Goal: Task Accomplishment & Management: Use online tool/utility

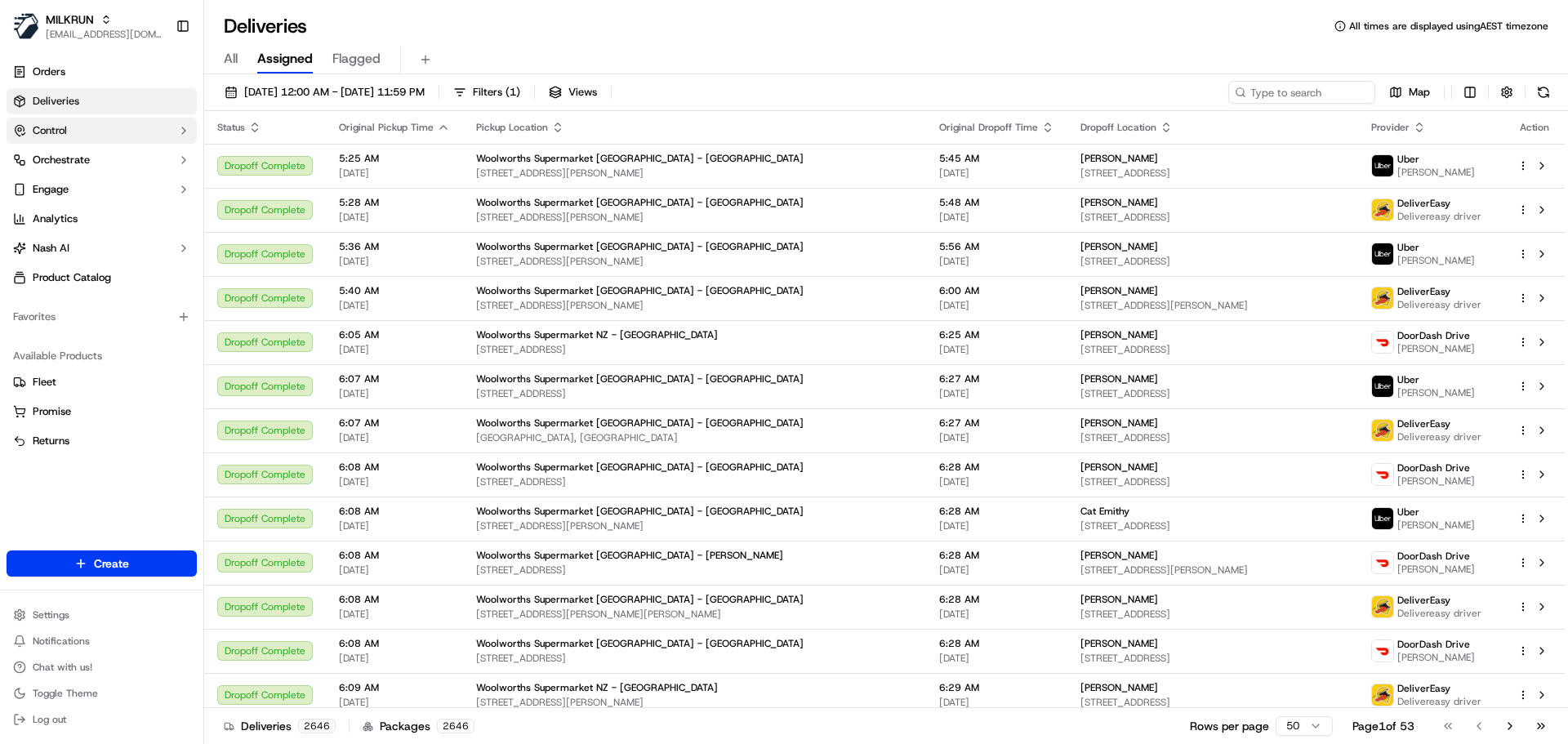
click at [67, 128] on span "Control" at bounding box center [50, 131] width 35 height 15
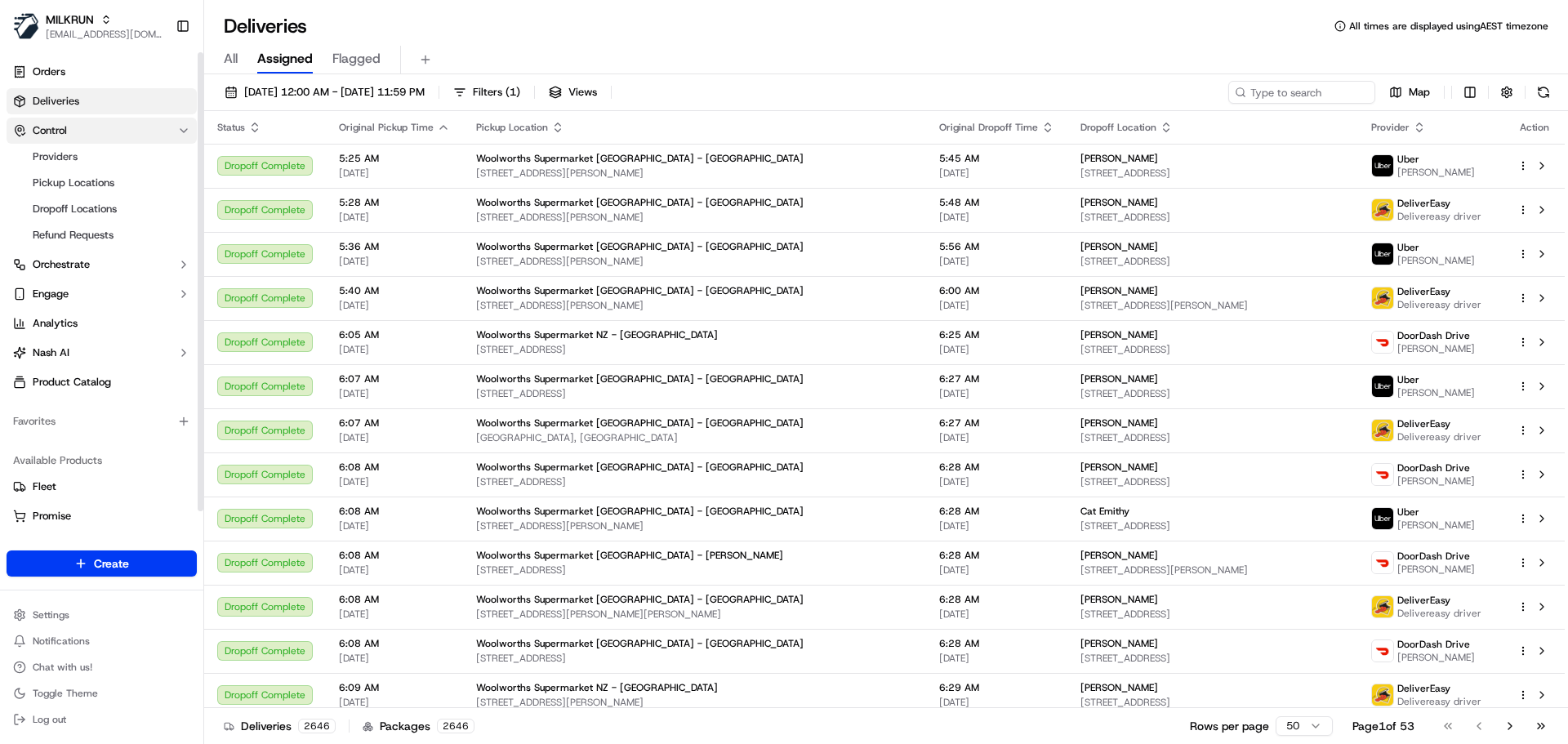
click at [67, 128] on span "Control" at bounding box center [50, 131] width 35 height 15
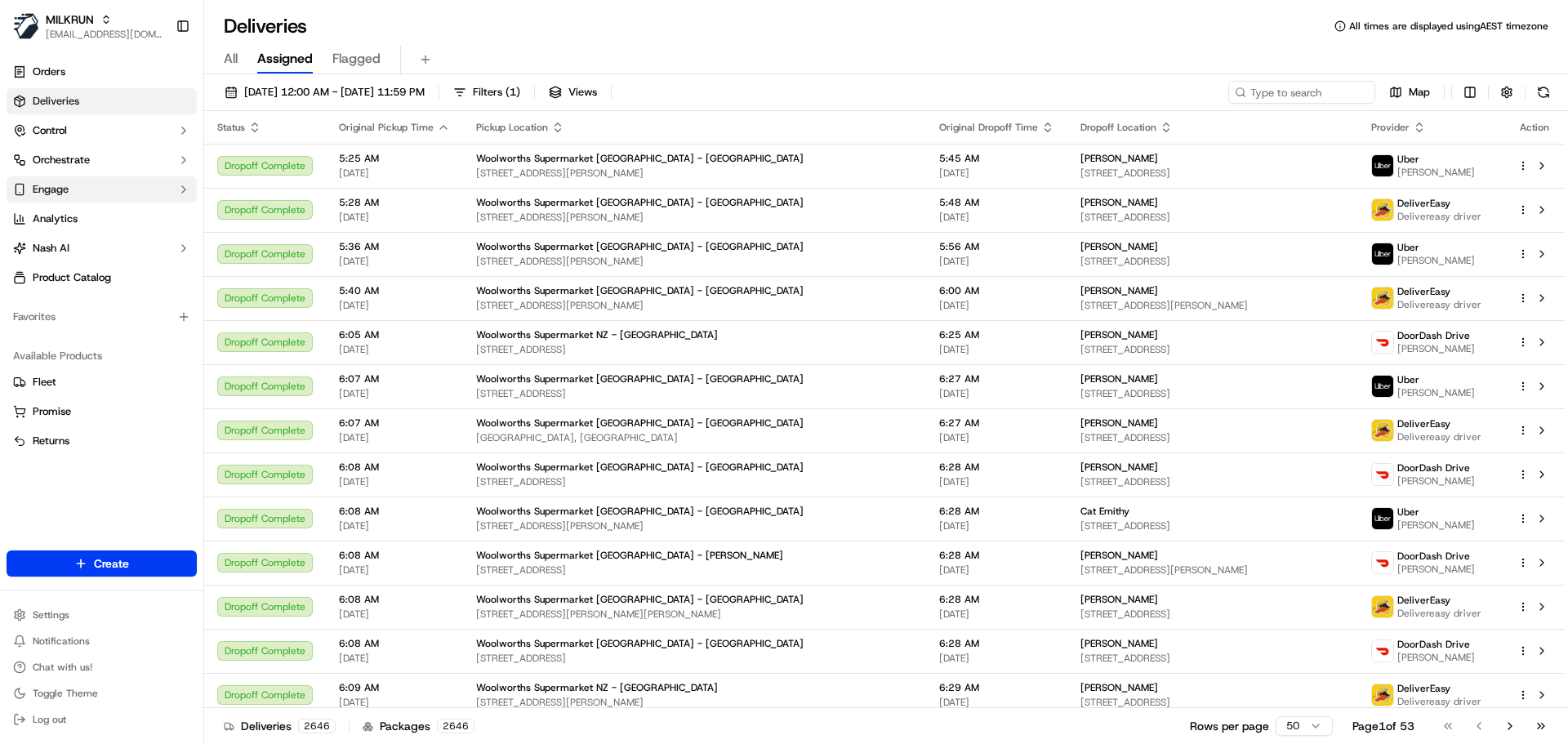
click at [69, 183] on button "Engage" at bounding box center [101, 190] width 190 height 26
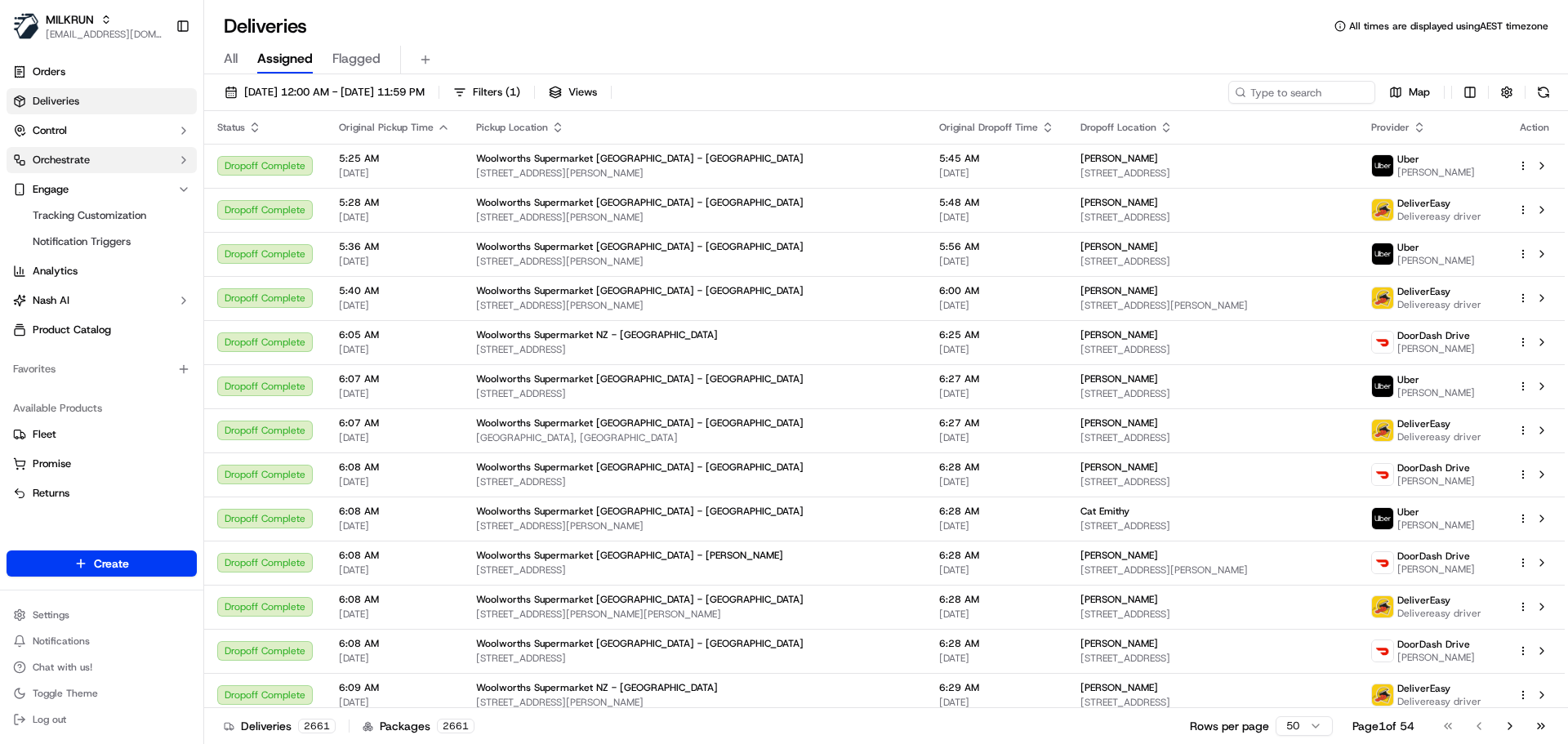
click at [94, 154] on button "Orchestrate" at bounding box center [101, 160] width 190 height 26
click at [93, 182] on button "Engage" at bounding box center [101, 190] width 190 height 26
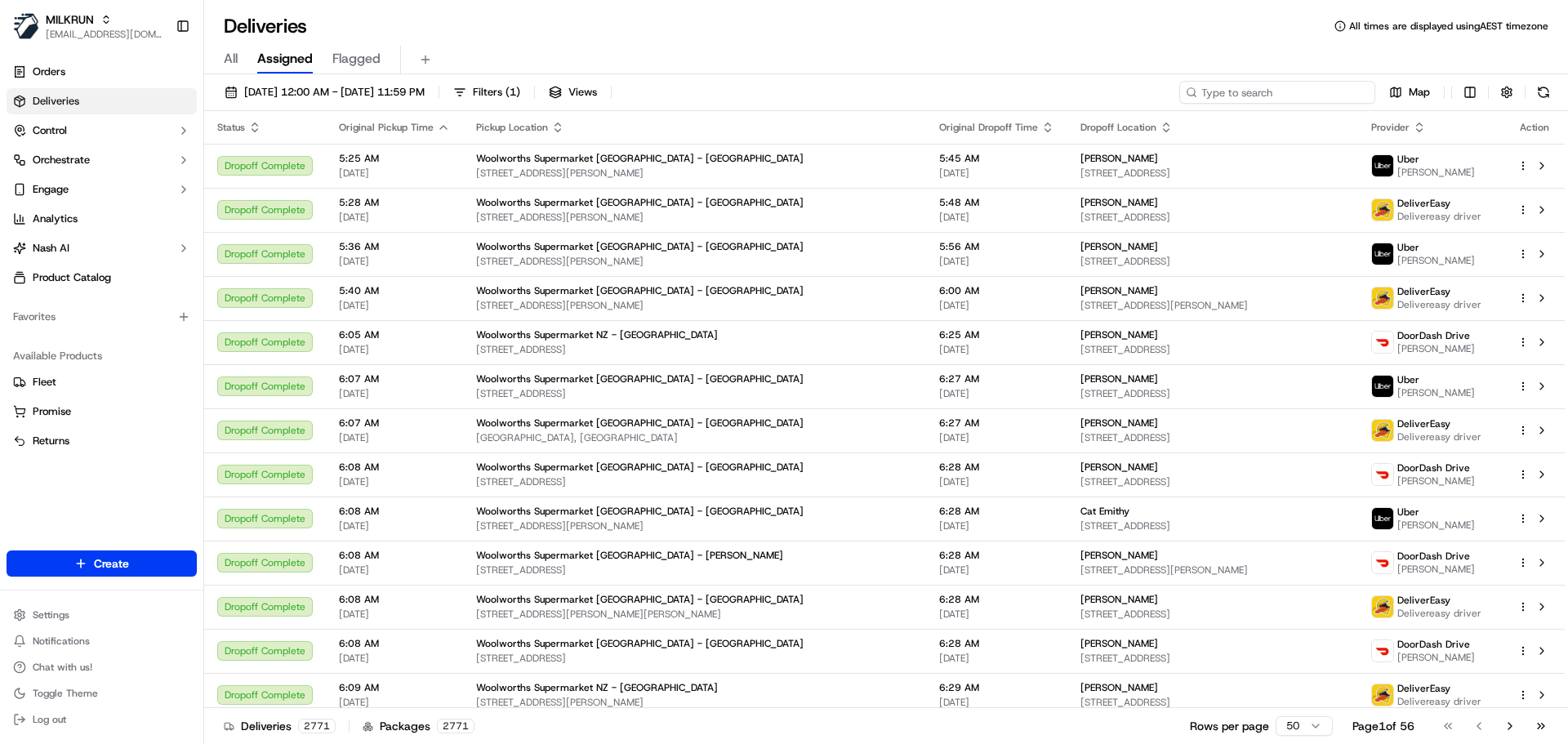
click at [1283, 88] on input at bounding box center [1276, 92] width 196 height 22
paste input "Harjeet K."
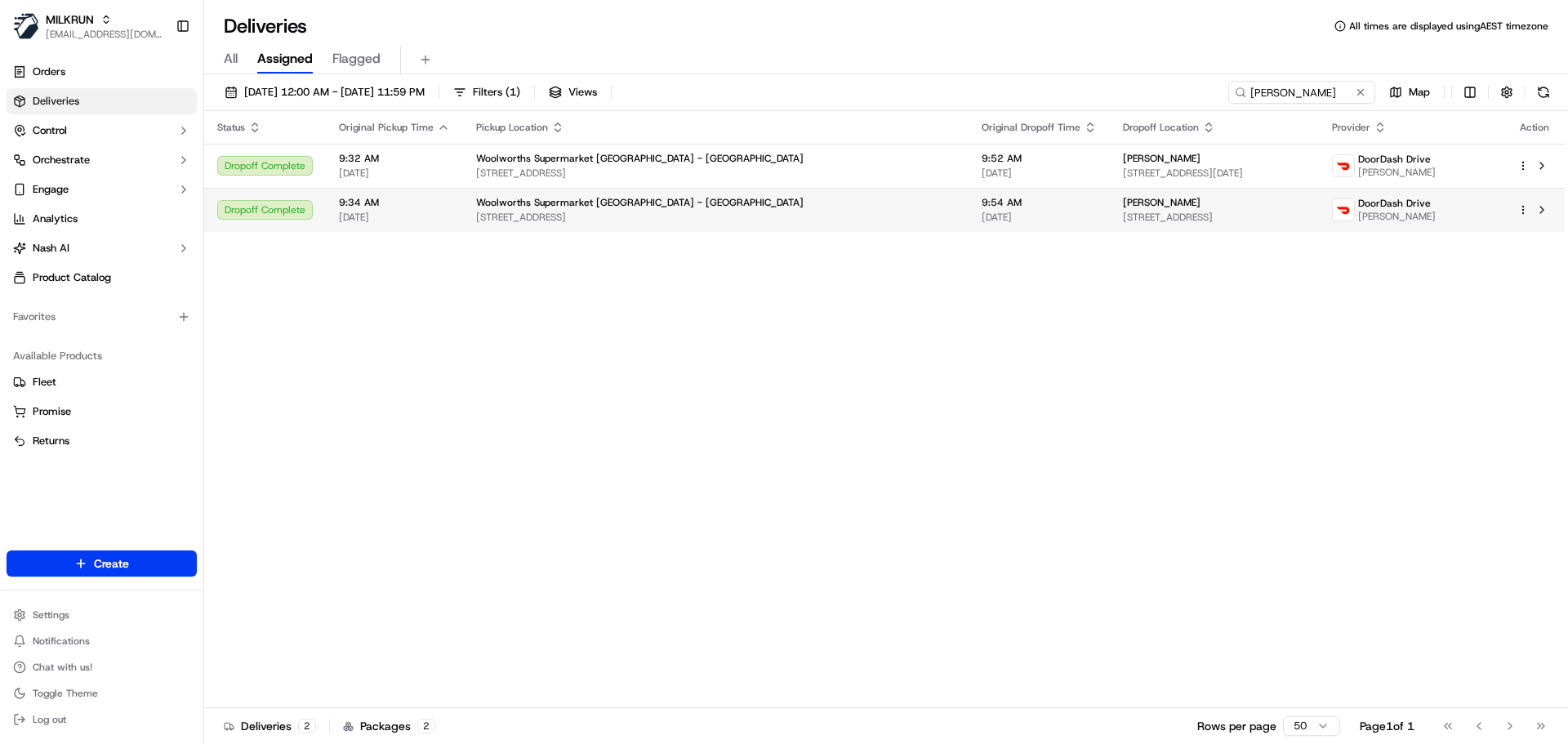
click at [1144, 209] on div "Shirley Gilchrist" at bounding box center [1214, 202] width 183 height 13
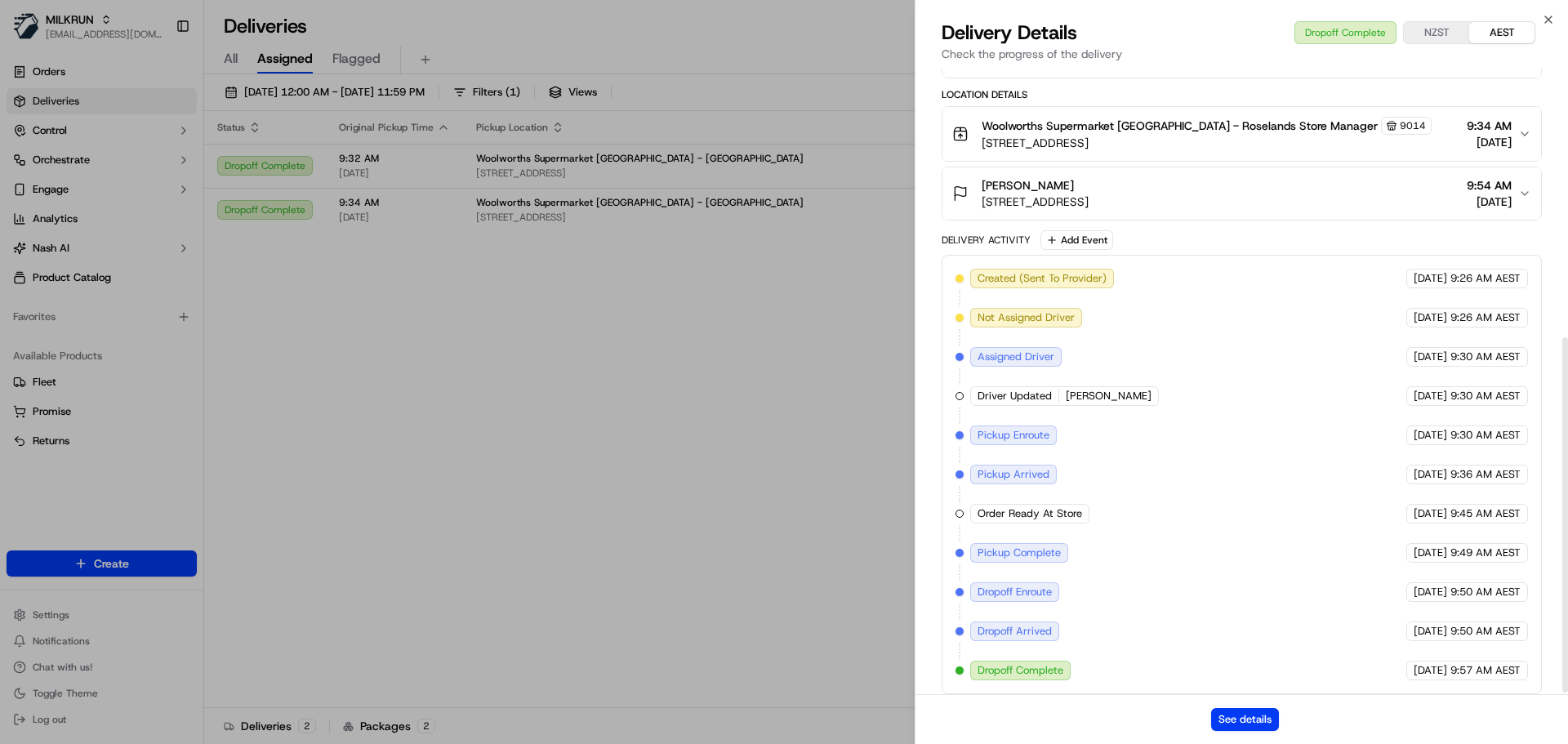
scroll to position [475, 0]
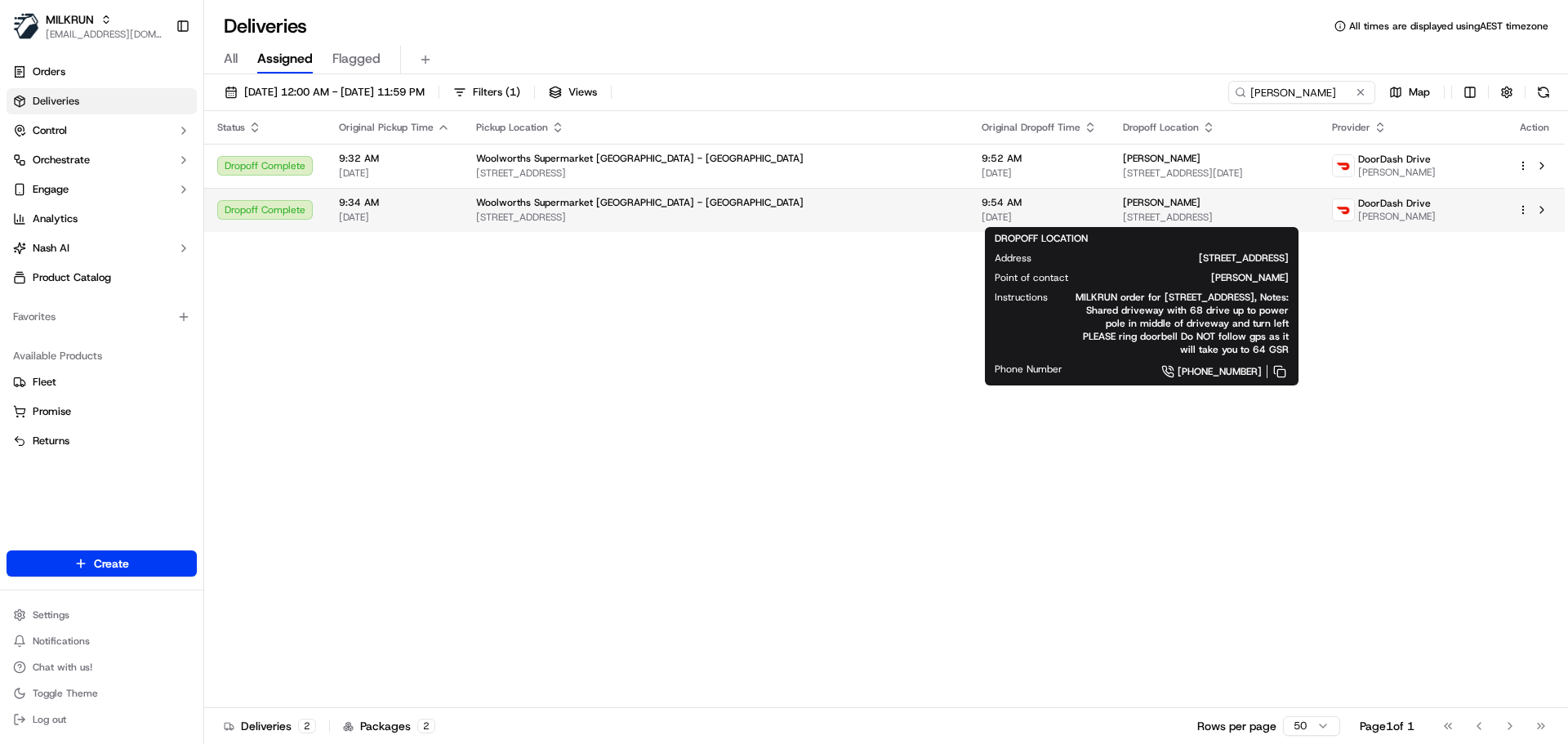
click at [1123, 207] on div "Shirley Gilchrist" at bounding box center [1214, 202] width 183 height 13
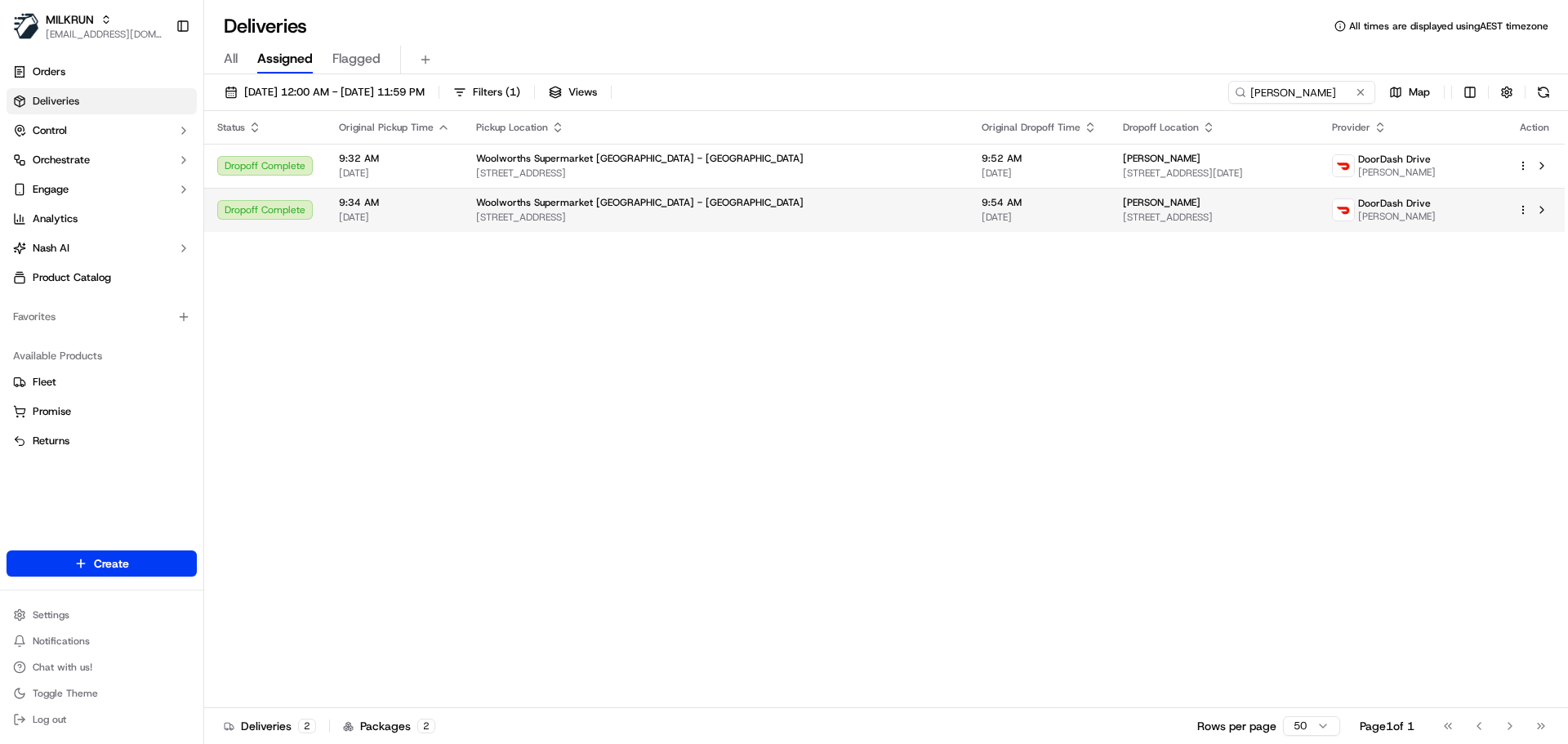
copy span "Shirley Gilchrist"
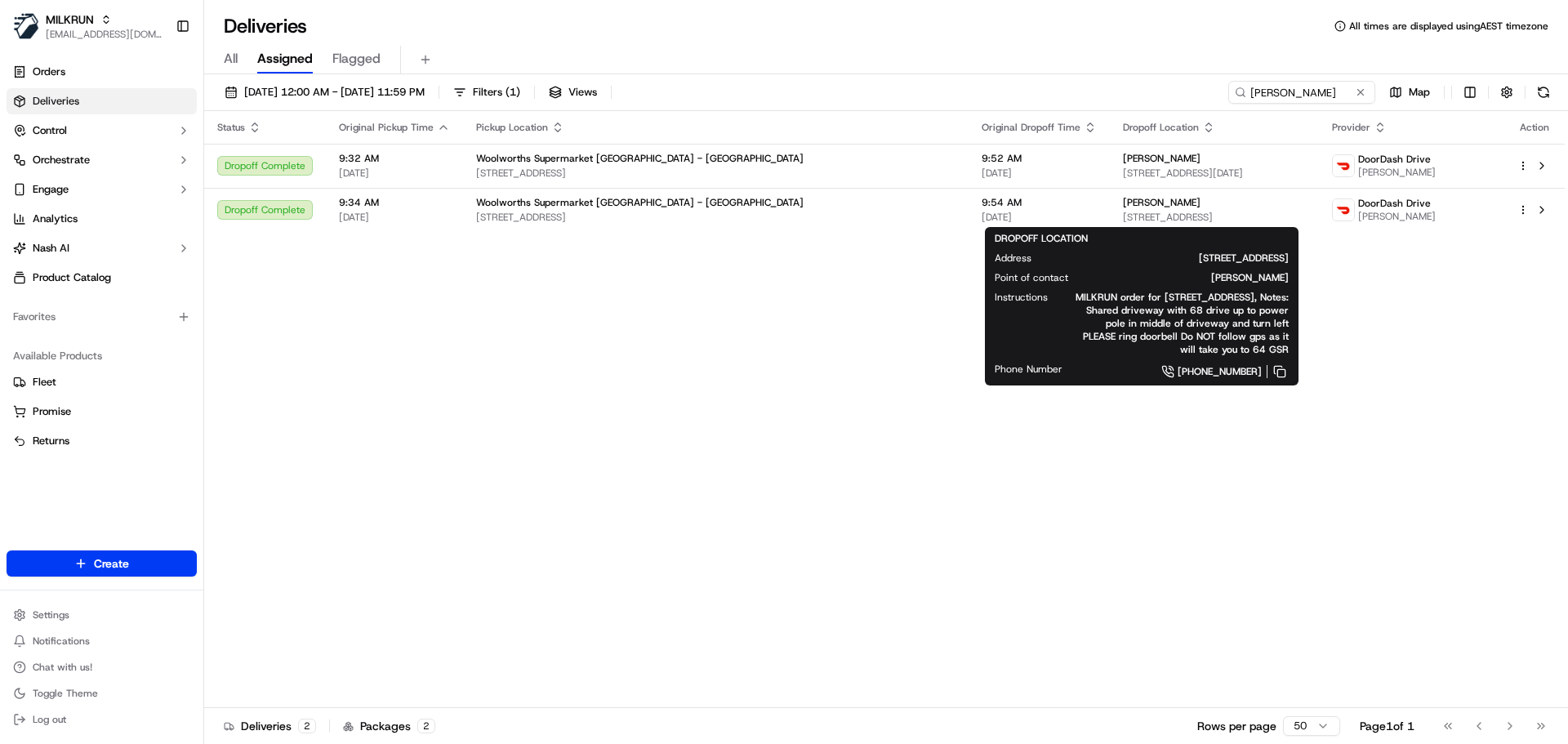
drag, startPoint x: 1062, startPoint y: 199, endPoint x: 1030, endPoint y: 343, distance: 147.5
click at [1114, 343] on body "MILKRUN agoswami3@woolworths.com.au Toggle Sidebar Orders Deliveries Control Or…" at bounding box center [784, 372] width 1568 height 744
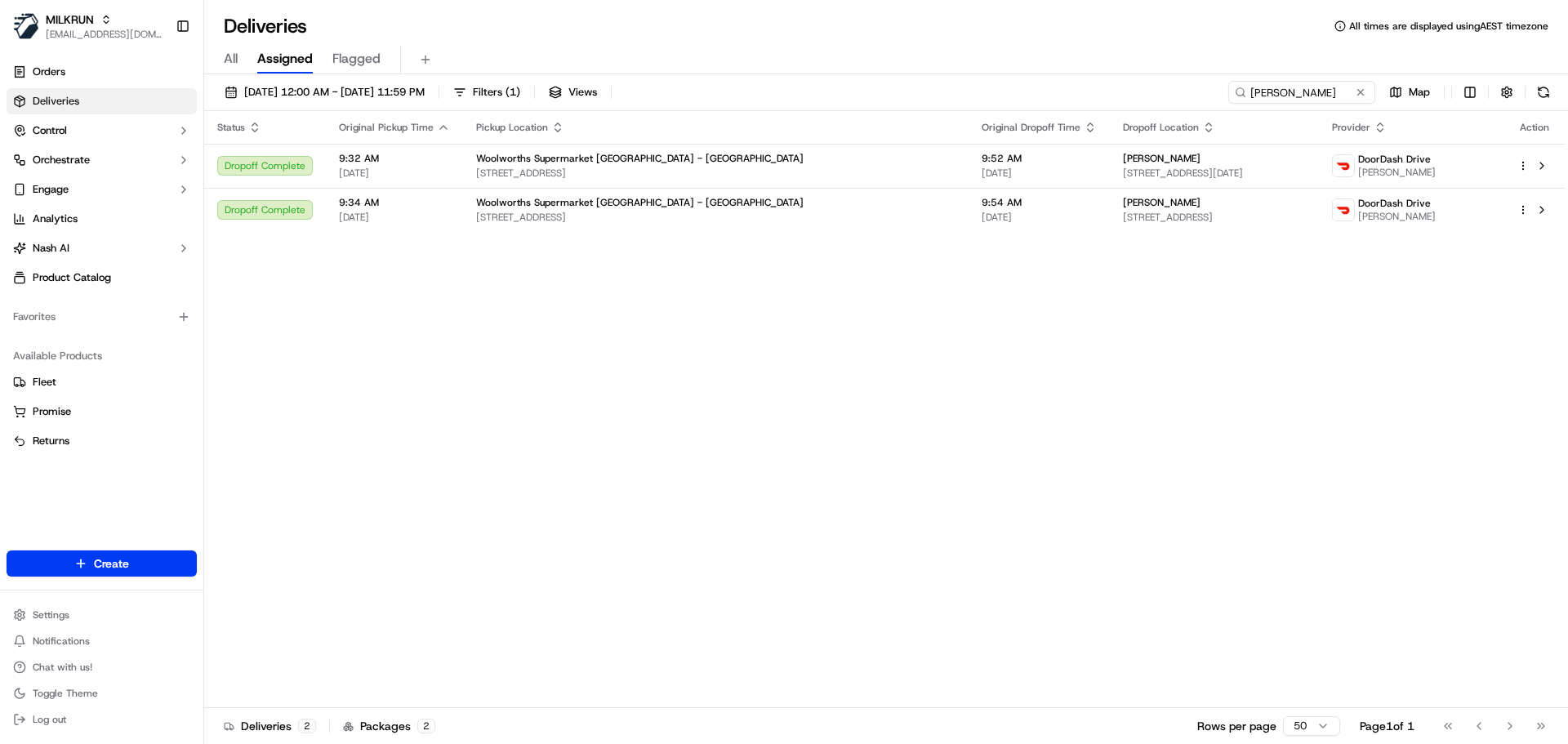
click at [783, 346] on div "Status Original Pickup Time Pickup Location Original Dropoff Time Dropoff Locat…" at bounding box center [884, 410] width 1360 height 597
click at [1318, 91] on input "Harjeet K." at bounding box center [1276, 92] width 196 height 22
paste input "Thuhid Shoumik"
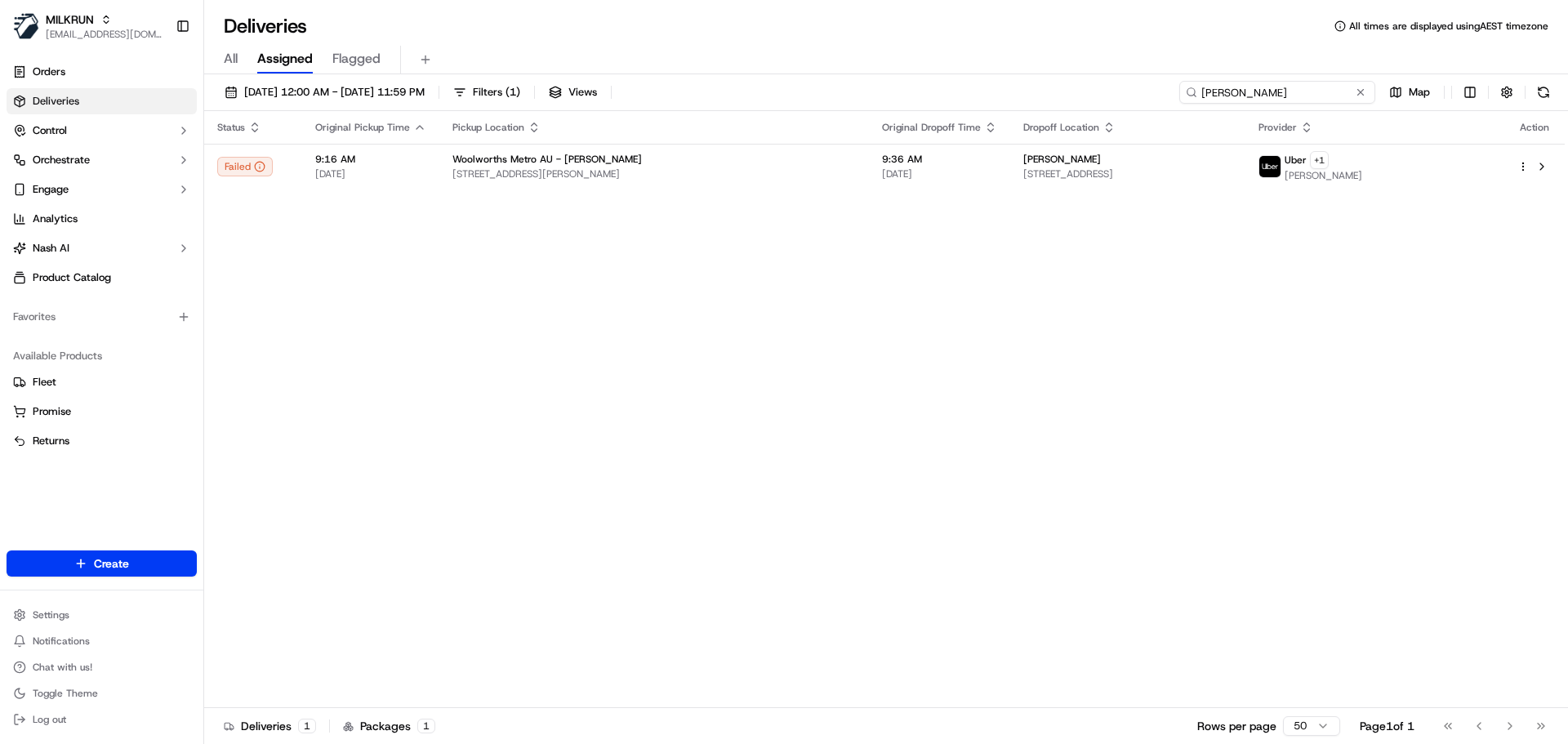
type input "Thuhid Shoumik"
drag, startPoint x: 101, startPoint y: 67, endPoint x: 192, endPoint y: 80, distance: 91.9
click at [101, 67] on link "Orders" at bounding box center [101, 72] width 190 height 26
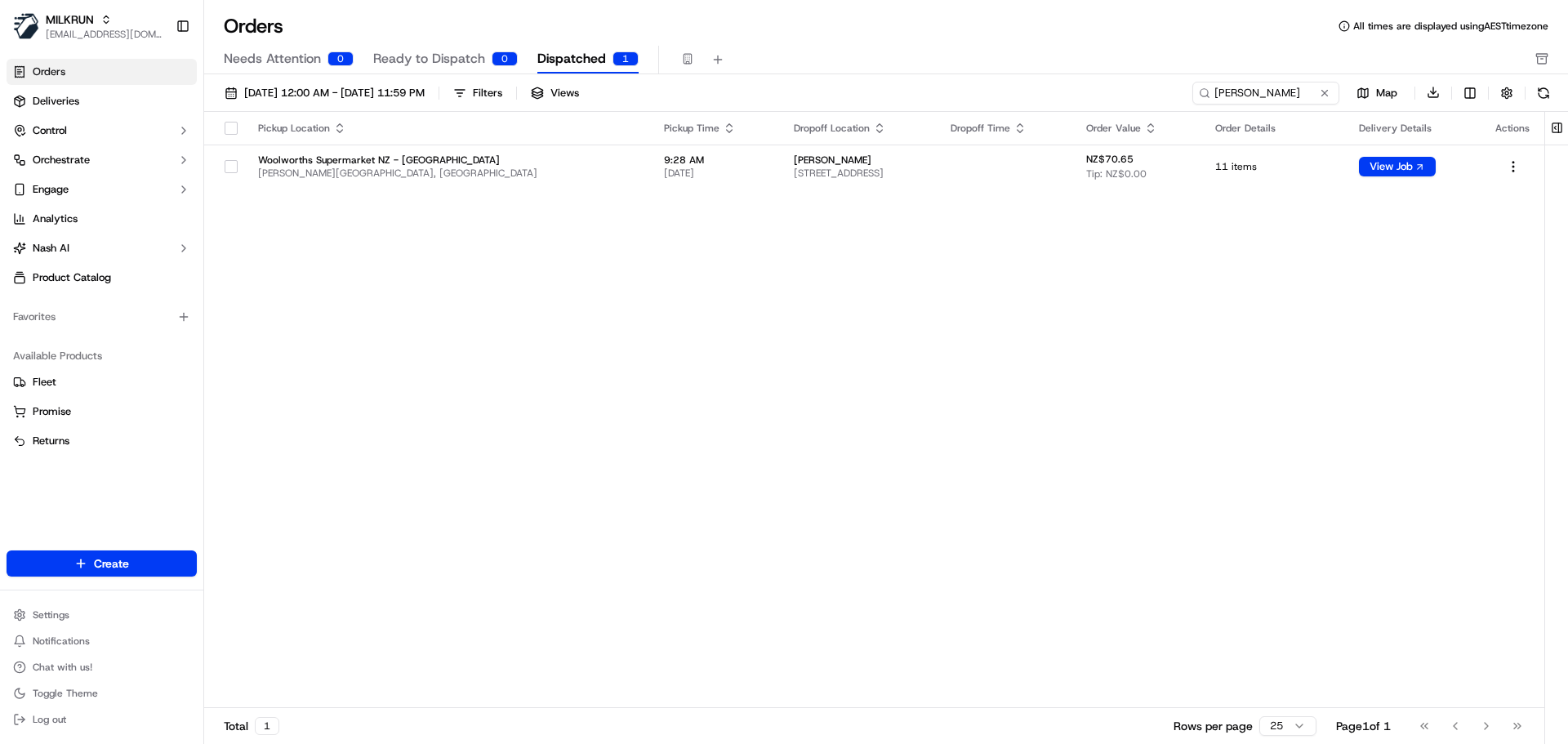
click at [295, 50] on span "Needs Attention" at bounding box center [272, 58] width 97 height 20
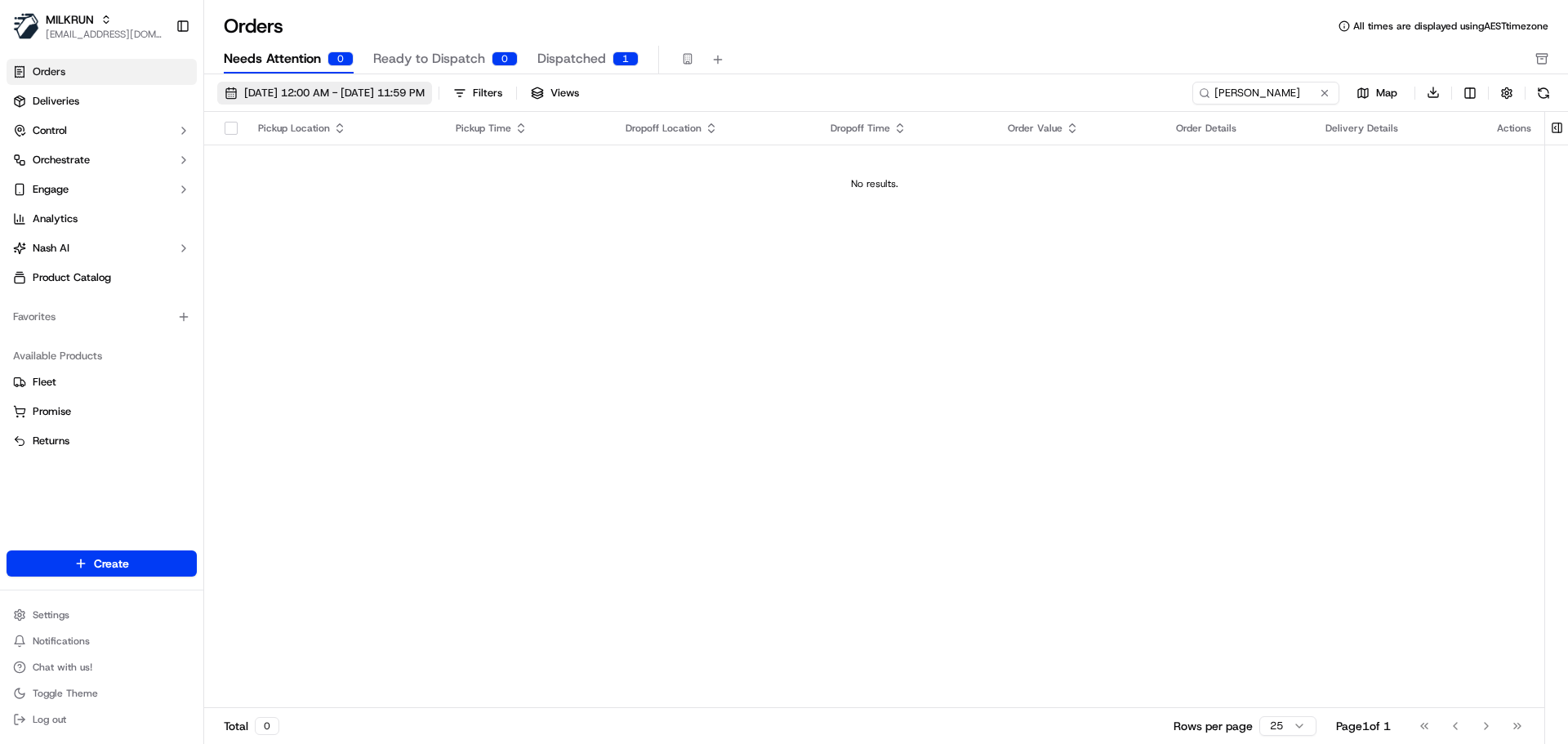
click at [425, 95] on span "21/09/2025 12:00 AM - 21/09/2025 11:59 PM" at bounding box center [334, 94] width 181 height 15
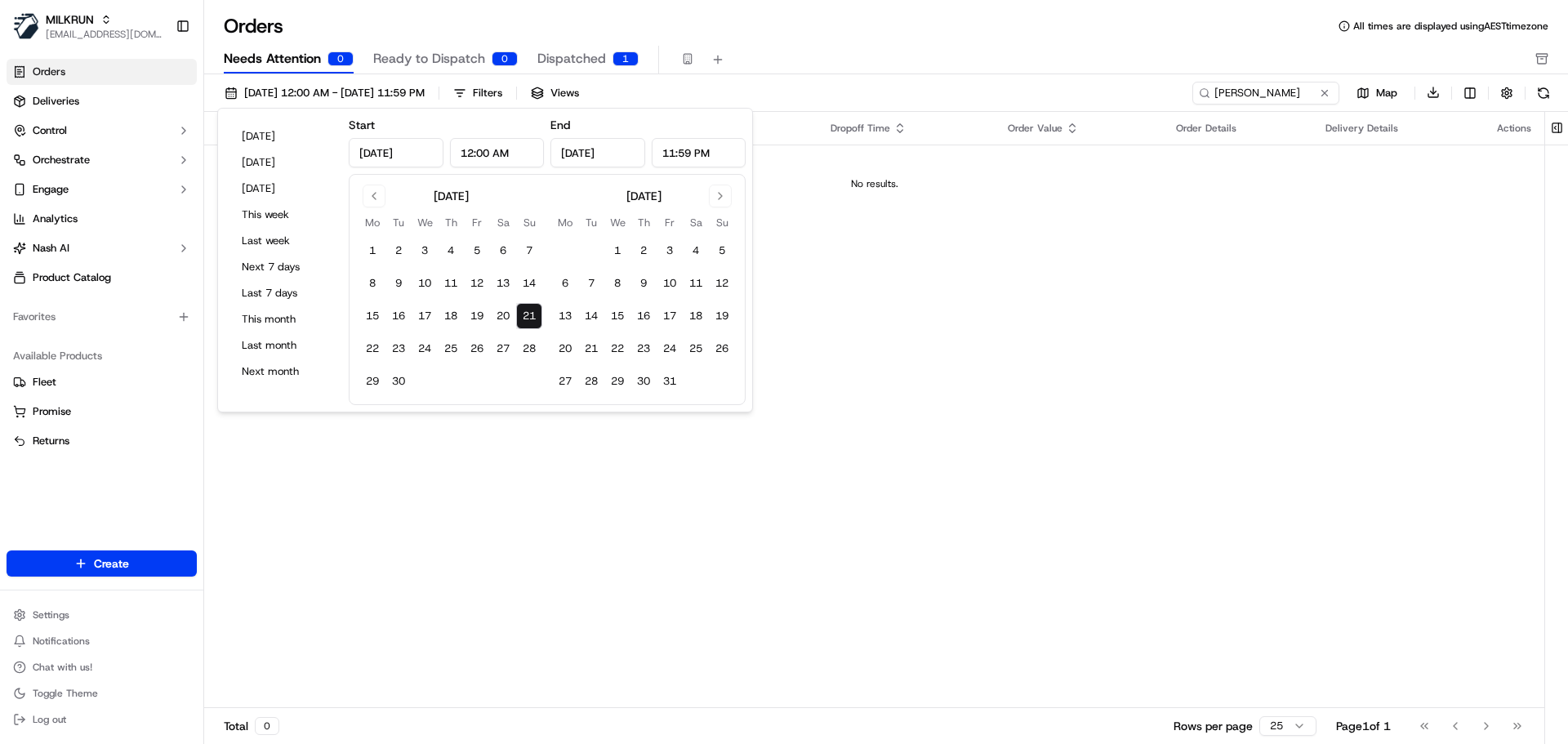
click at [1061, 65] on div "Needs Attention 0 Ready to Dispatch 0 Dispatched 1" at bounding box center [874, 60] width 1301 height 28
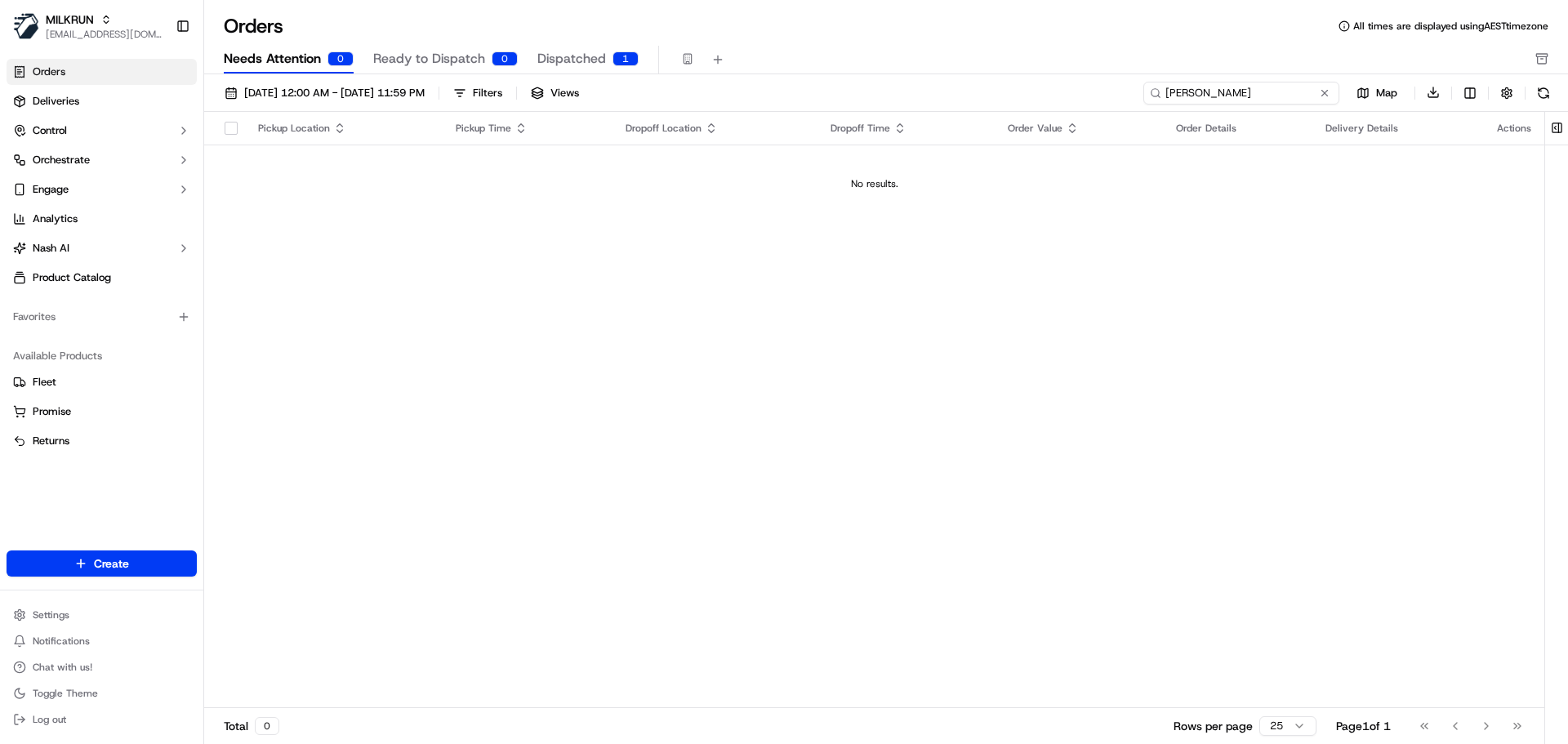
click at [1299, 95] on input "Arlene Pretorius" at bounding box center [1241, 93] width 196 height 22
paste input "Harry smith"
type input "Harry smith"
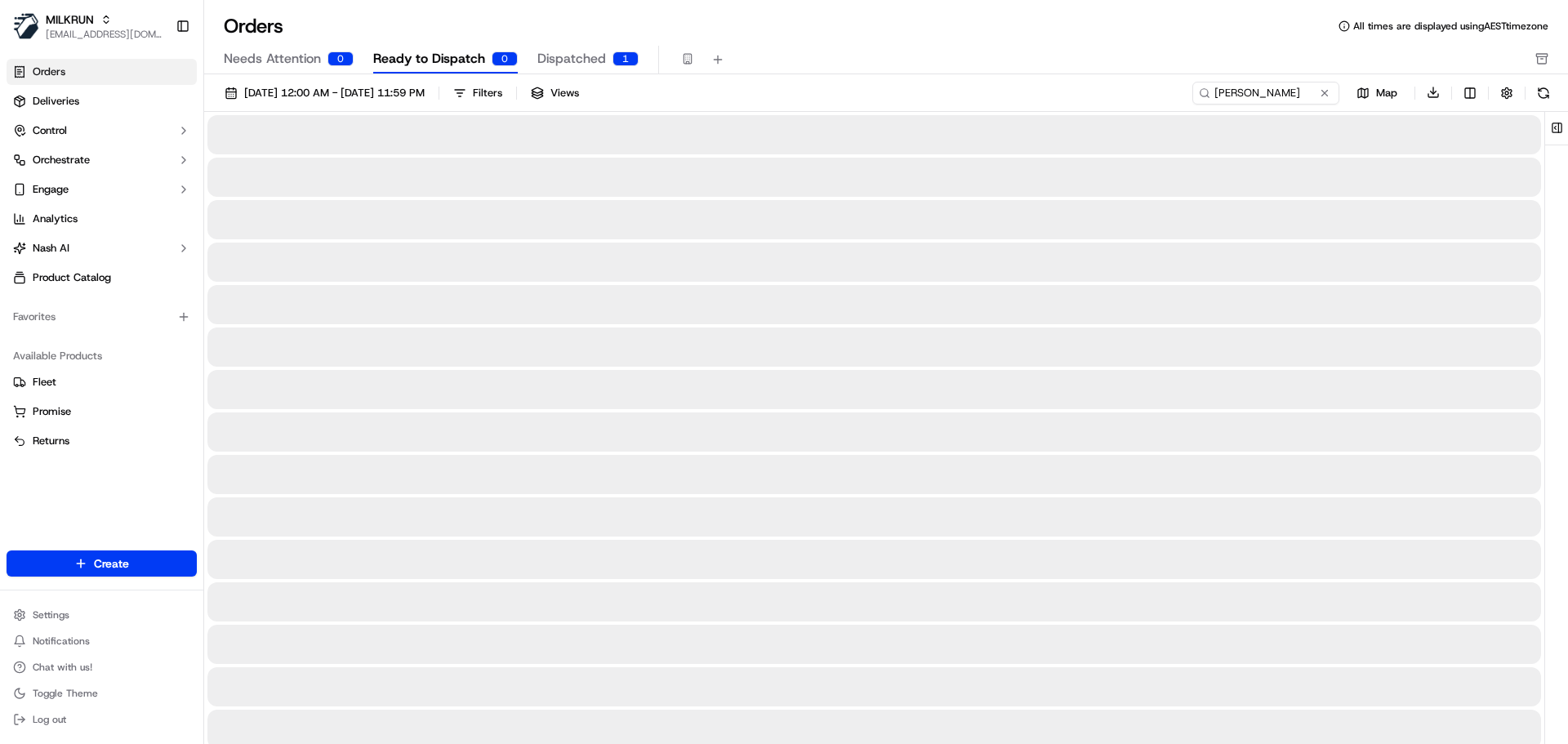
click at [412, 57] on span "Ready to Dispatch" at bounding box center [429, 58] width 112 height 20
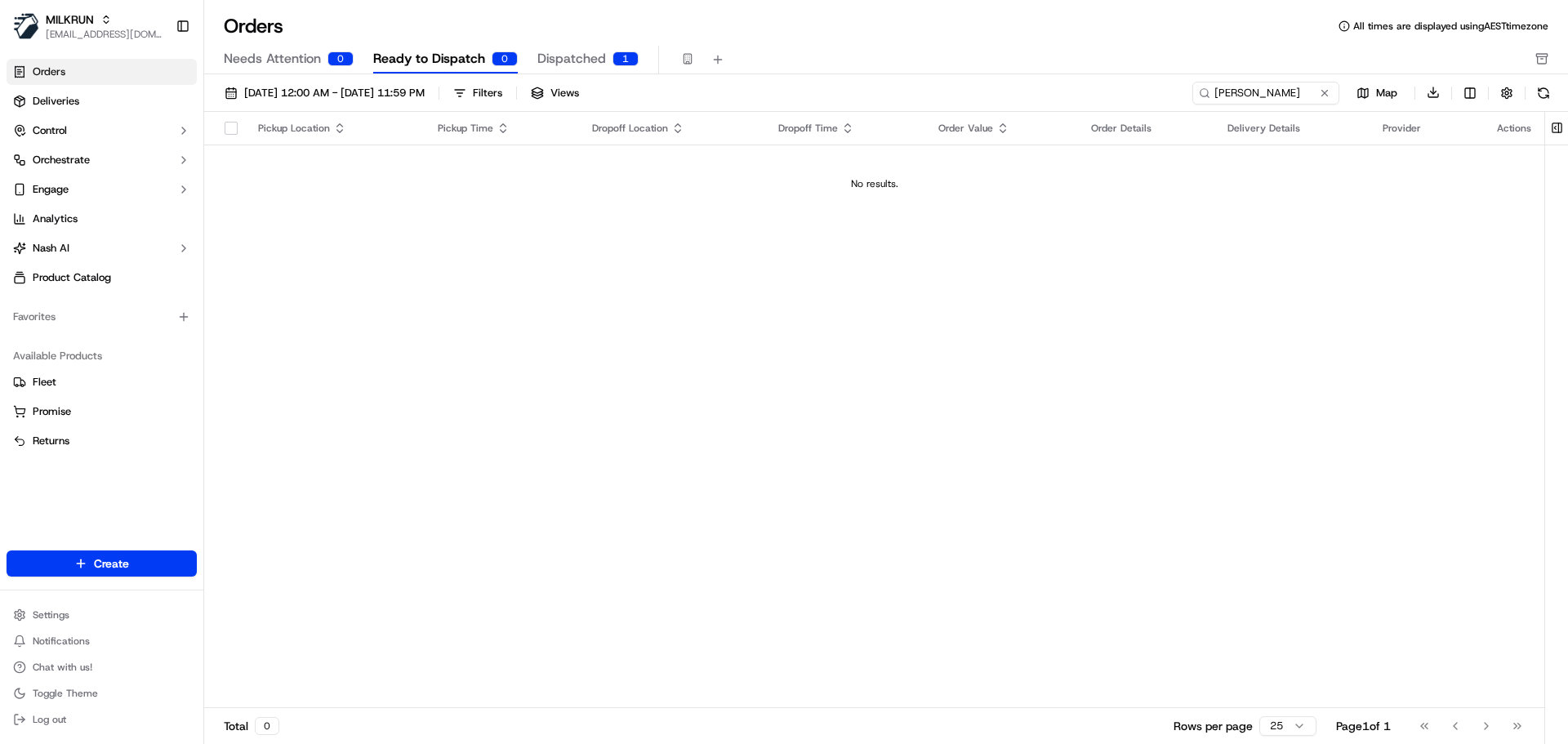
click at [585, 53] on span "Dispatched" at bounding box center [571, 58] width 68 height 20
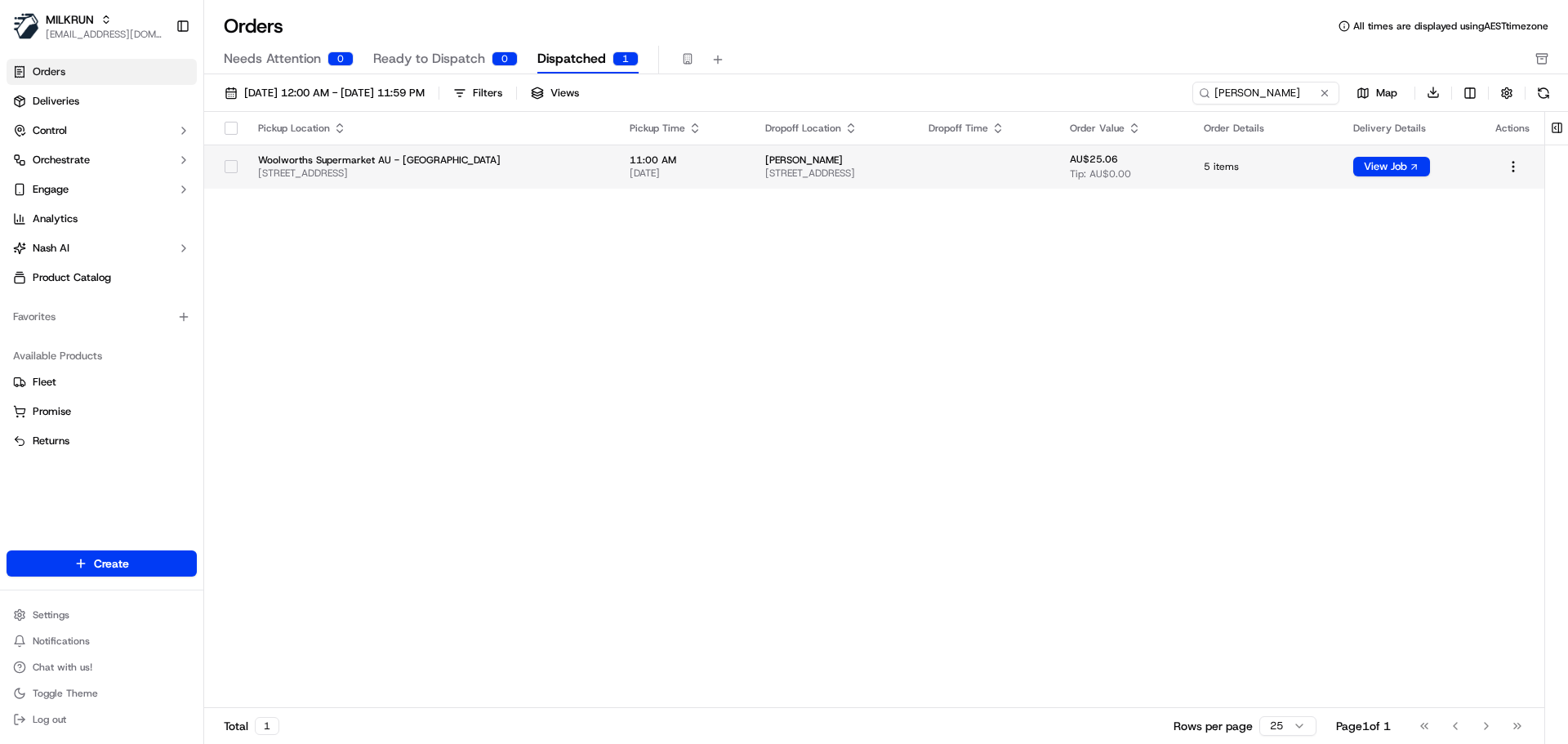
click at [228, 166] on button "button" at bounding box center [231, 167] width 13 height 13
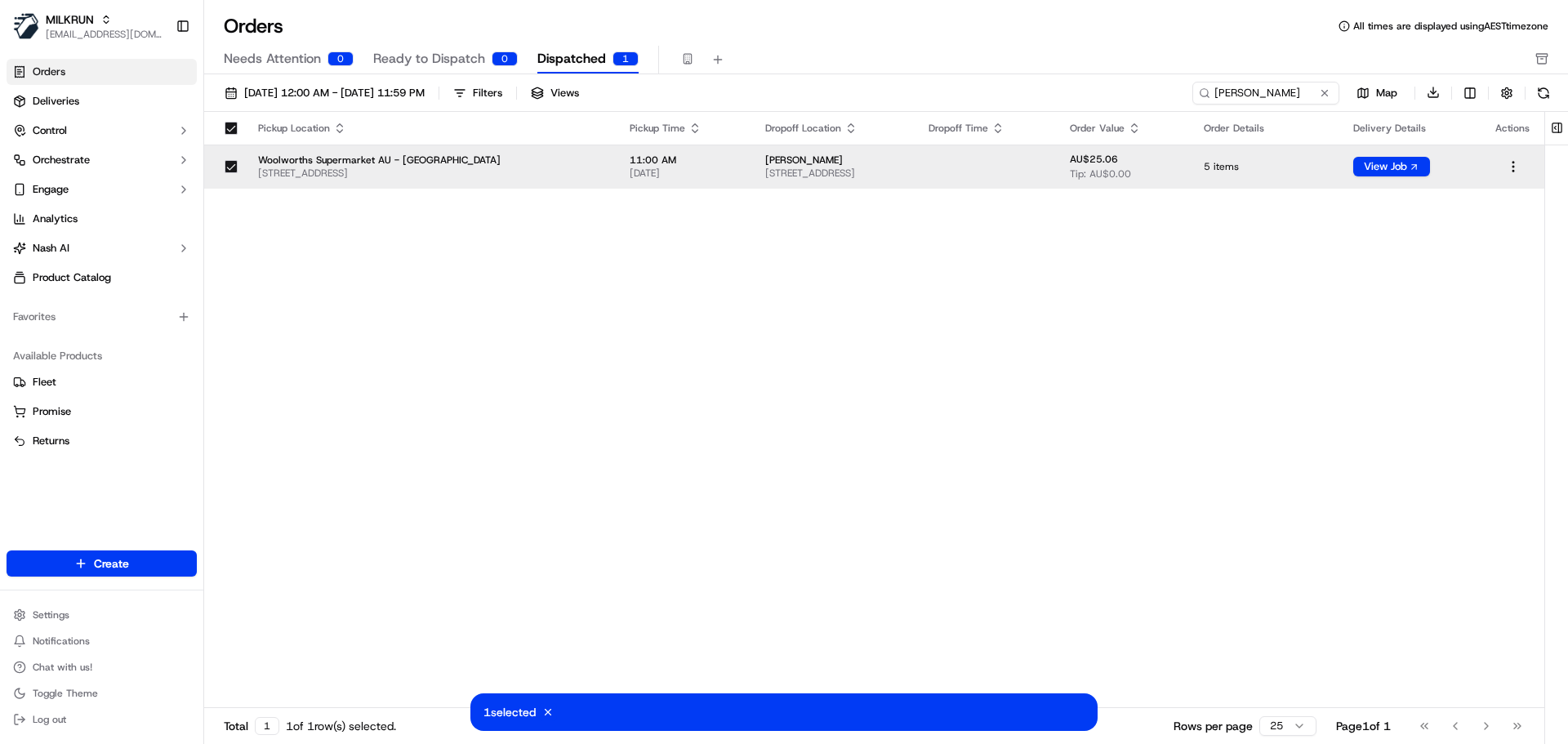
click at [788, 177] on span "6 Nepean Cl, Coffs Harbour, NSW 2450, AU" at bounding box center [834, 173] width 138 height 13
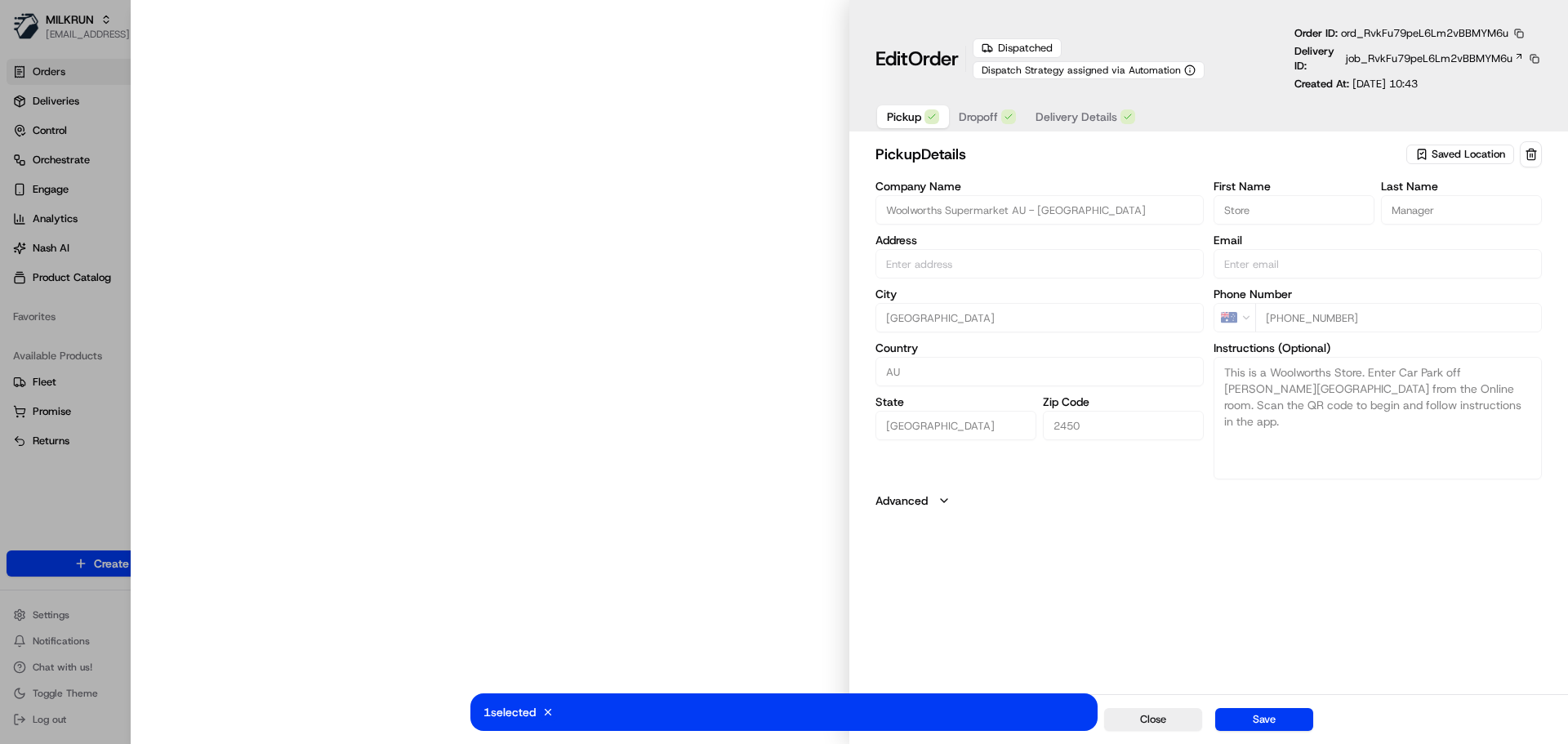
type input "7 Park Ave, Coffs Harbour, NSW 2450, AU"
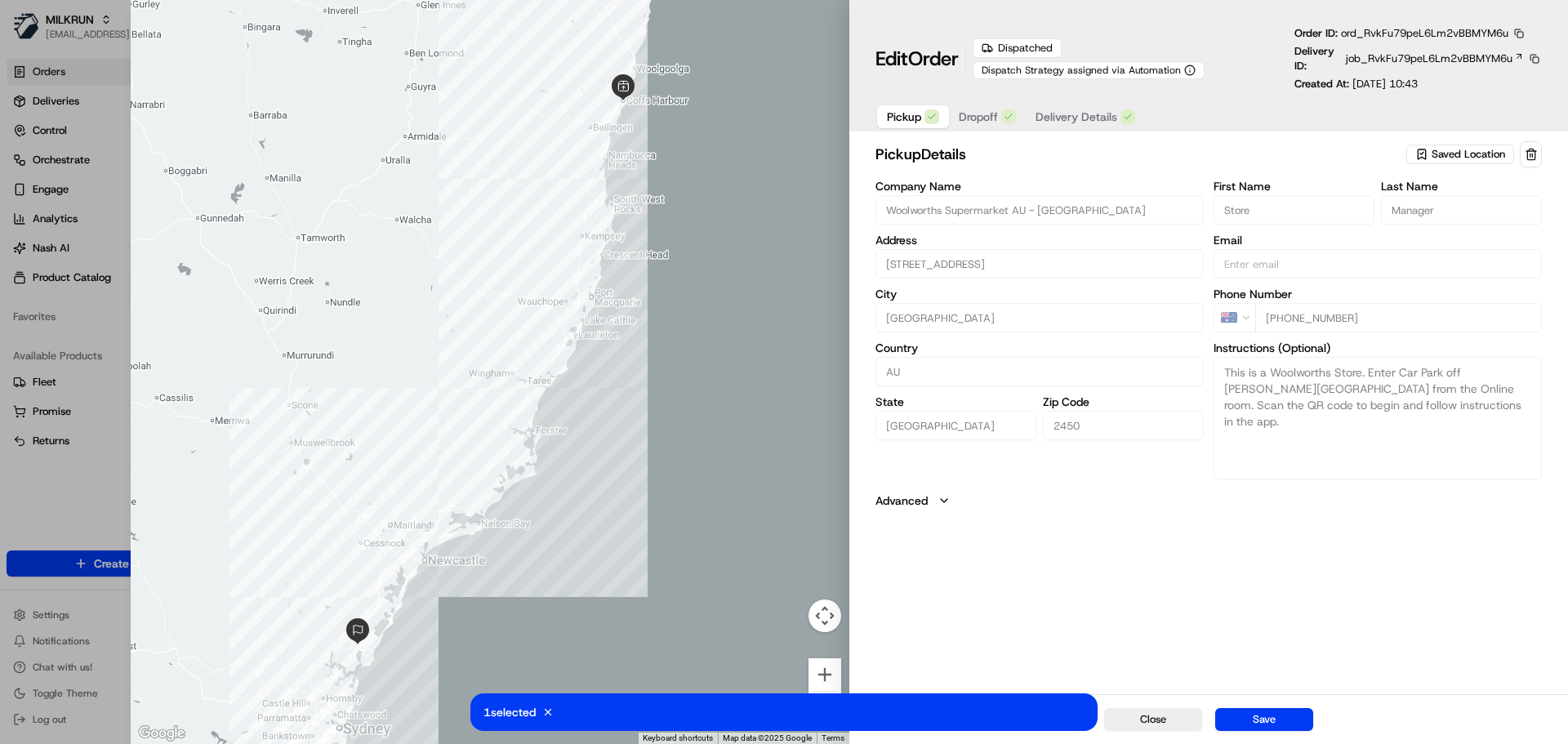
click at [1120, 111] on div "button" at bounding box center [1127, 117] width 15 height 15
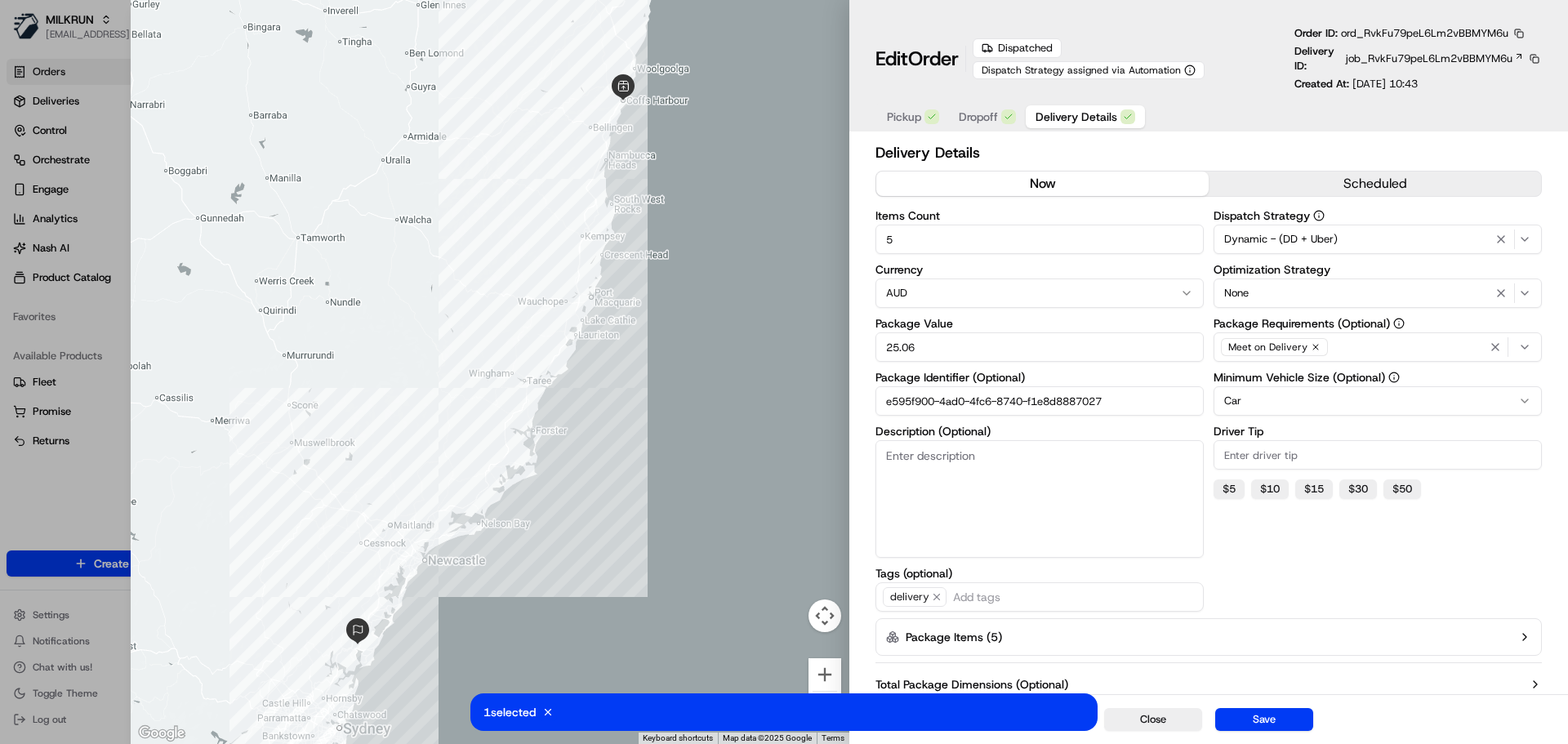
click at [1037, 183] on button "now" at bounding box center [1041, 183] width 332 height 24
click at [1255, 710] on button "Save" at bounding box center [1264, 720] width 98 height 22
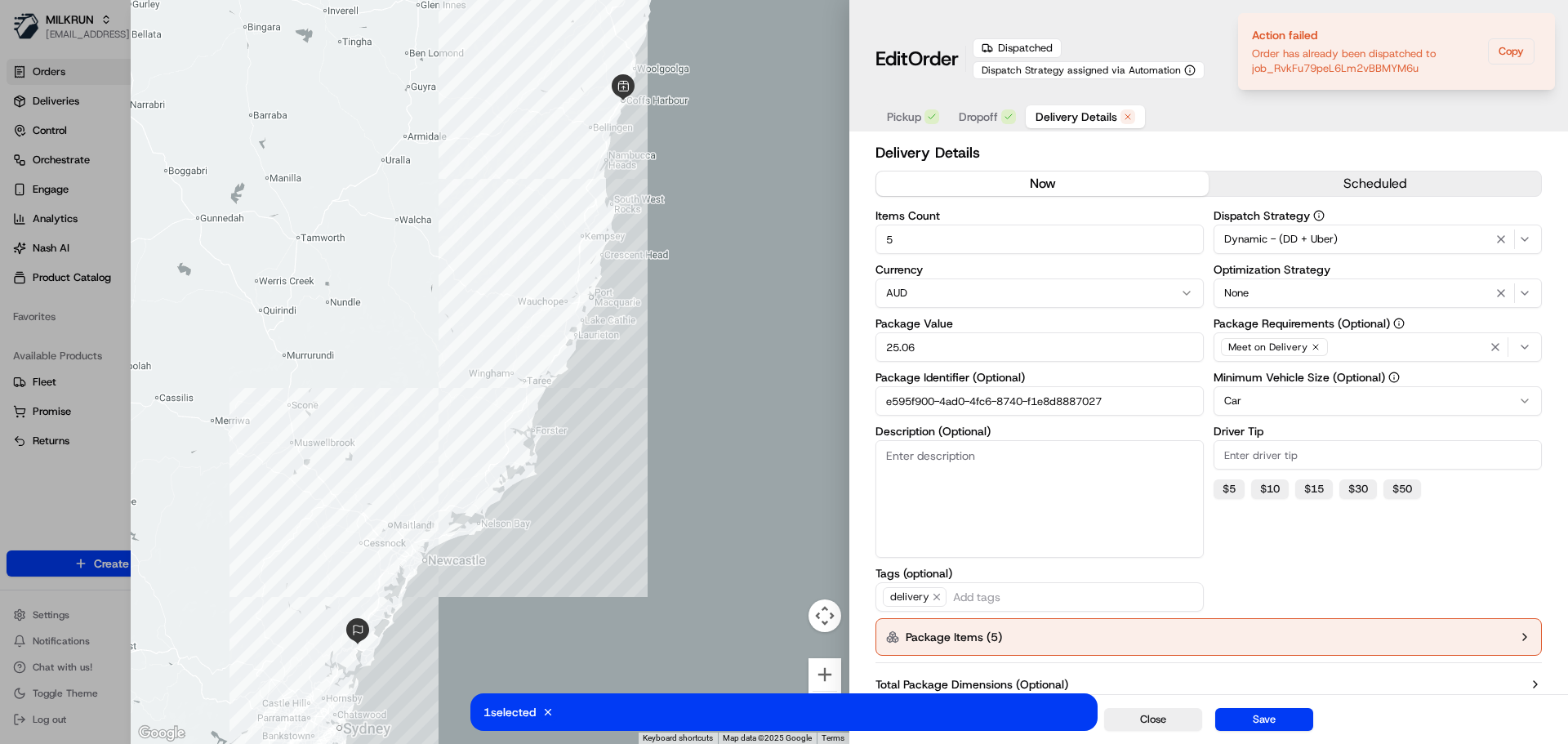
type input "1"
click at [113, 339] on div at bounding box center [784, 372] width 1568 height 744
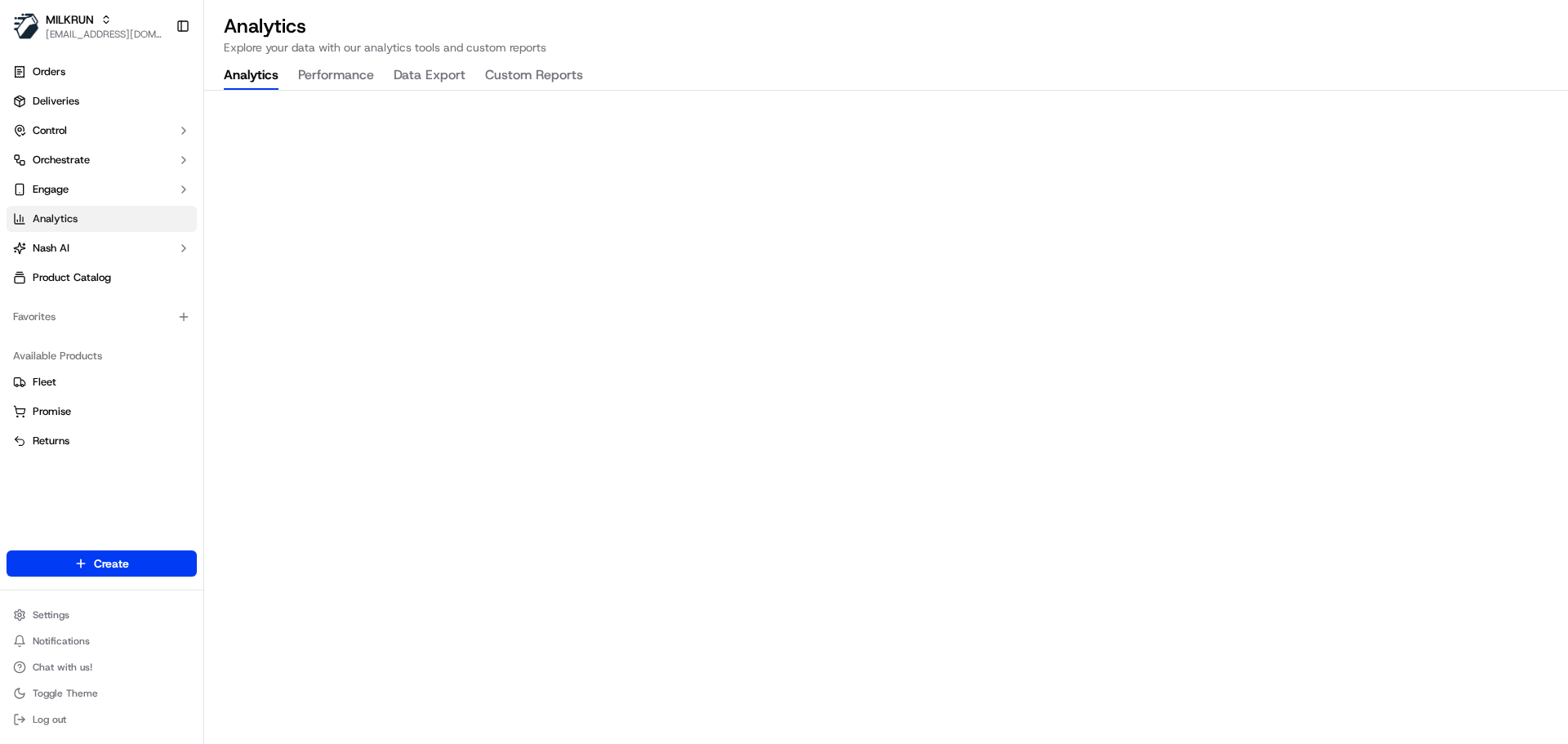
click at [343, 76] on button "Performance" at bounding box center [336, 76] width 76 height 28
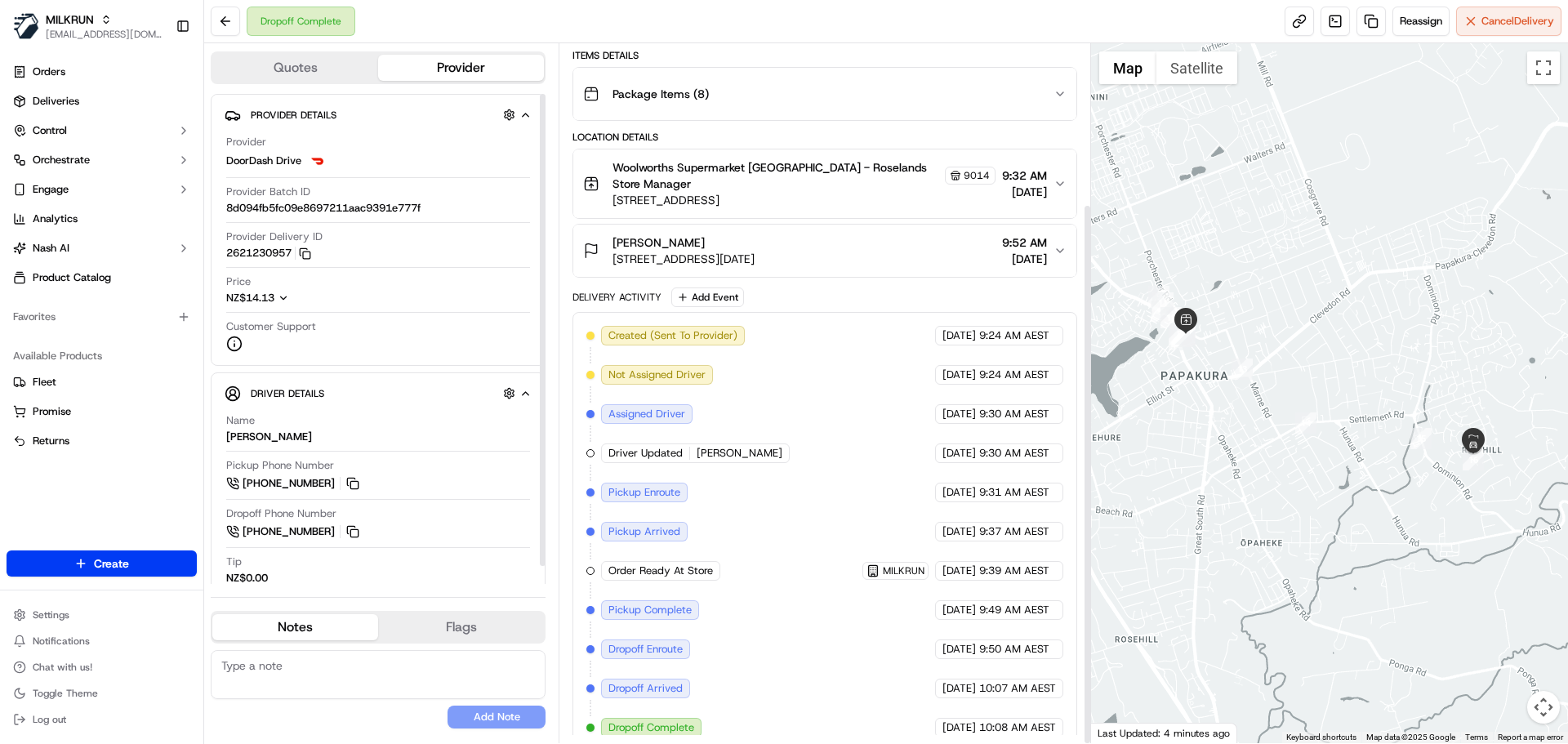
scroll to position [207, 0]
drag, startPoint x: 740, startPoint y: 431, endPoint x: 690, endPoint y: 430, distance: 50.0
click at [690, 430] on div "Created (Sent To Provider) DoorDash Drive 21/09/2025 9:24 AM AEST Not Assigned …" at bounding box center [824, 530] width 476 height 412
copy div "Harjeet K."
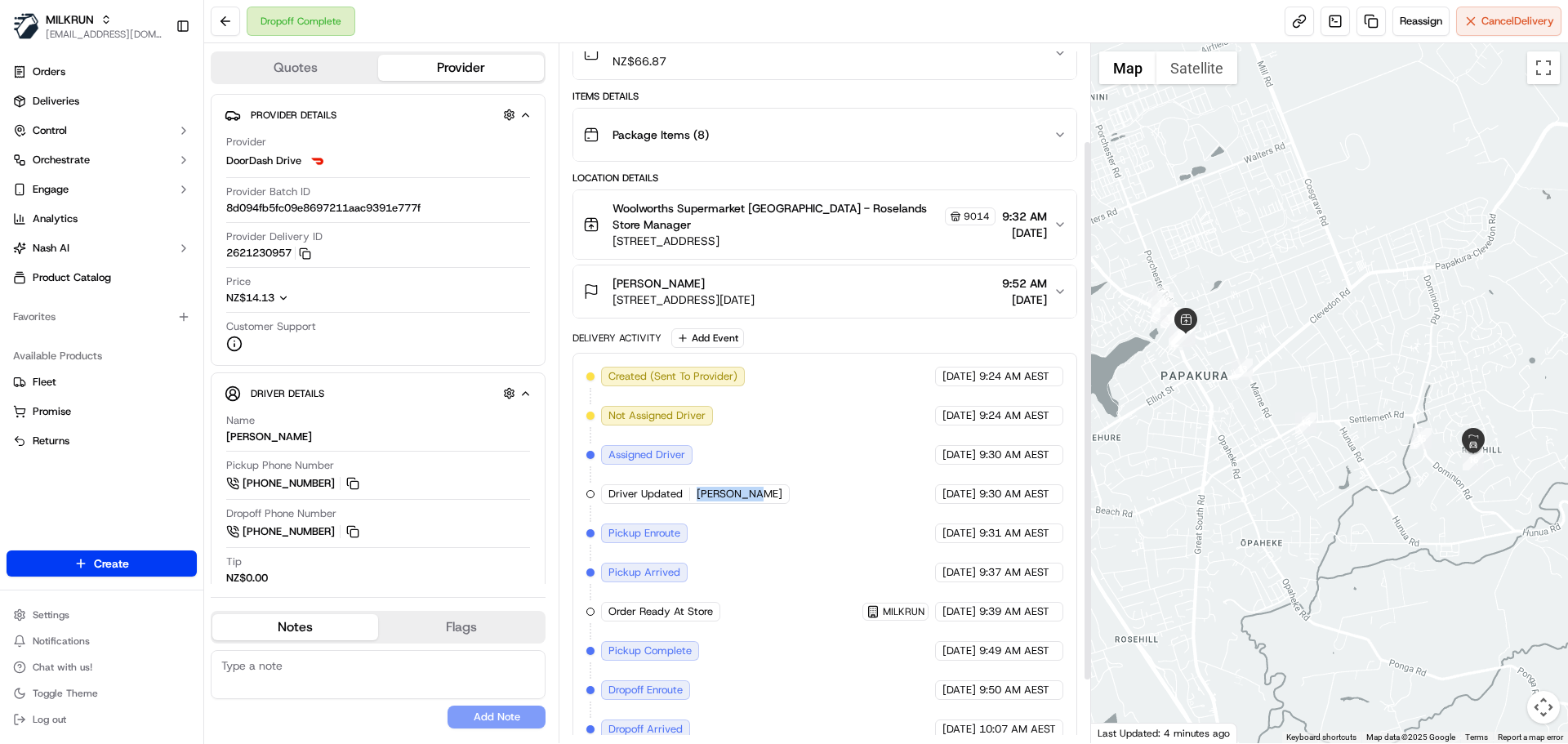
scroll to position [125, 0]
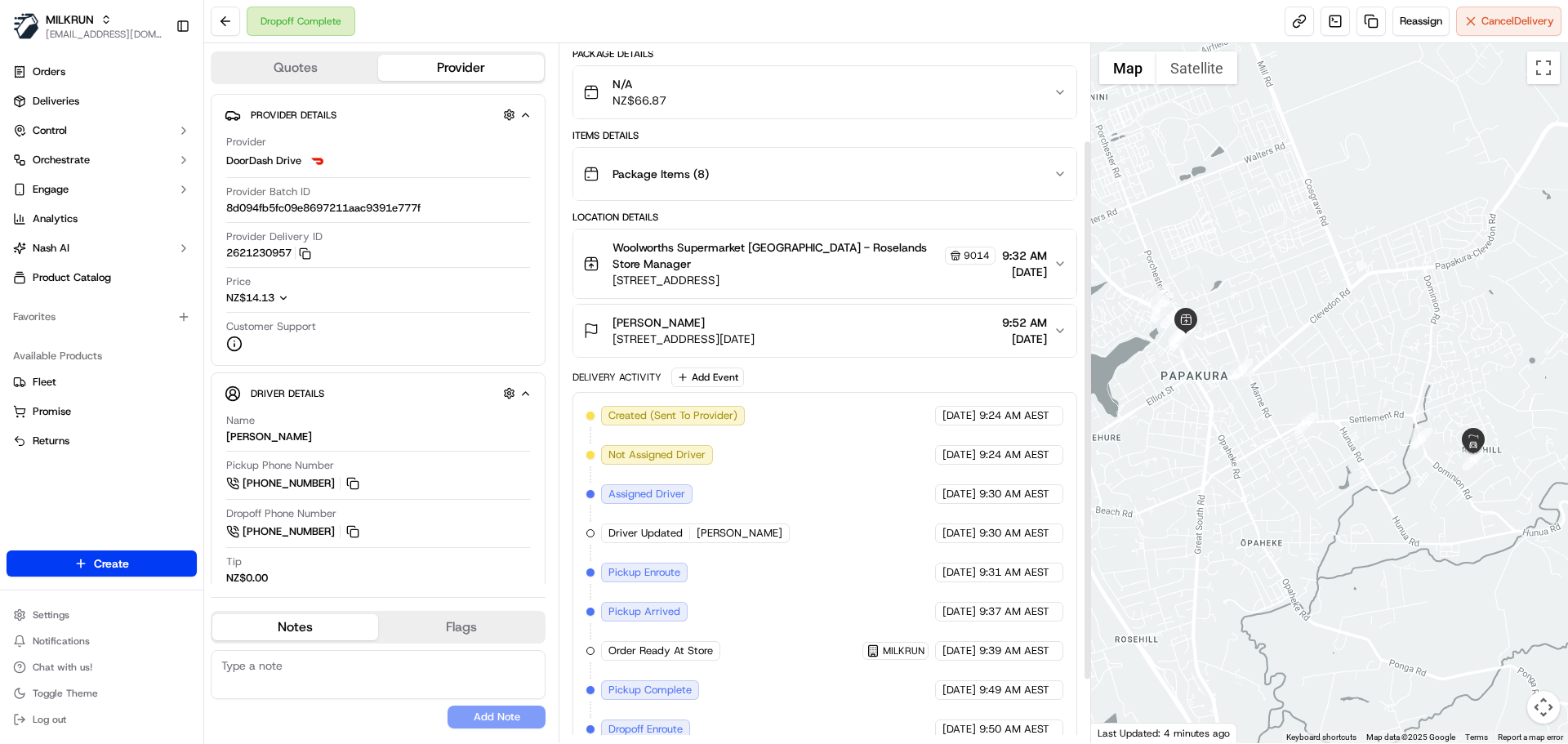
click at [806, 158] on div "Package Items ( 8 )" at bounding box center [818, 173] width 470 height 33
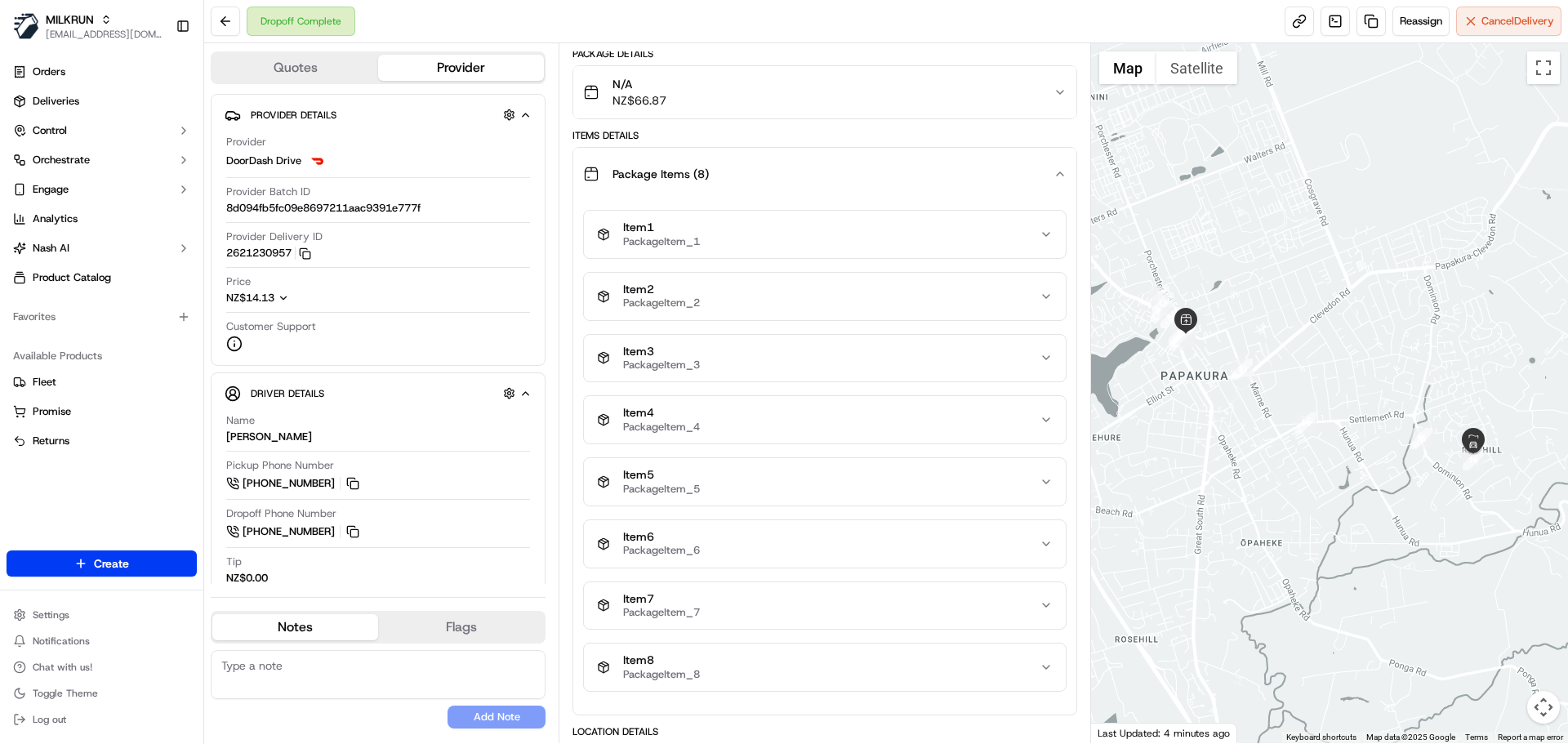
click at [827, 164] on div "Package Items ( 8 )" at bounding box center [818, 173] width 470 height 33
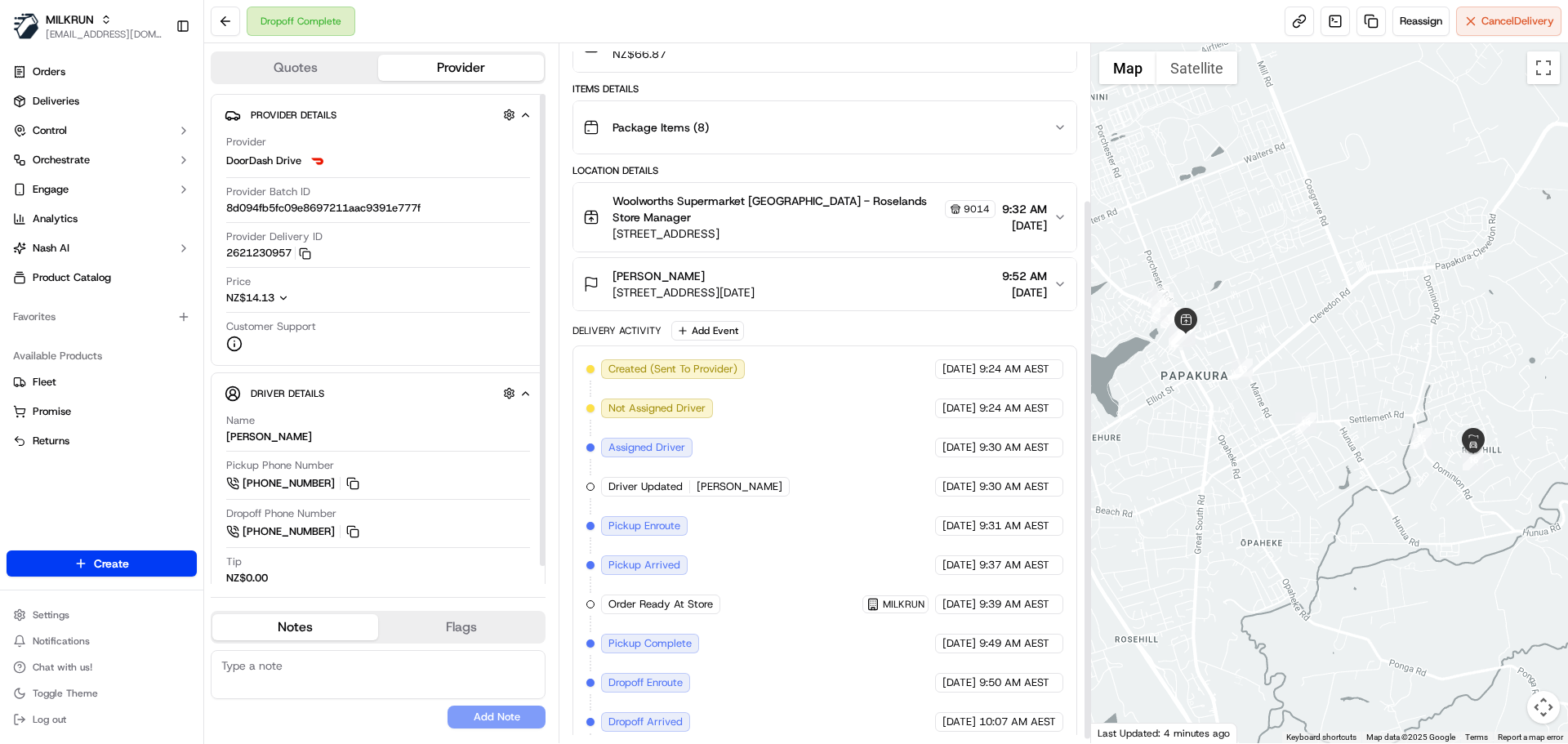
scroll to position [207, 0]
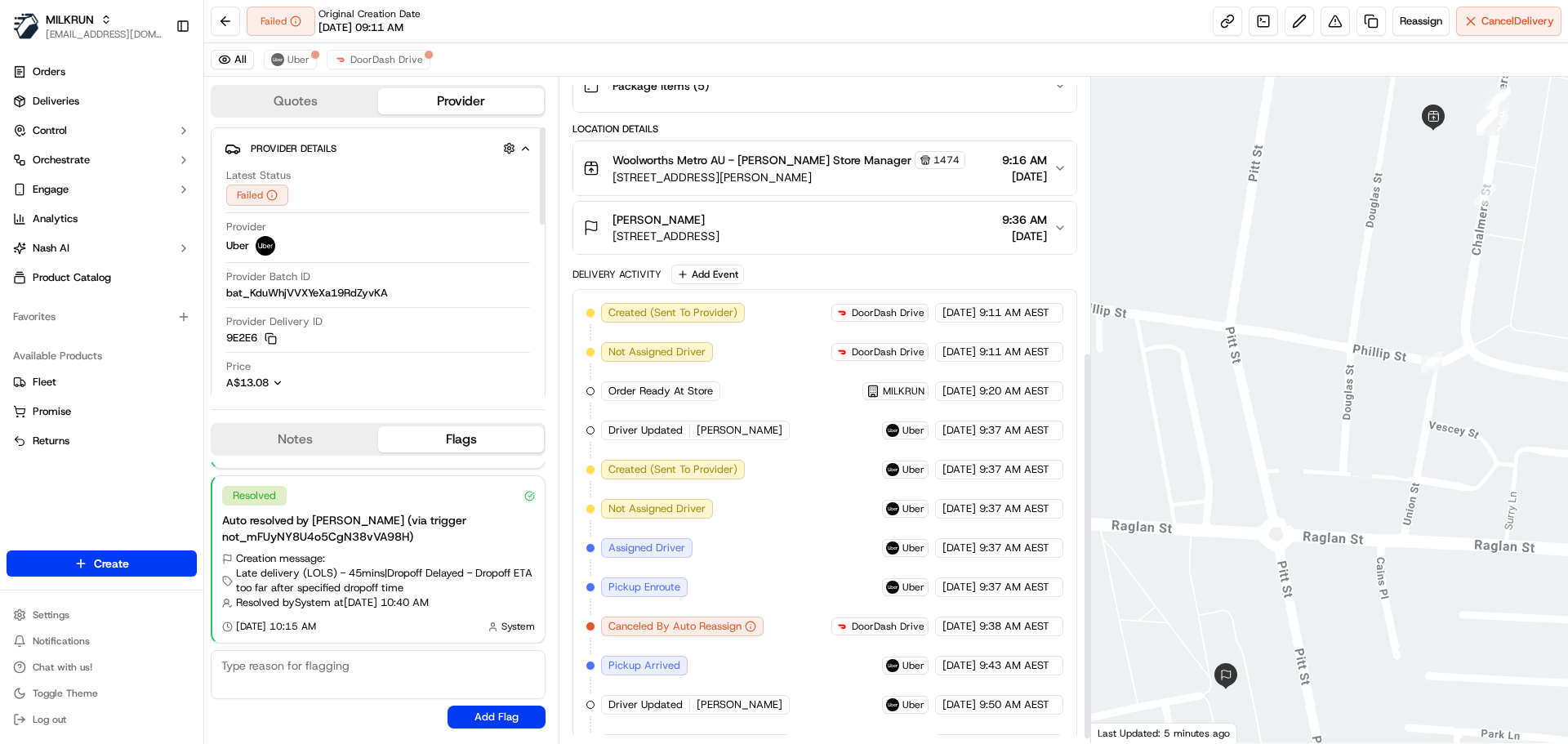
scroll to position [475, 0]
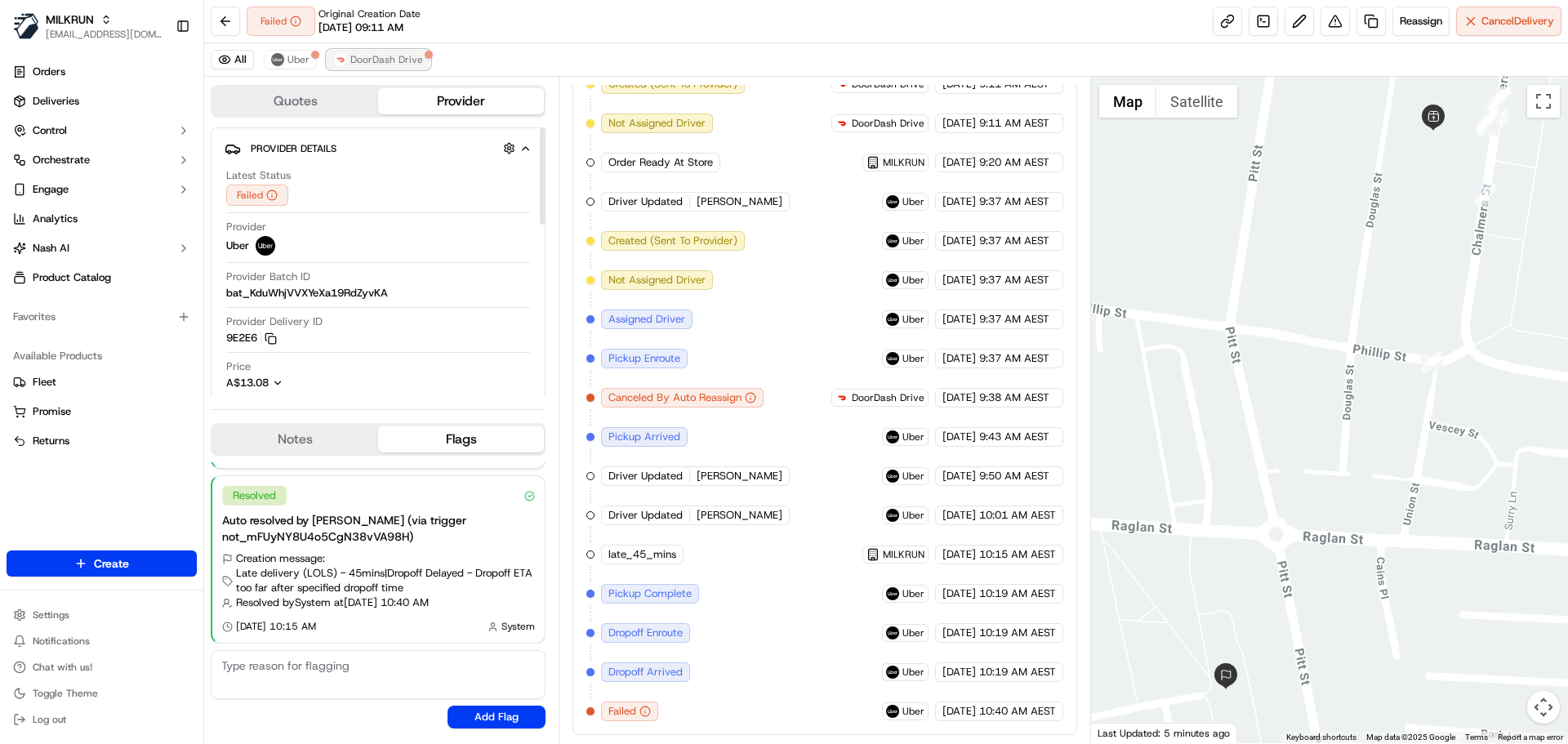
click at [396, 58] on span "DoorDash Drive" at bounding box center [386, 60] width 73 height 13
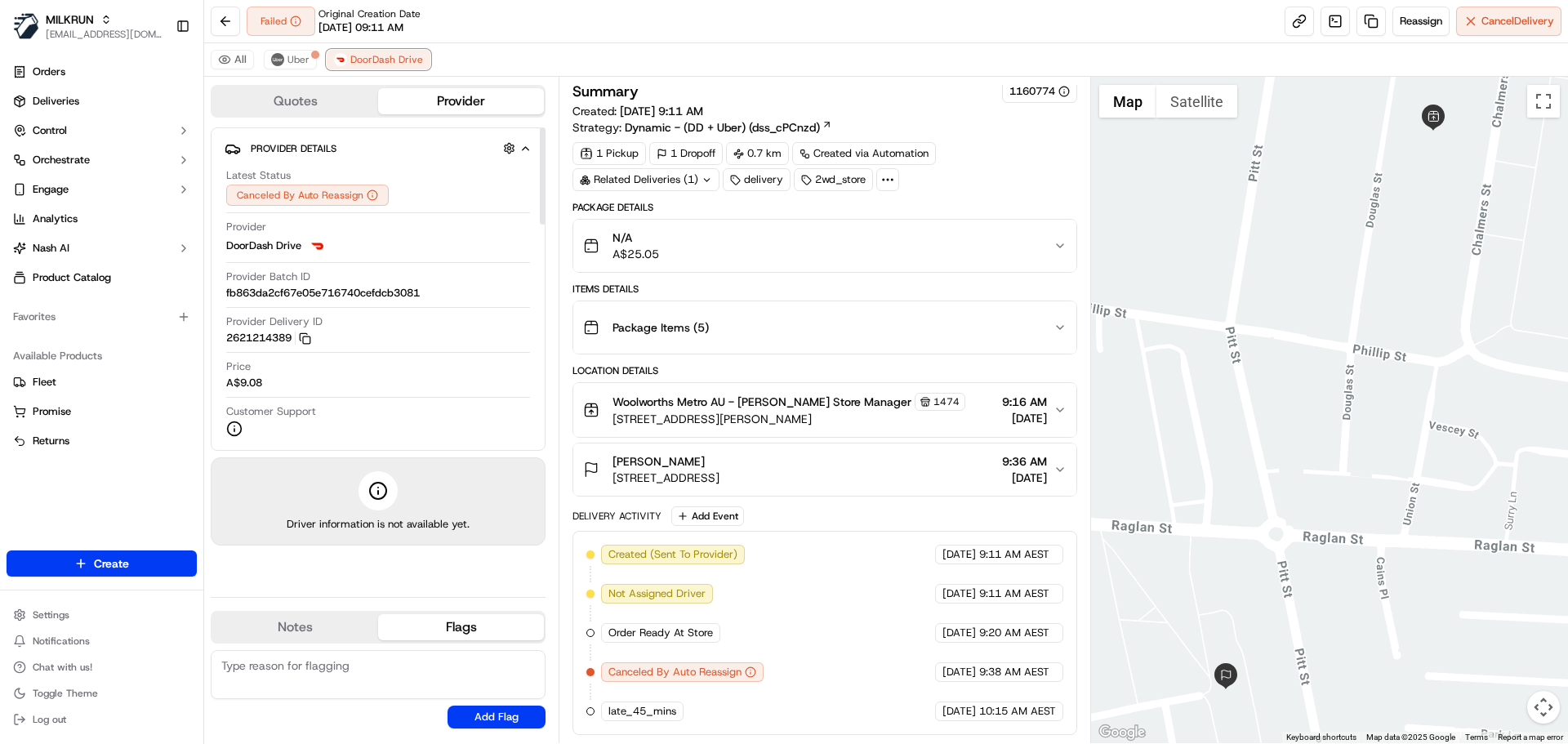
scroll to position [5, 0]
click at [284, 59] on div "app_issue app_issue" at bounding box center [280, 51] width 63 height 24
click at [310, 61] on button "Uber" at bounding box center [290, 59] width 53 height 20
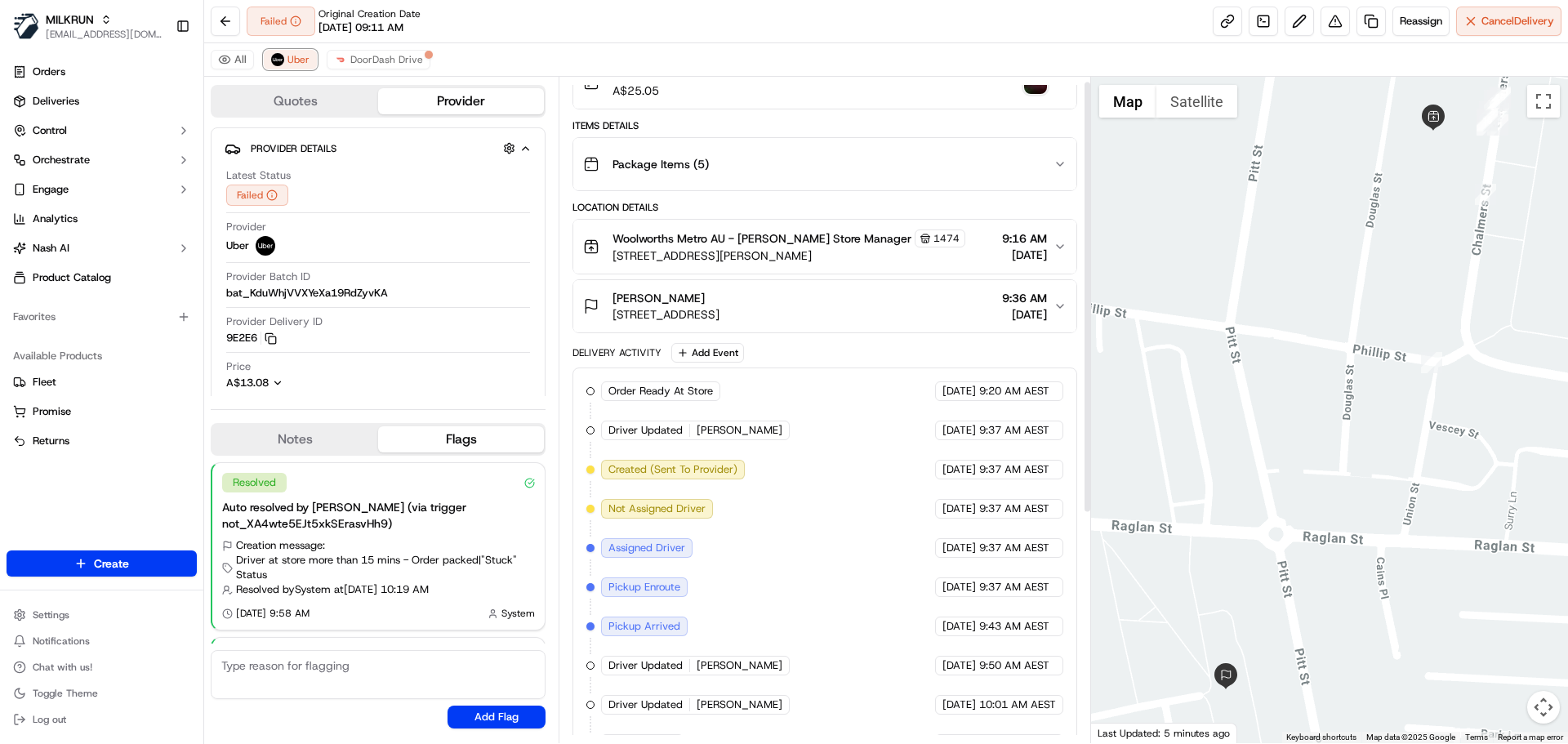
scroll to position [0, 0]
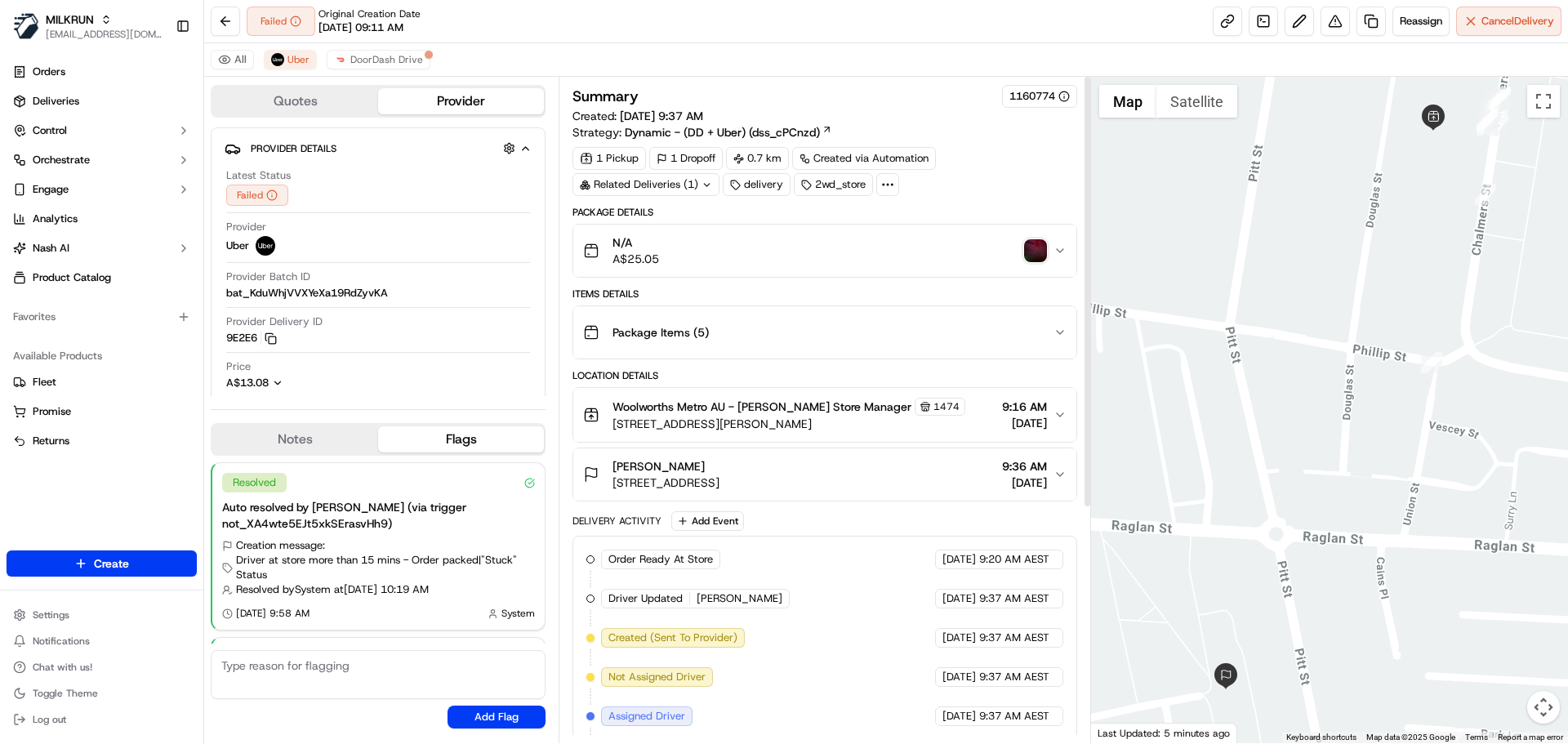
click at [1040, 248] on img "button" at bounding box center [1035, 251] width 22 height 22
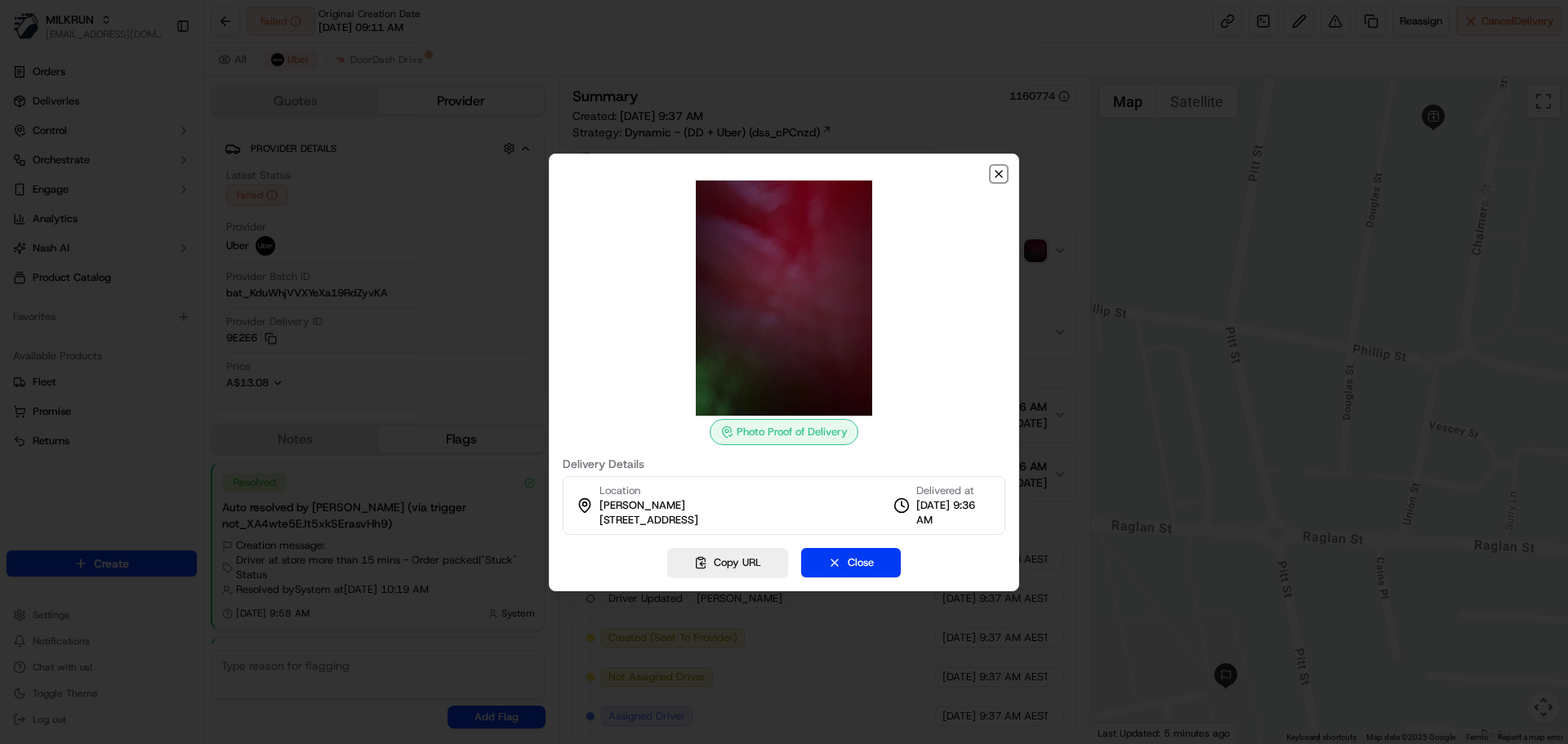
click at [998, 175] on icon "button" at bounding box center [998, 174] width 13 height 13
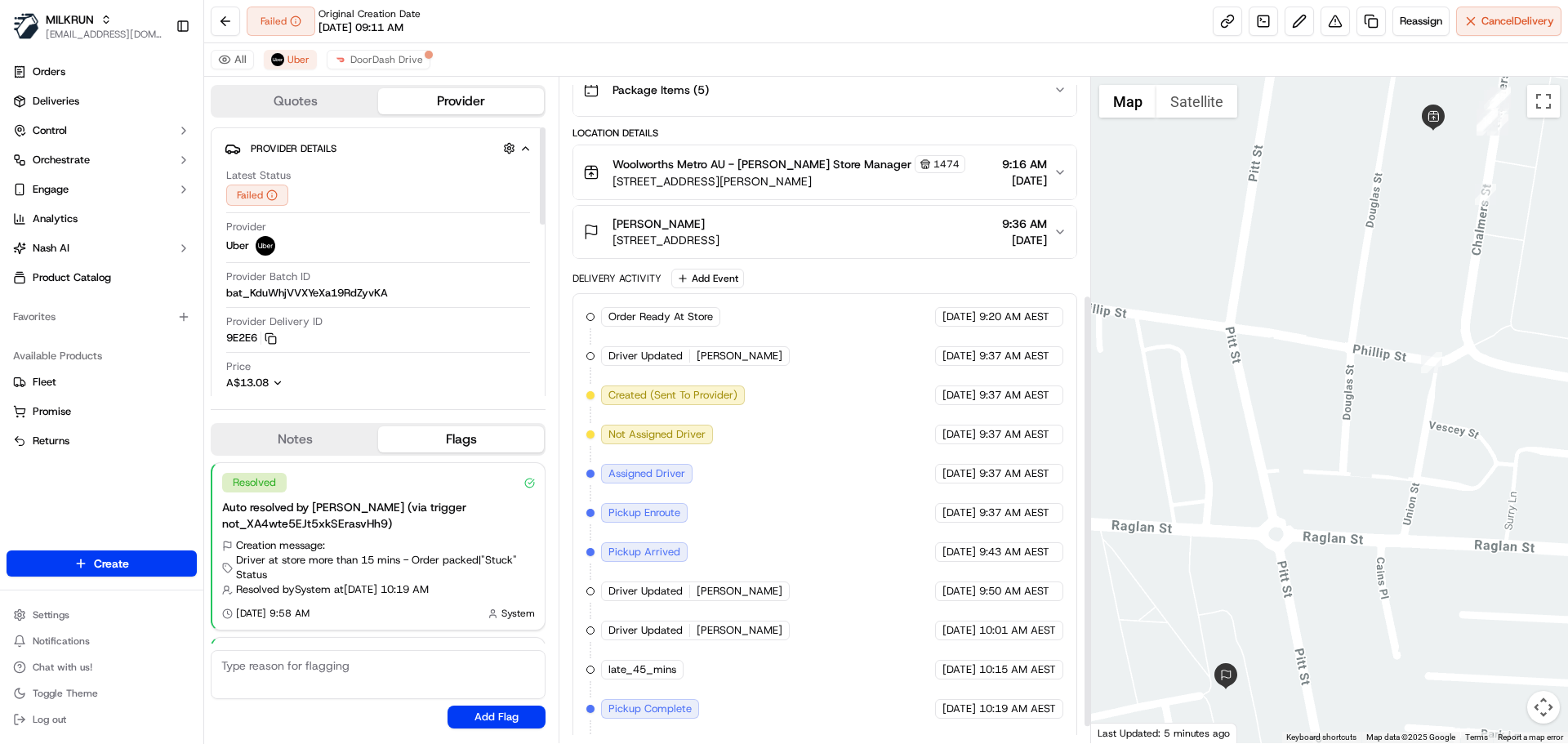
scroll to position [357, 0]
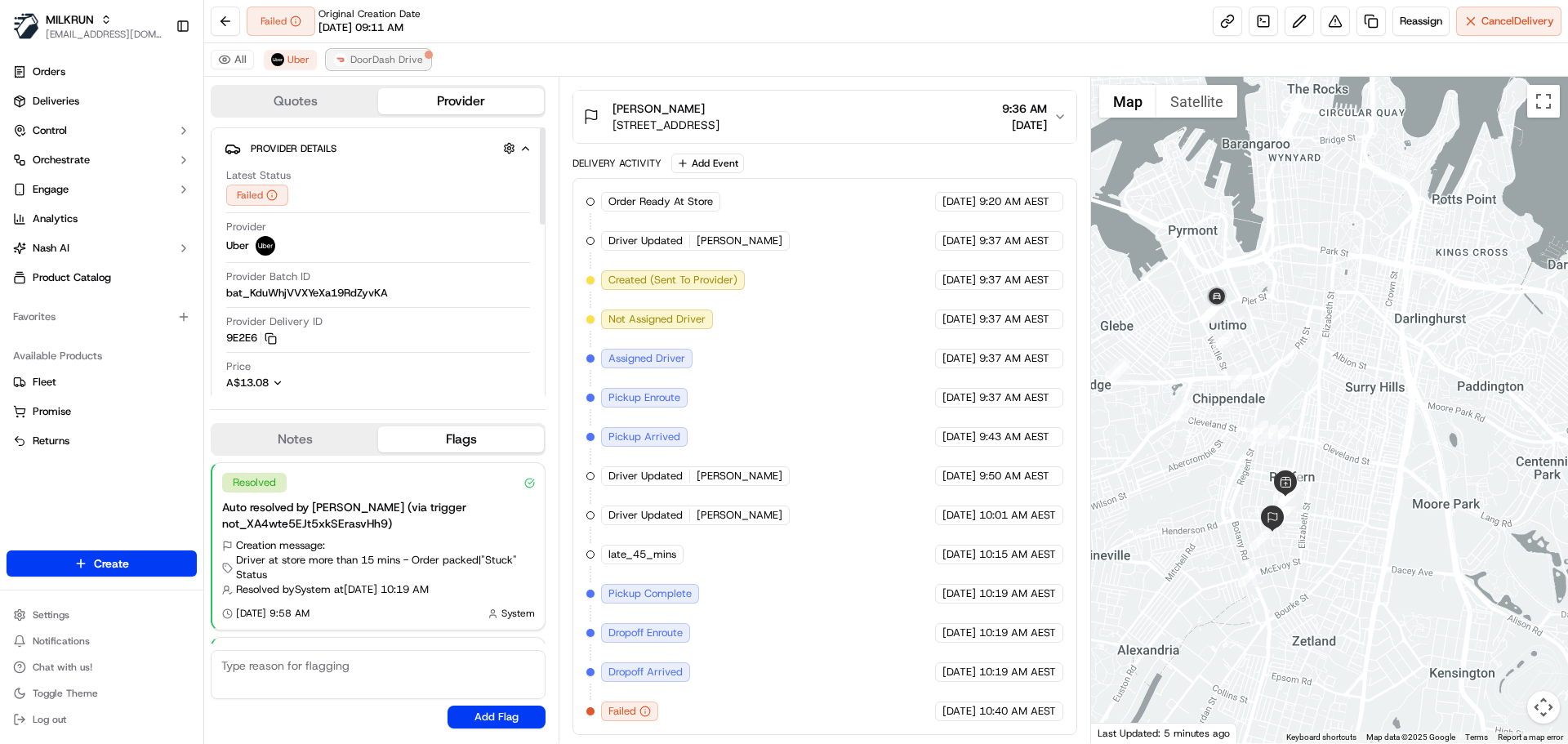
click at [369, 62] on span "DoorDash Drive" at bounding box center [386, 60] width 73 height 13
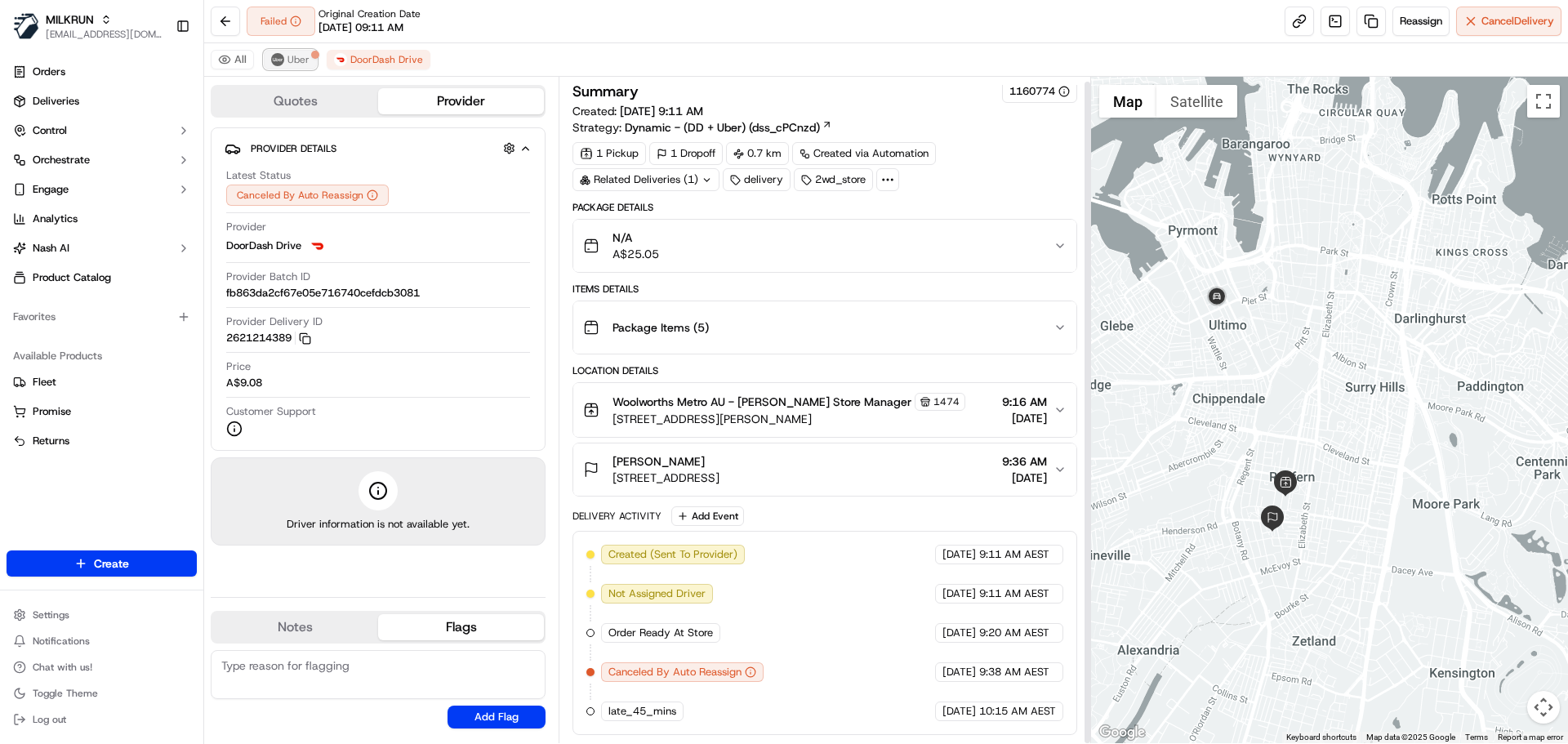
click at [298, 57] on span "Uber" at bounding box center [298, 60] width 22 height 13
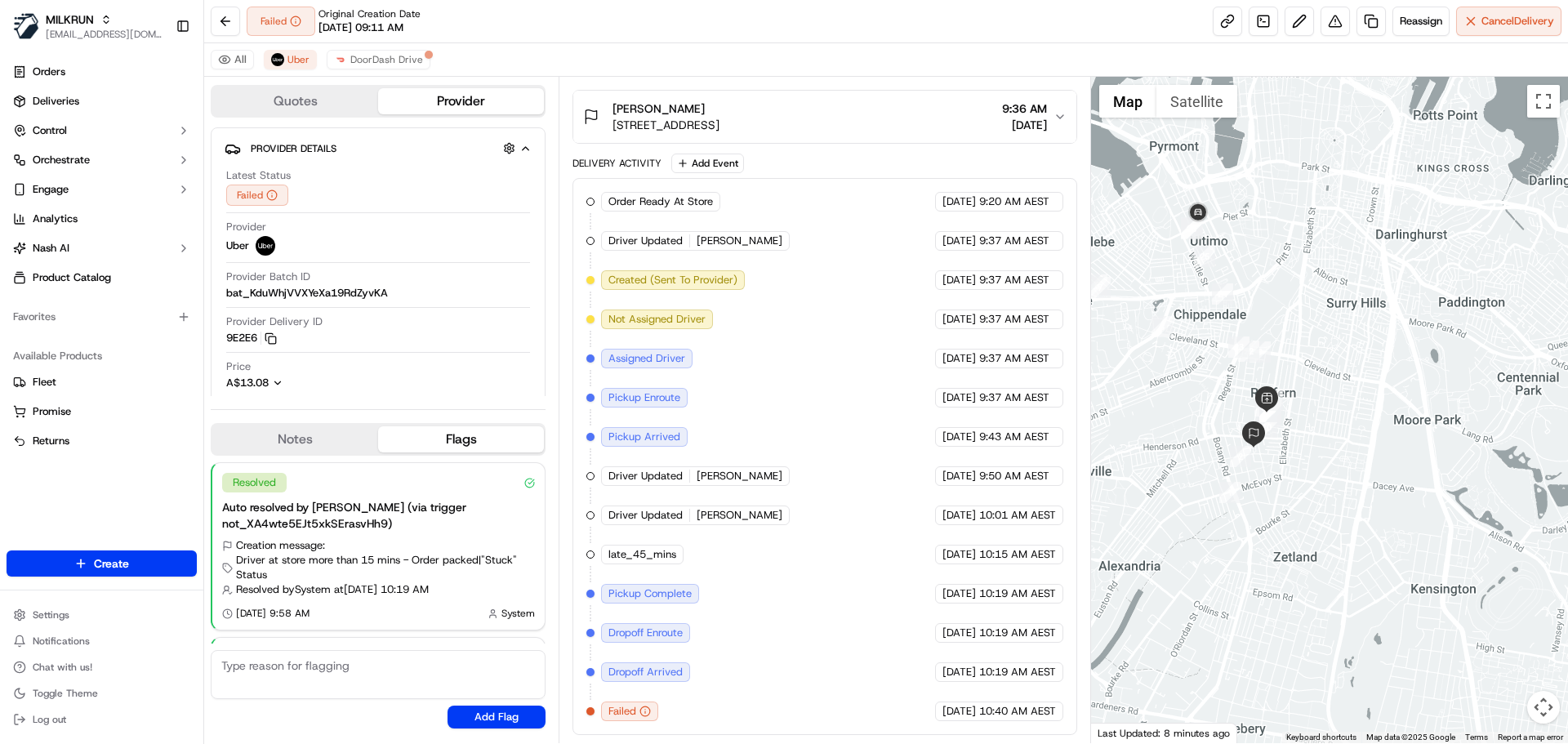
drag, startPoint x: 1342, startPoint y: 628, endPoint x: 1313, endPoint y: 416, distance: 214.0
click at [1313, 416] on div at bounding box center [1329, 410] width 478 height 666
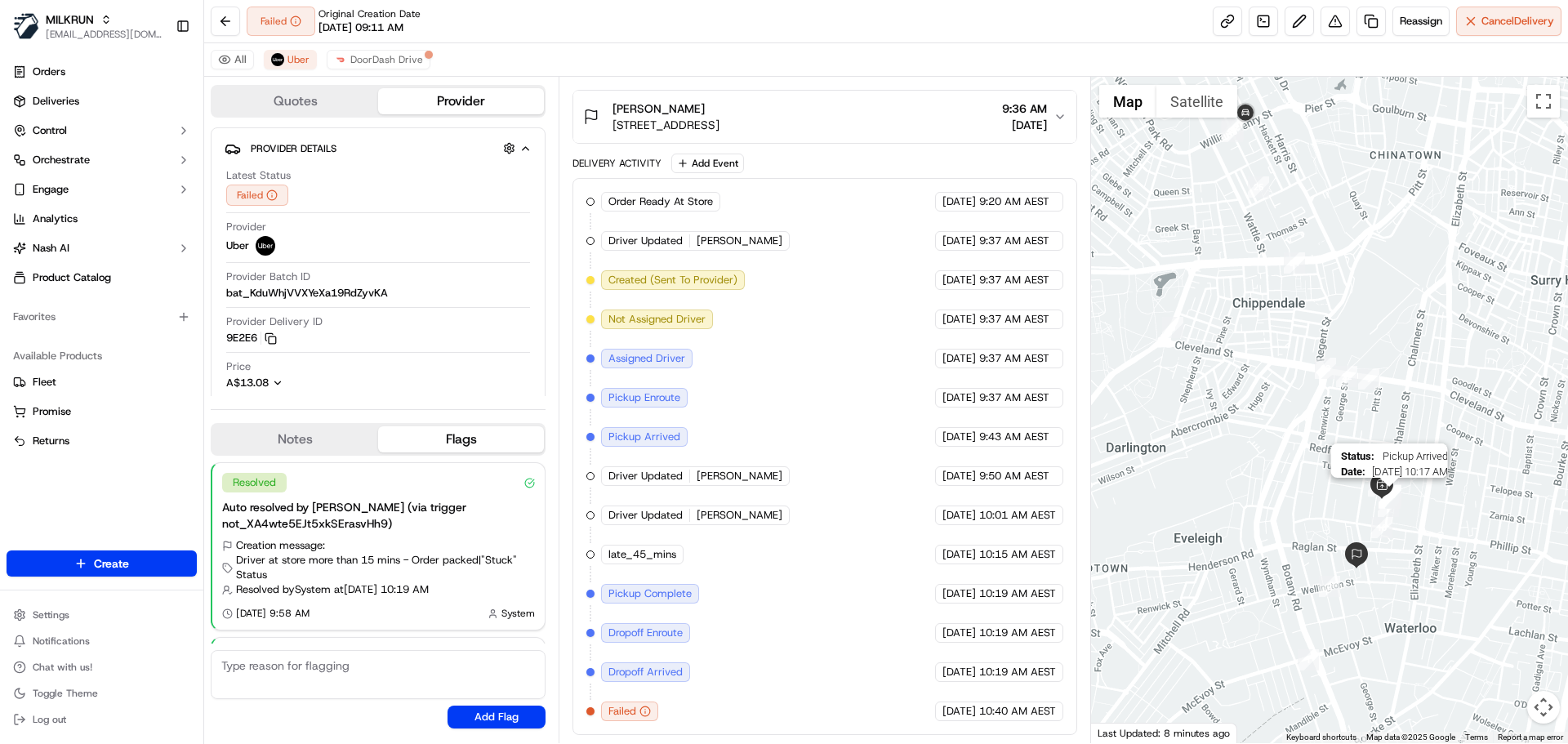
drag, startPoint x: 1315, startPoint y: 472, endPoint x: 1387, endPoint y: 505, distance: 79.2
drag, startPoint x: 572, startPoint y: 166, endPoint x: 664, endPoint y: 162, distance: 92.1
click at [660, 164] on div "Summary 1160774 Created: 21/09/2025 9:37 AM Strategy: Dynamic - (DD + Uber) (ds…" at bounding box center [824, 410] width 531 height 666
click at [665, 159] on div "Delivery Activity Add Event" at bounding box center [824, 163] width 504 height 20
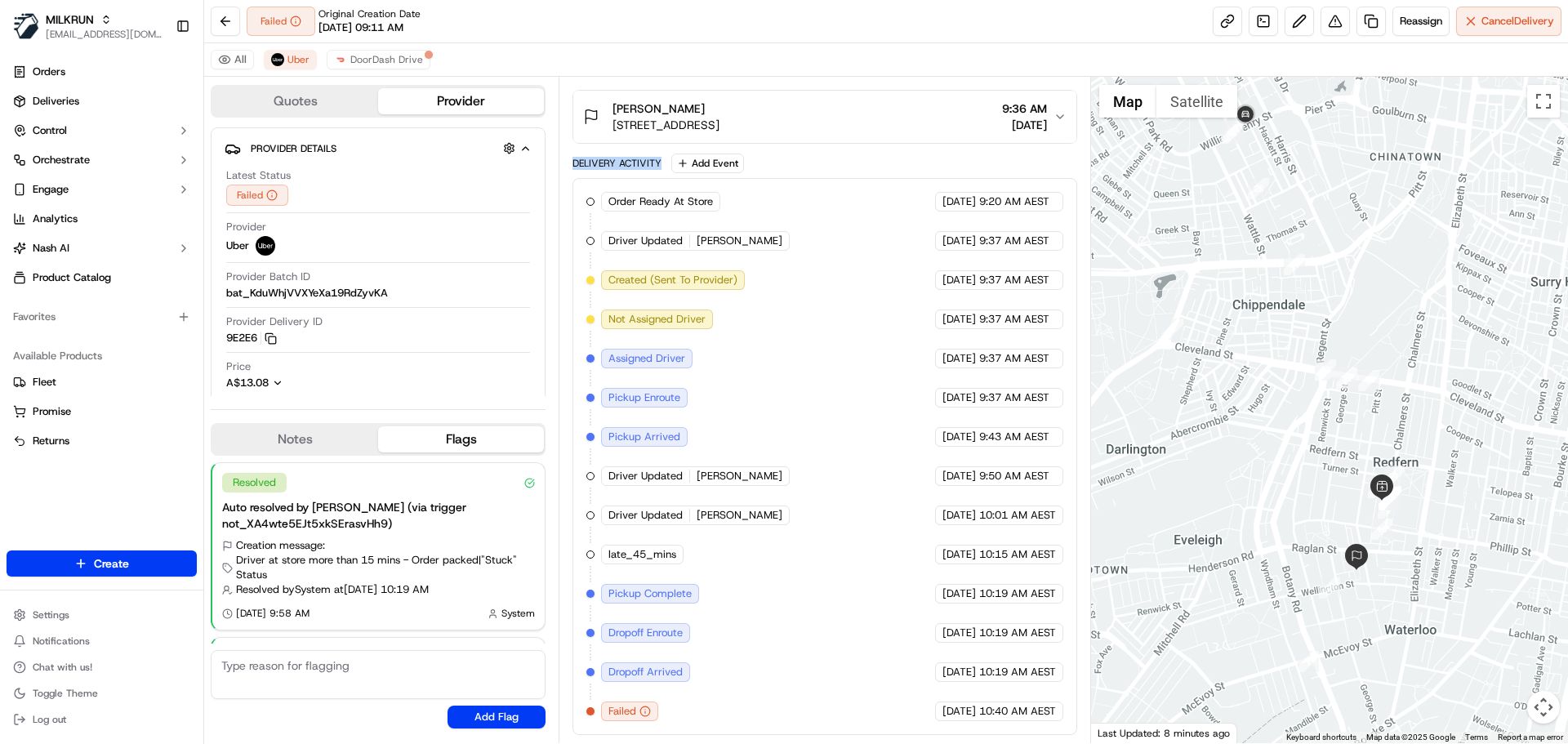
drag, startPoint x: 661, startPoint y: 159, endPoint x: 575, endPoint y: 161, distance: 86.0
click at [575, 161] on div "Delivery Activity Add Event" at bounding box center [824, 163] width 504 height 20
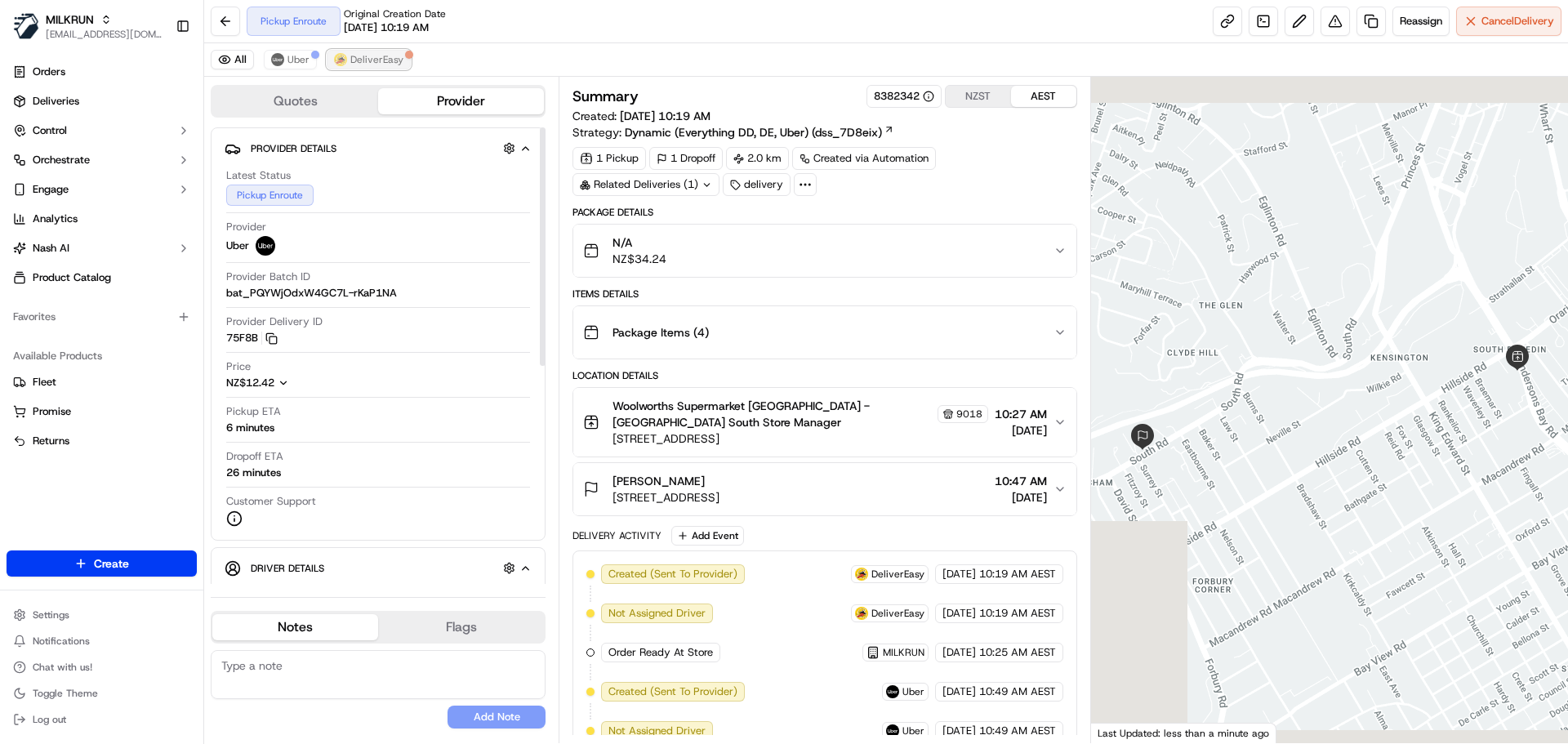
click at [385, 56] on span "DeliverEasy" at bounding box center [376, 60] width 53 height 13
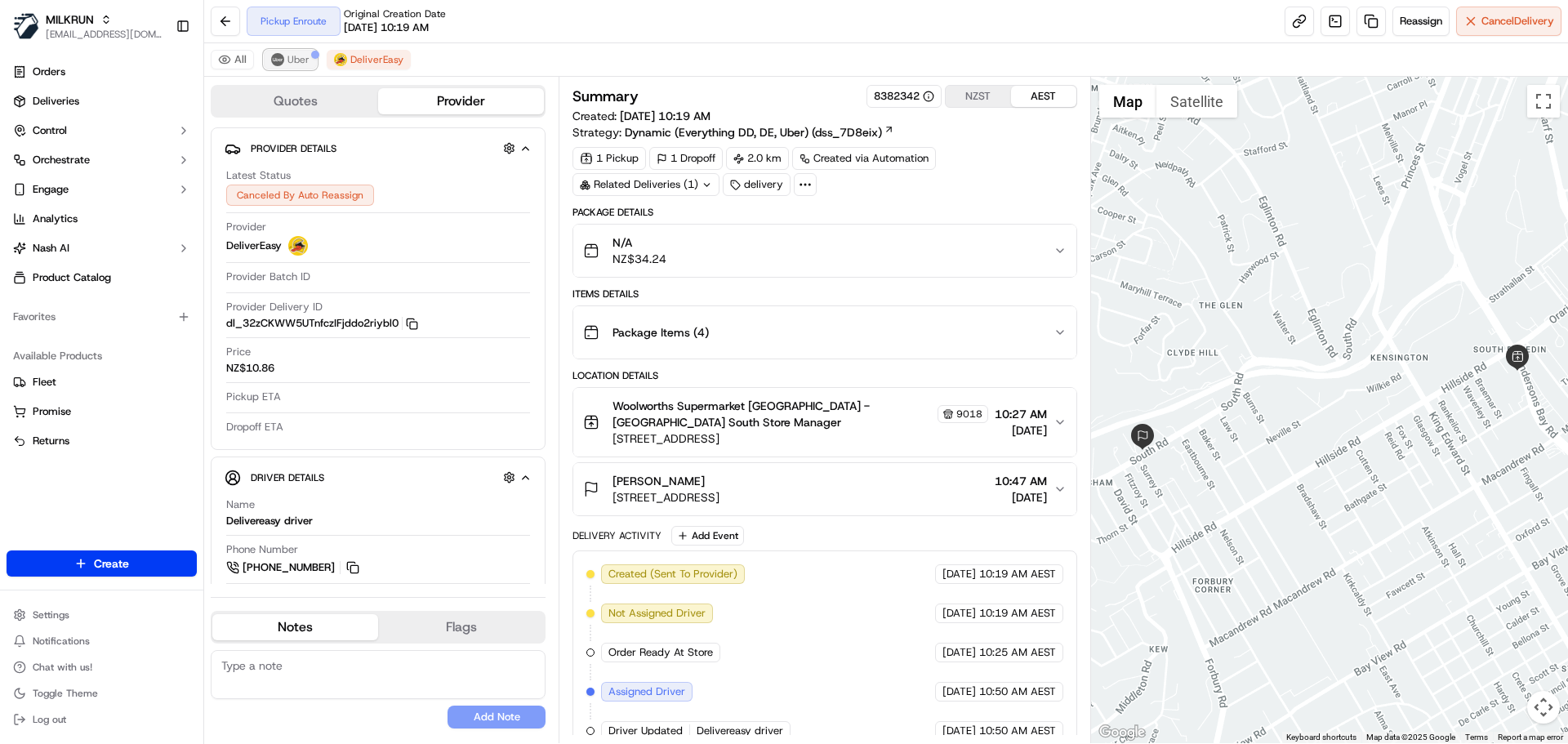
click at [298, 61] on span "Uber" at bounding box center [298, 60] width 22 height 13
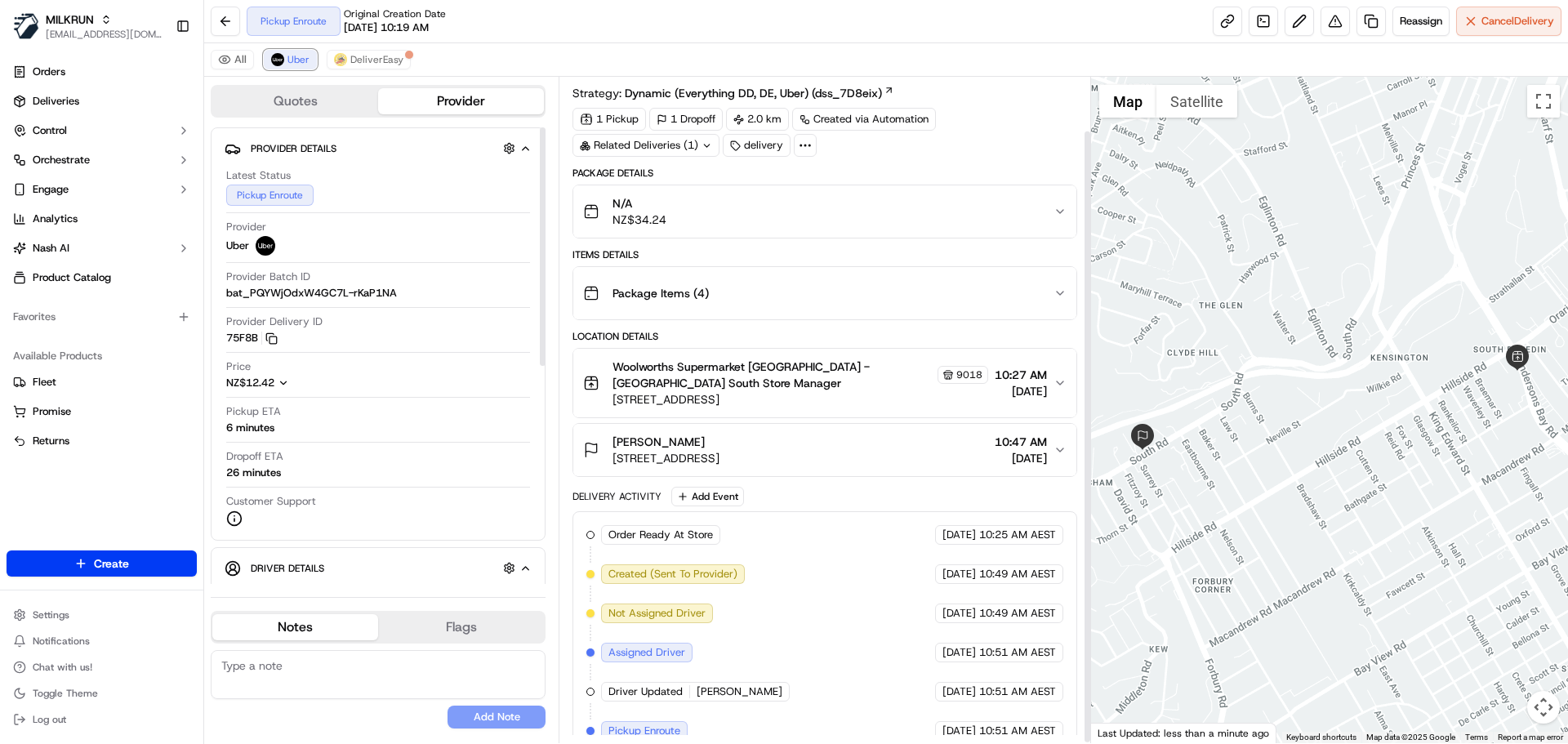
scroll to position [59, 0]
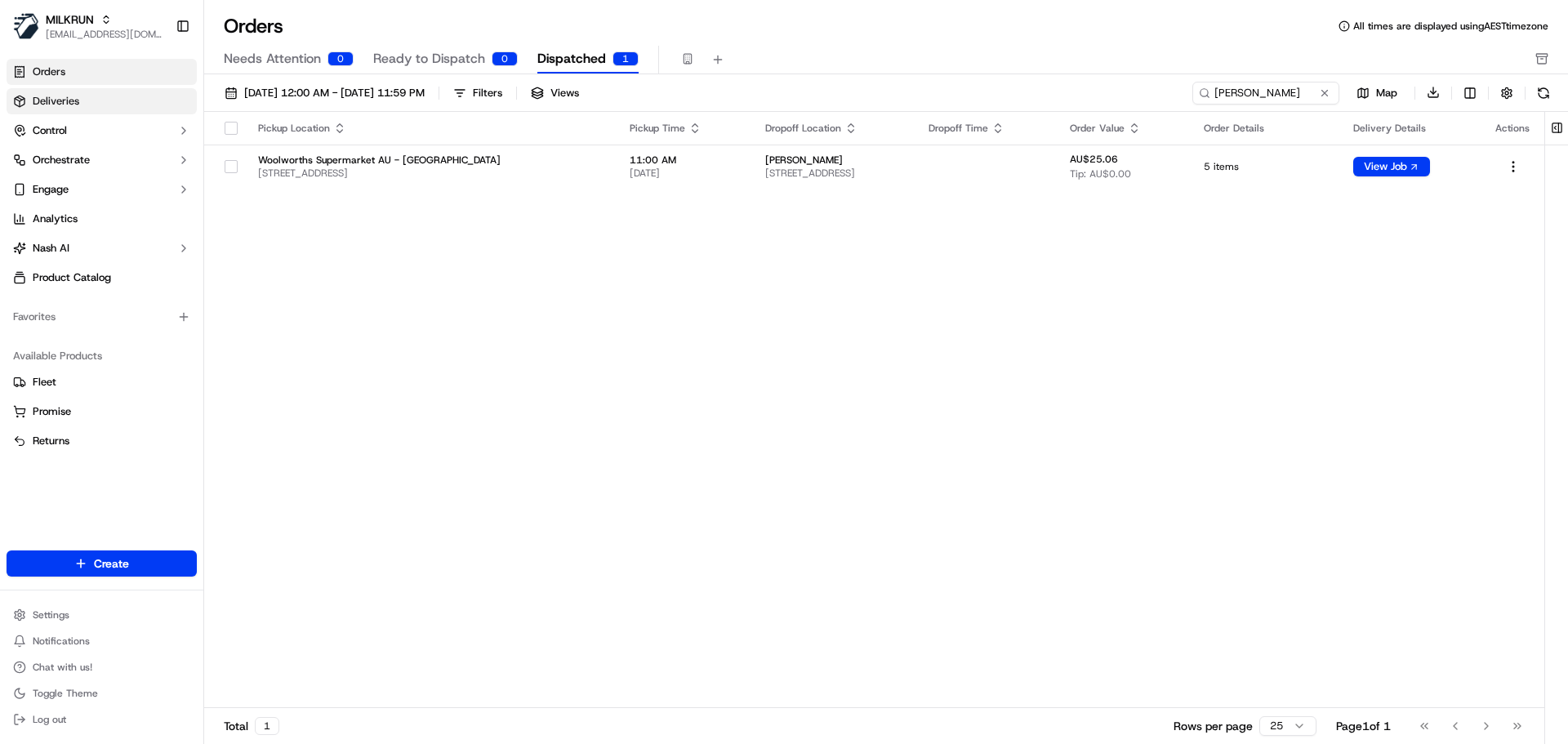
click at [106, 100] on link "Deliveries" at bounding box center [101, 101] width 190 height 26
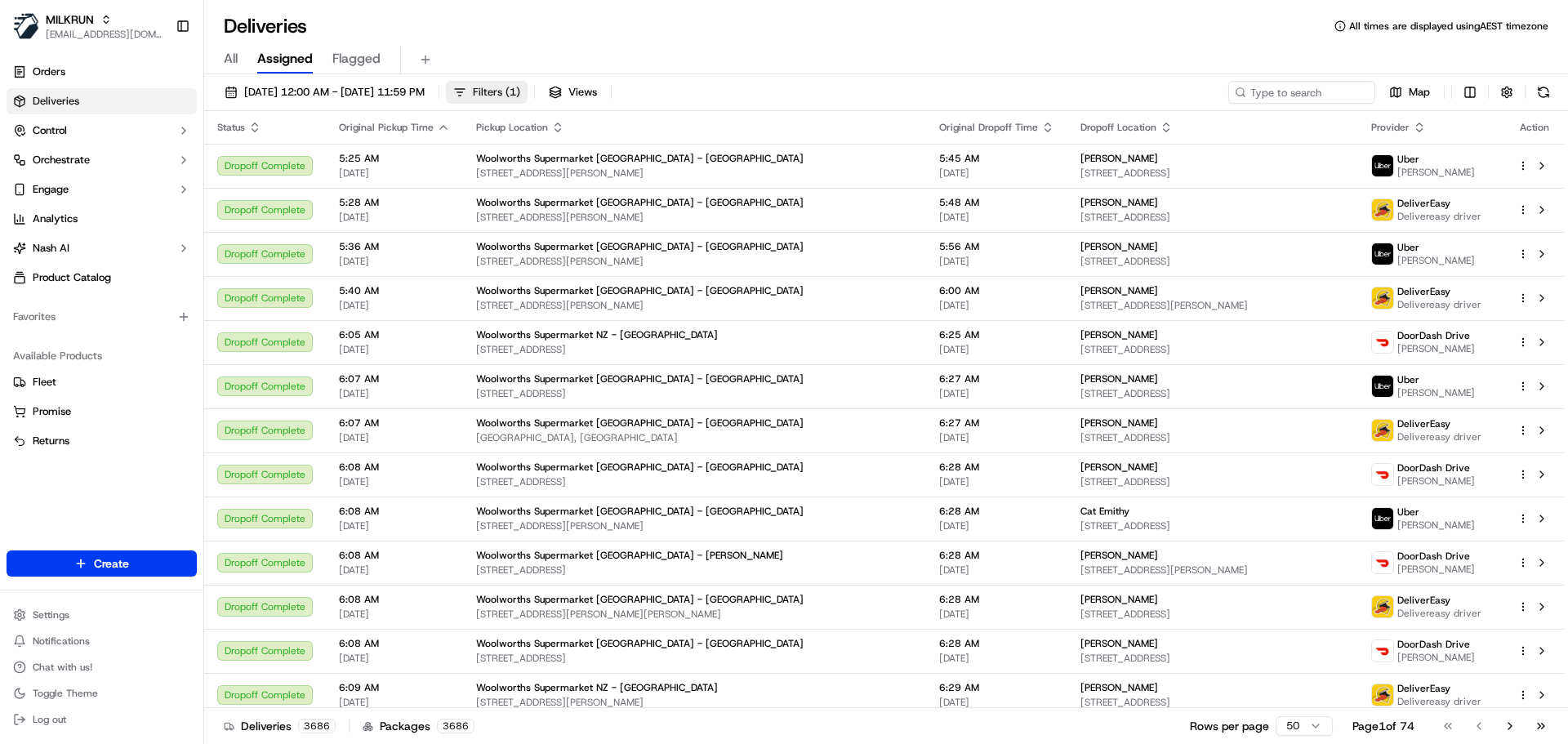
click at [520, 91] on span "Filters ( 1 )" at bounding box center [496, 93] width 48 height 15
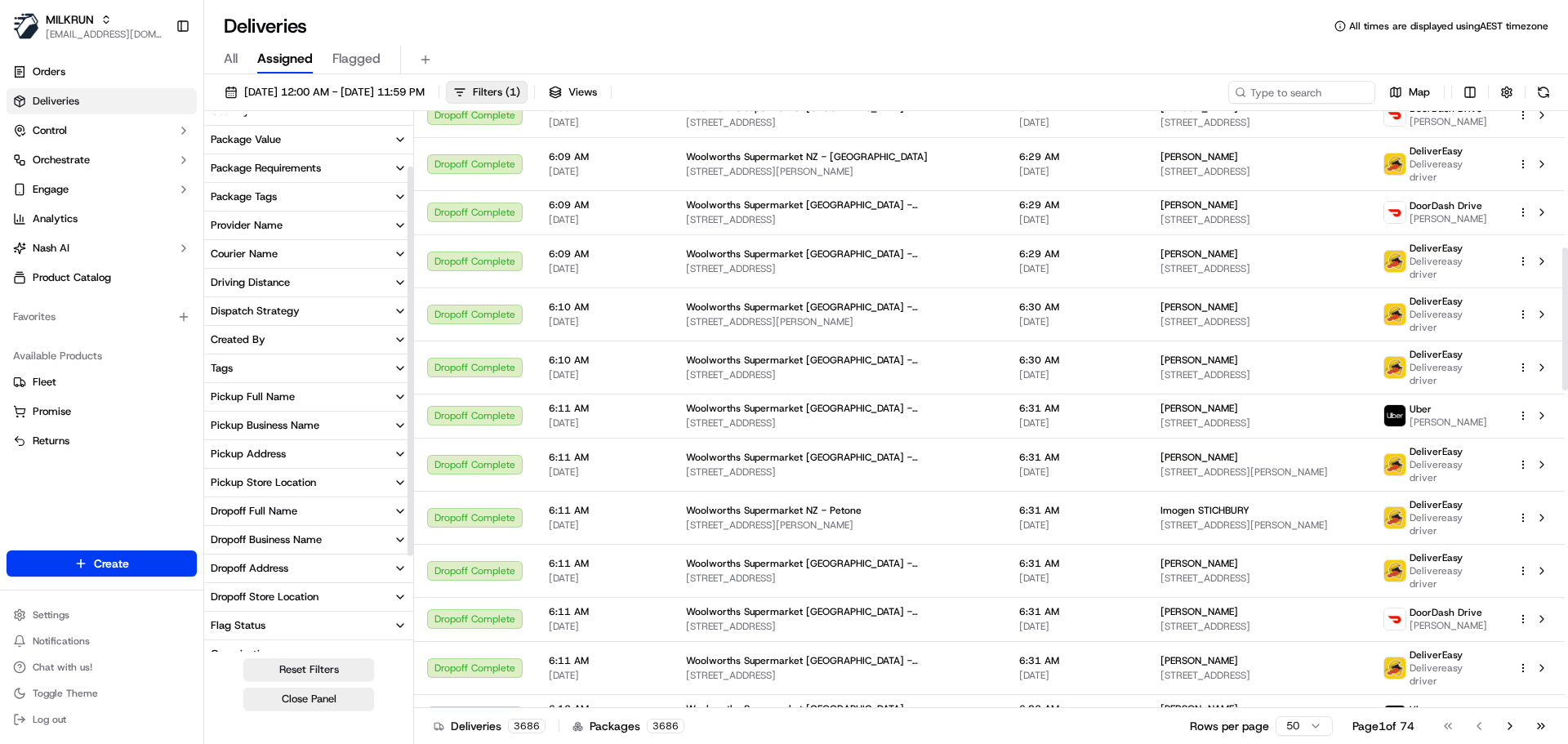
scroll to position [204, 0]
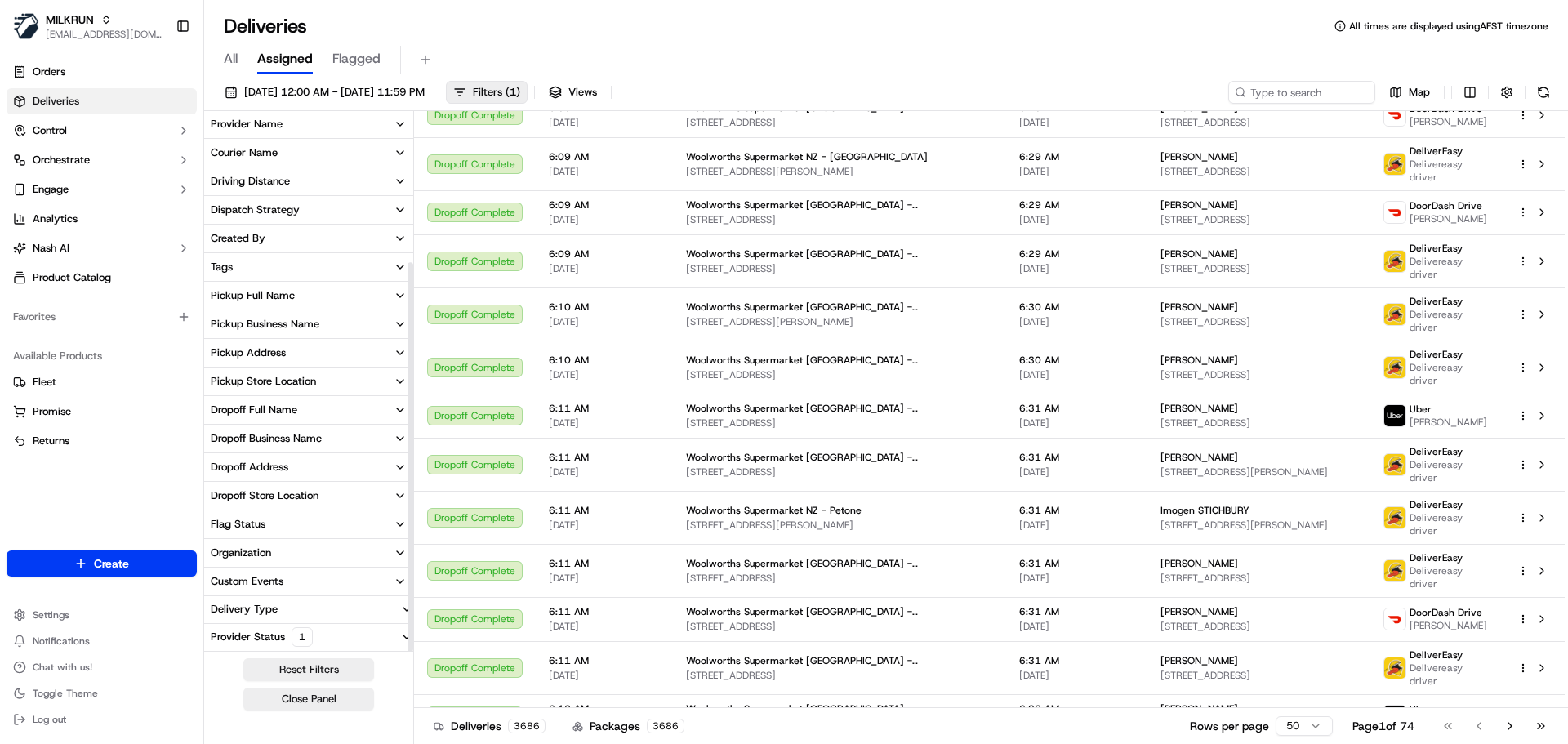
click at [362, 641] on button "Provider Status 1" at bounding box center [308, 637] width 209 height 26
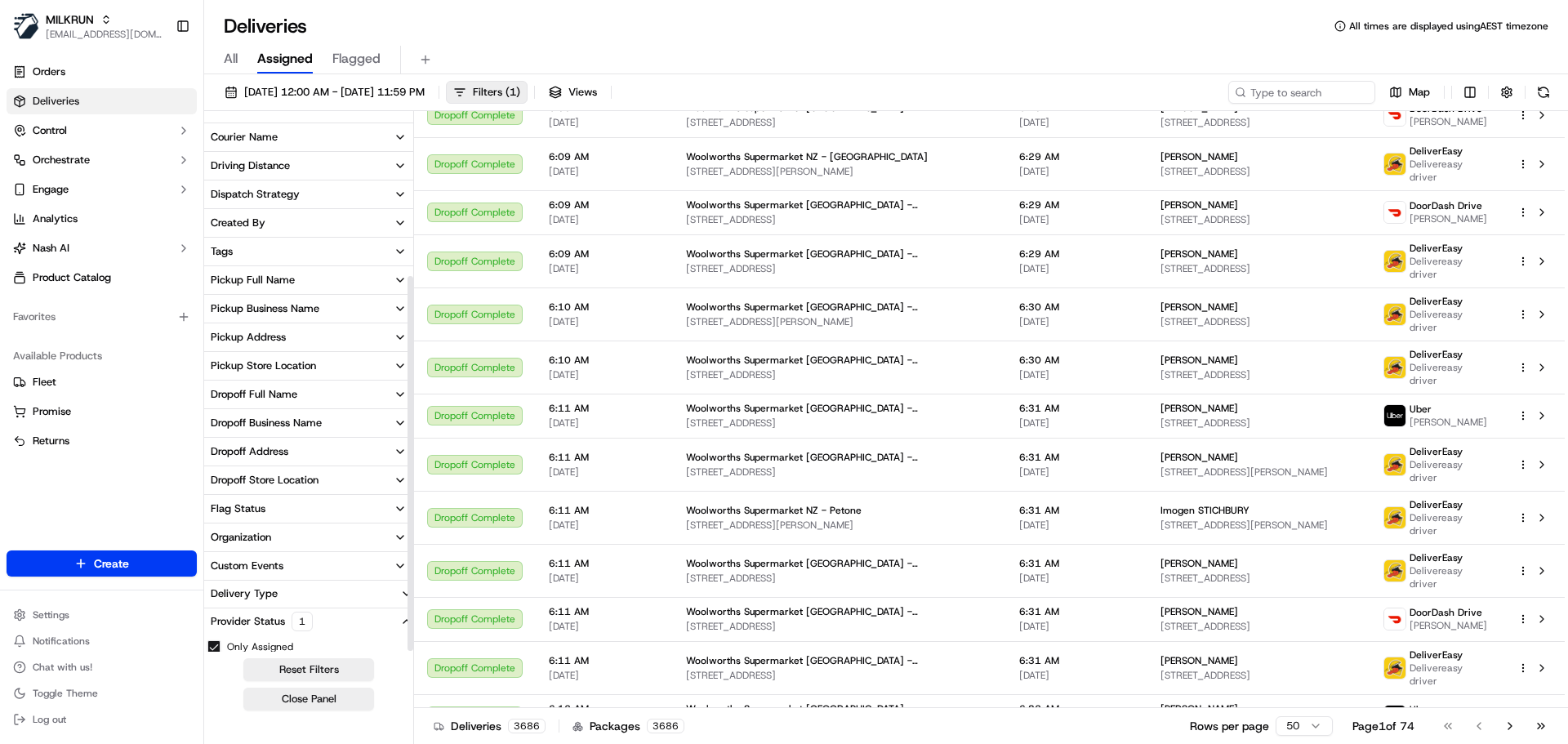
scroll to position [234, 0]
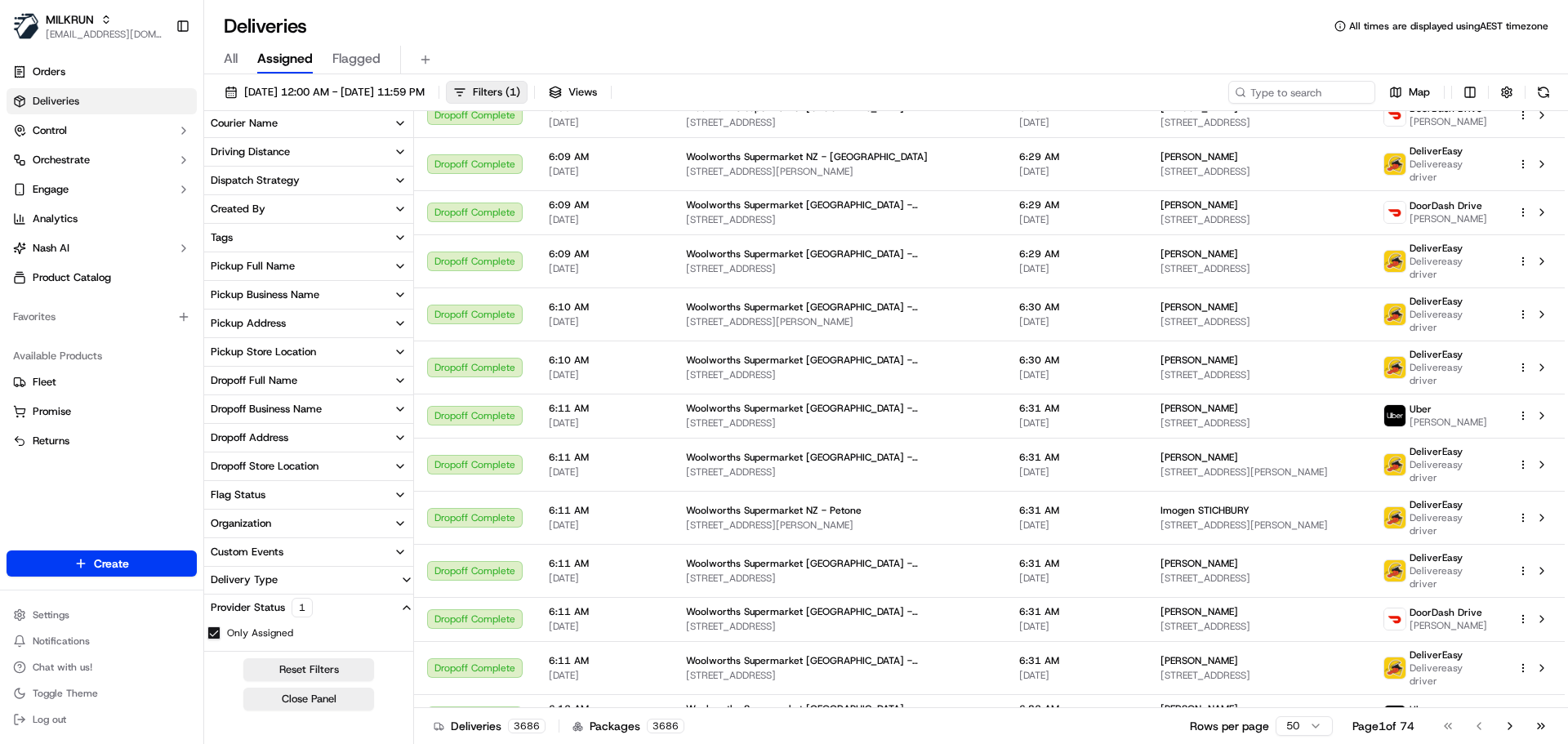
click at [218, 635] on button "Only Assigned" at bounding box center [214, 633] width 13 height 13
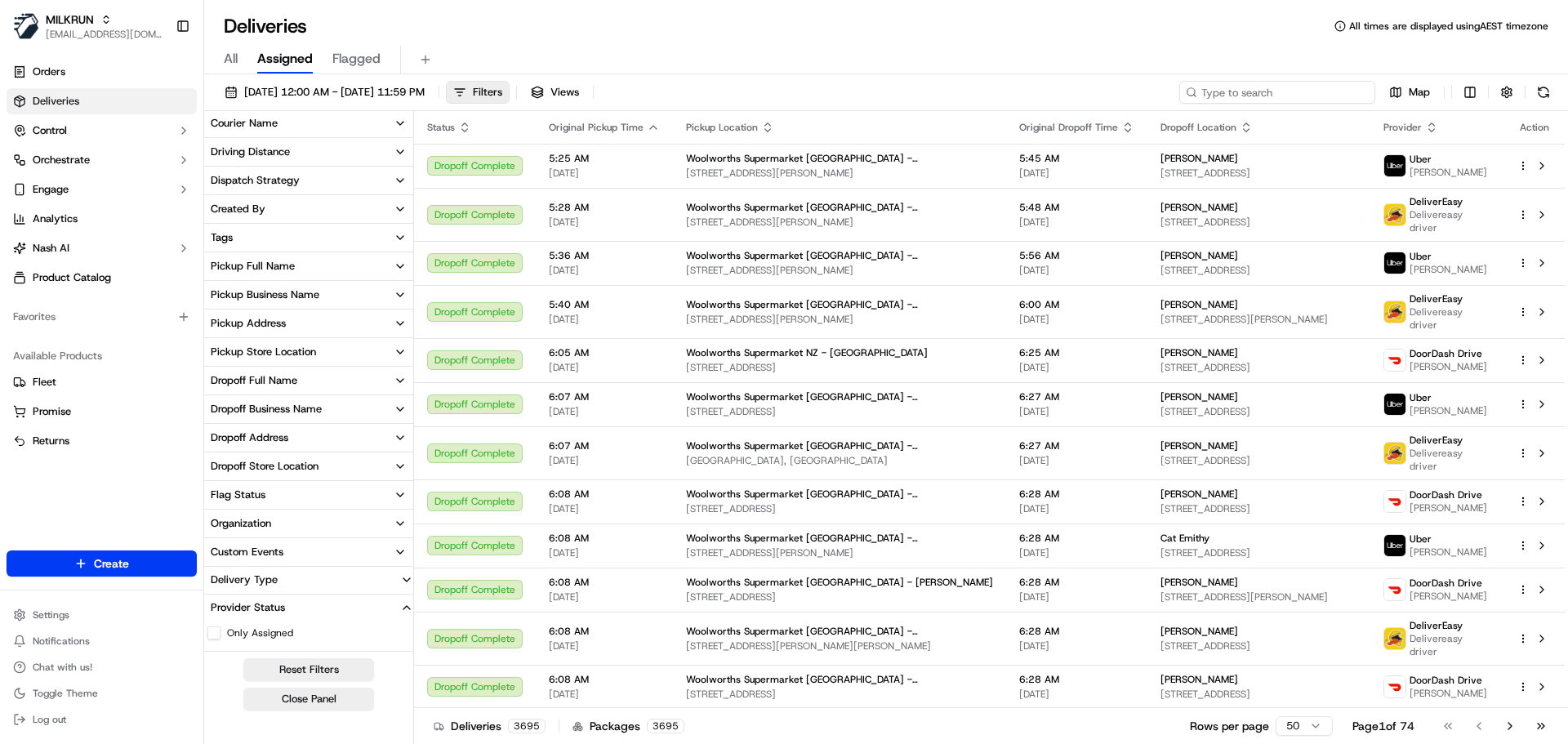
click at [1321, 94] on input at bounding box center [1276, 92] width 196 height 22
paste input "[PERSON_NAME]"
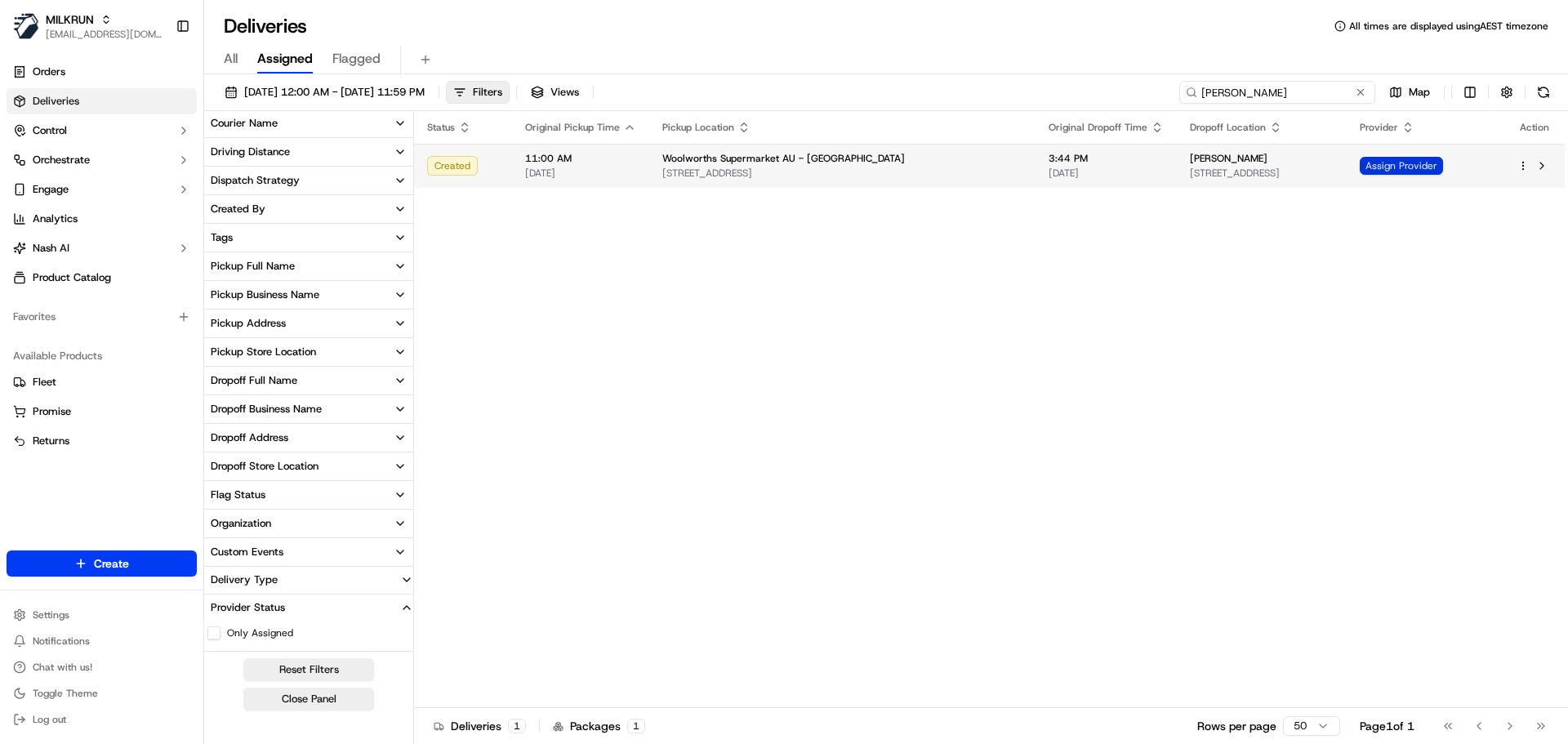
type input "[PERSON_NAME]"
click at [1408, 166] on span "Assign Provider" at bounding box center [1401, 166] width 83 height 18
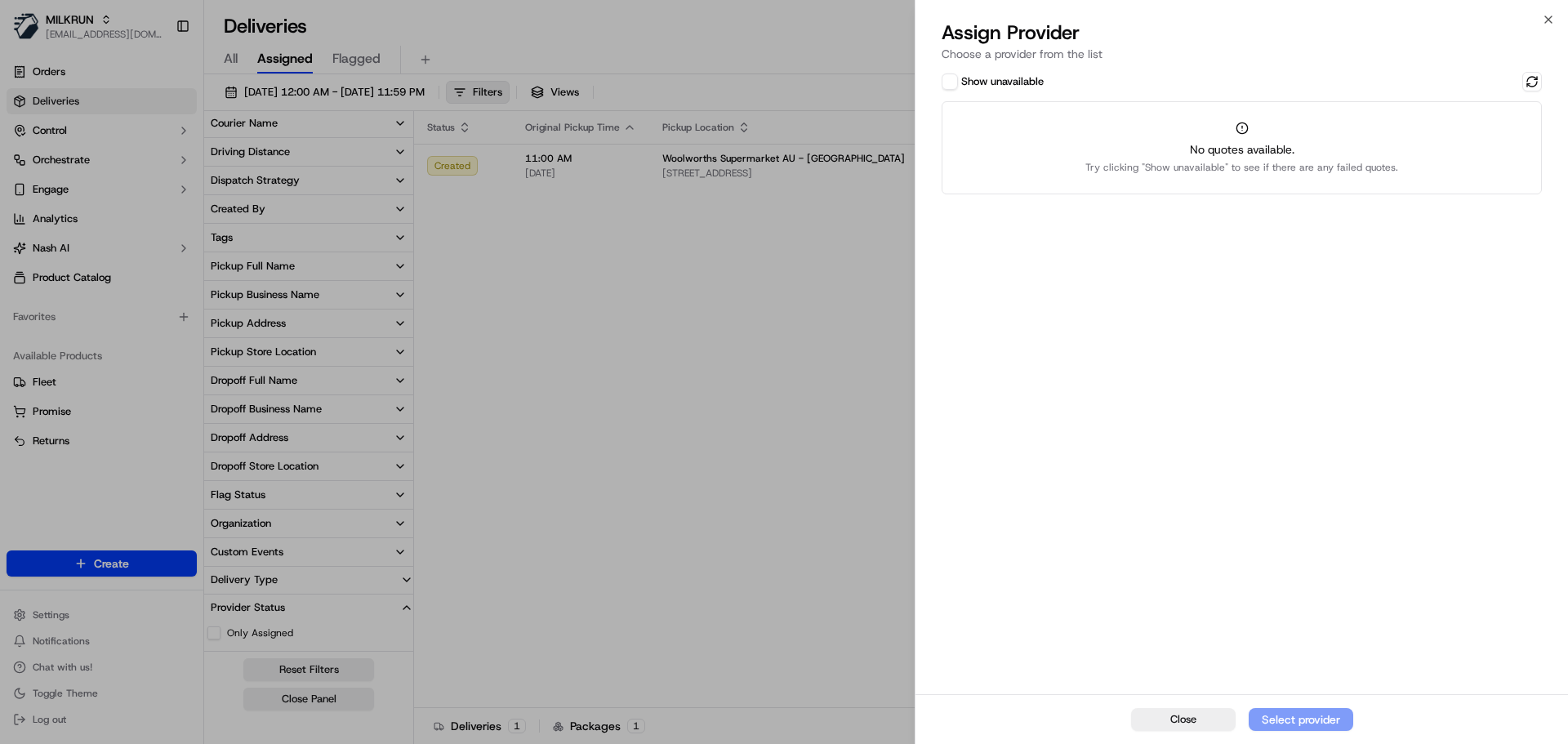
click at [951, 84] on button "Show unavailable" at bounding box center [949, 81] width 16 height 16
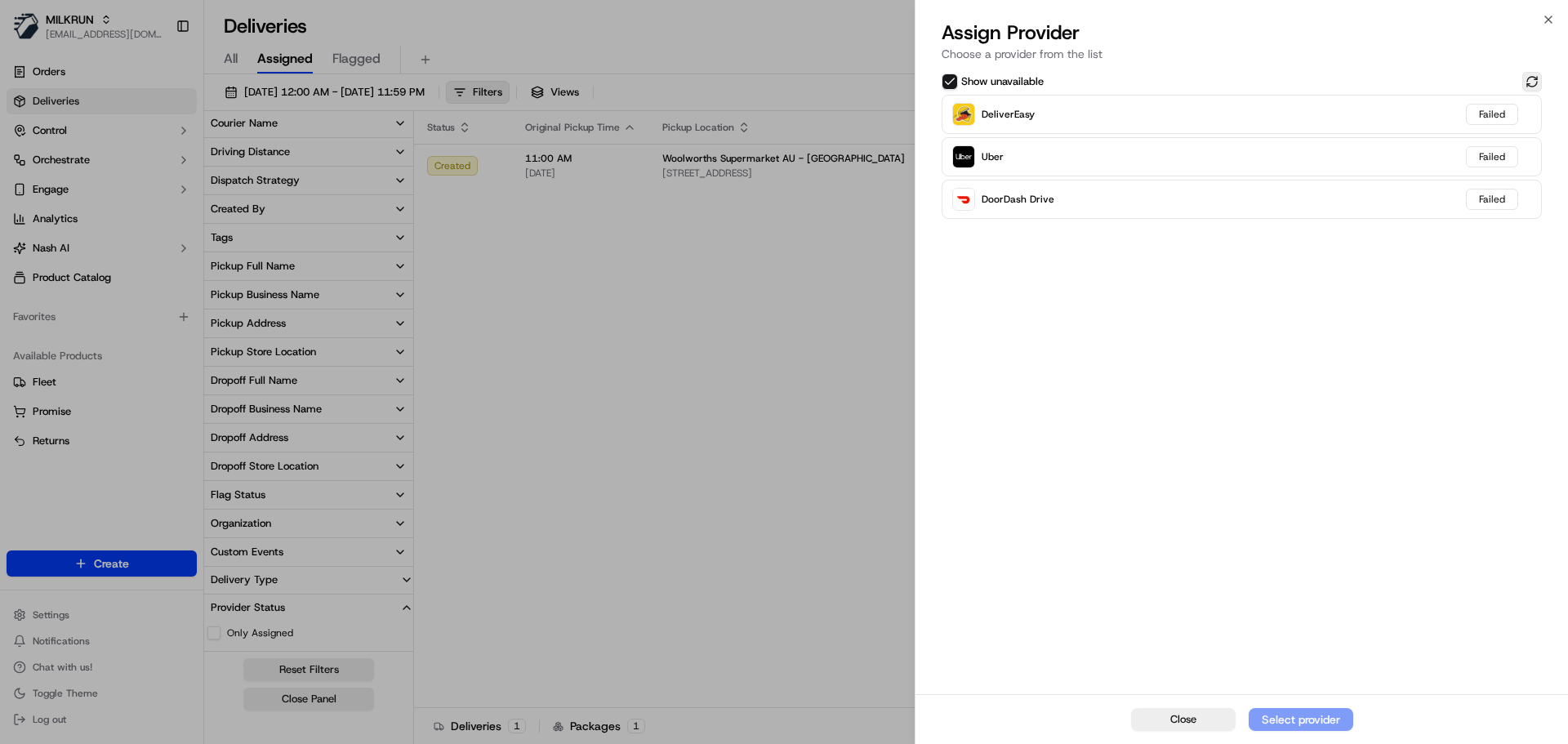
click at [1530, 80] on button at bounding box center [1532, 81] width 20 height 20
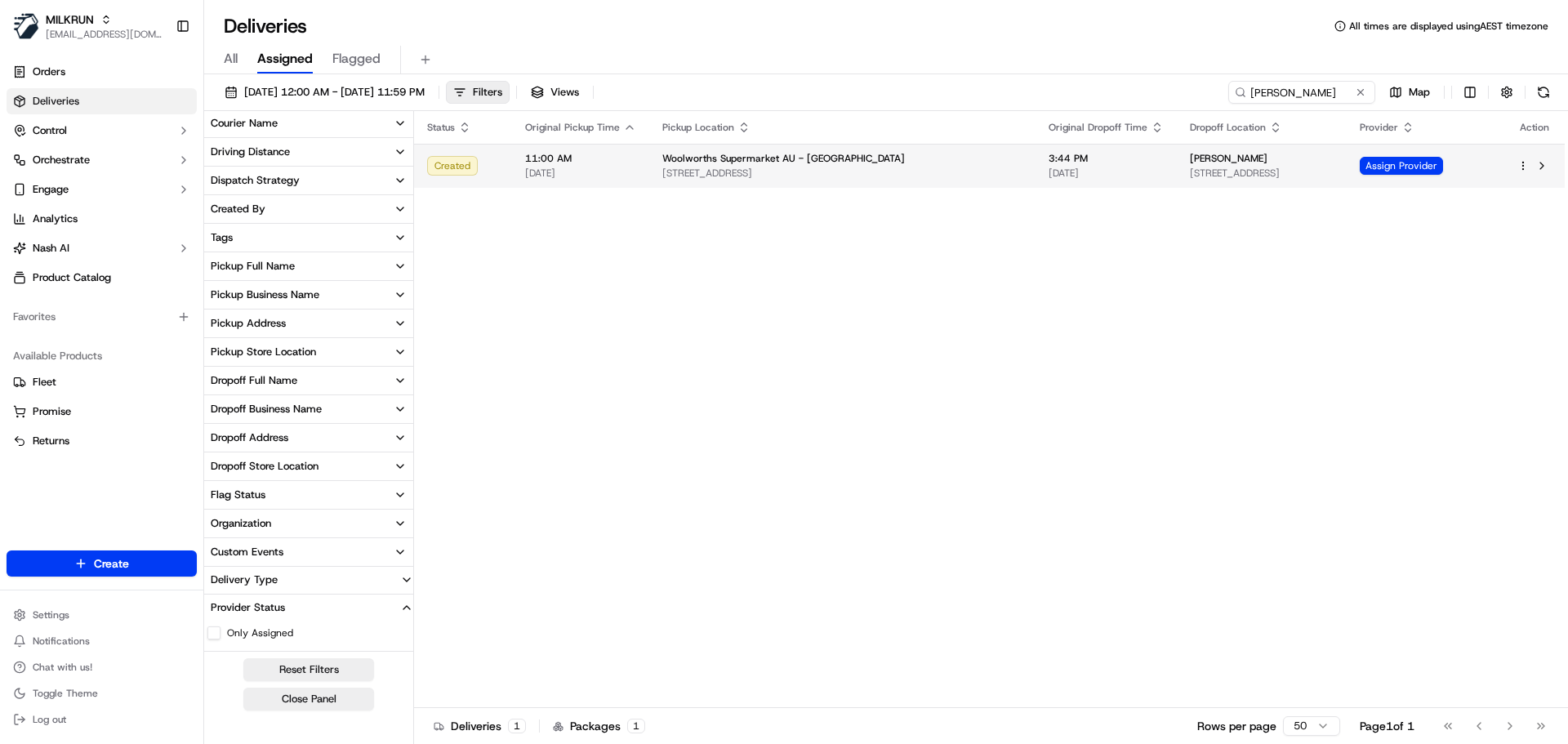
click at [1036, 151] on td "3:44 PM 21/09/2025" at bounding box center [1106, 166] width 141 height 44
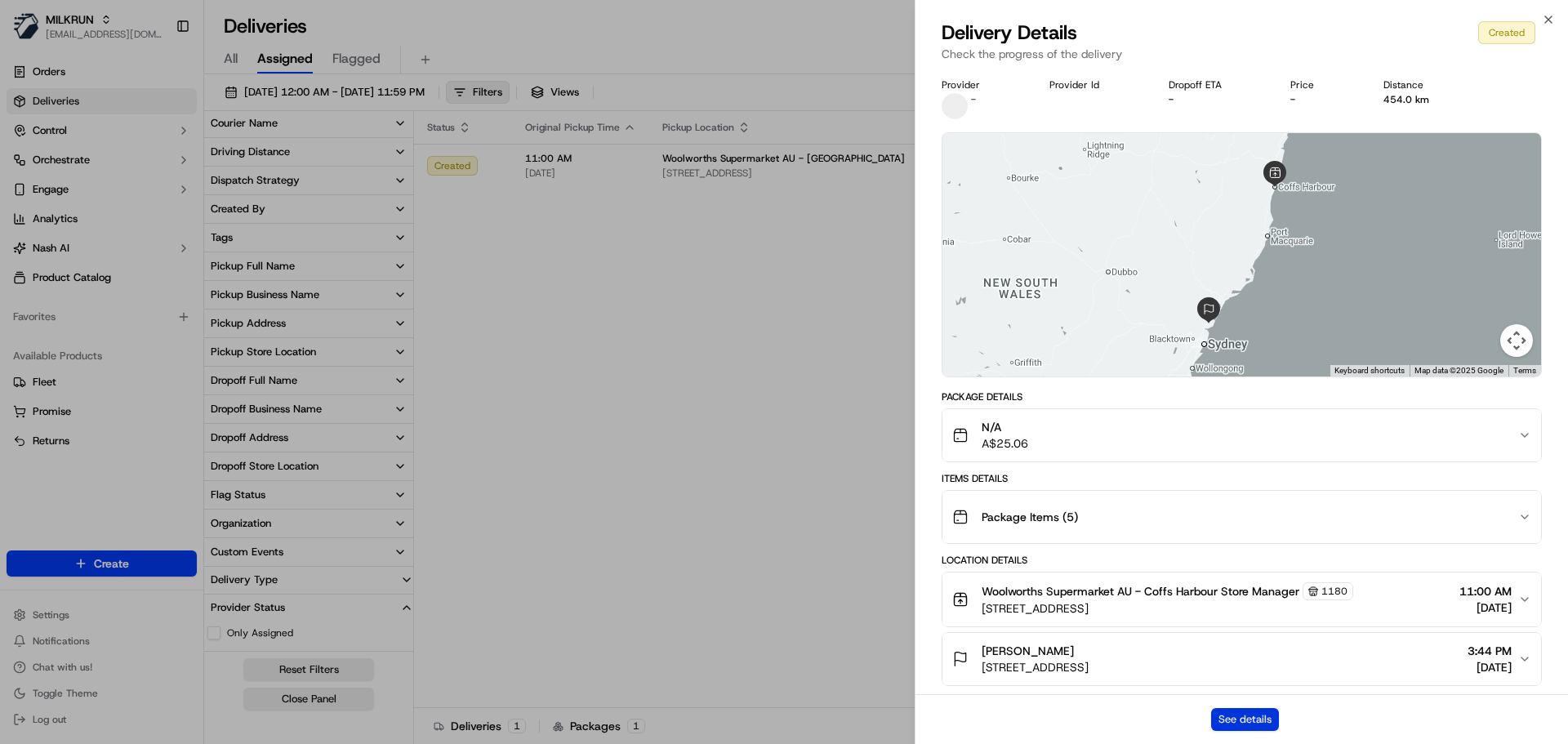
click at [1233, 719] on button "See details" at bounding box center [1244, 720] width 67 height 22
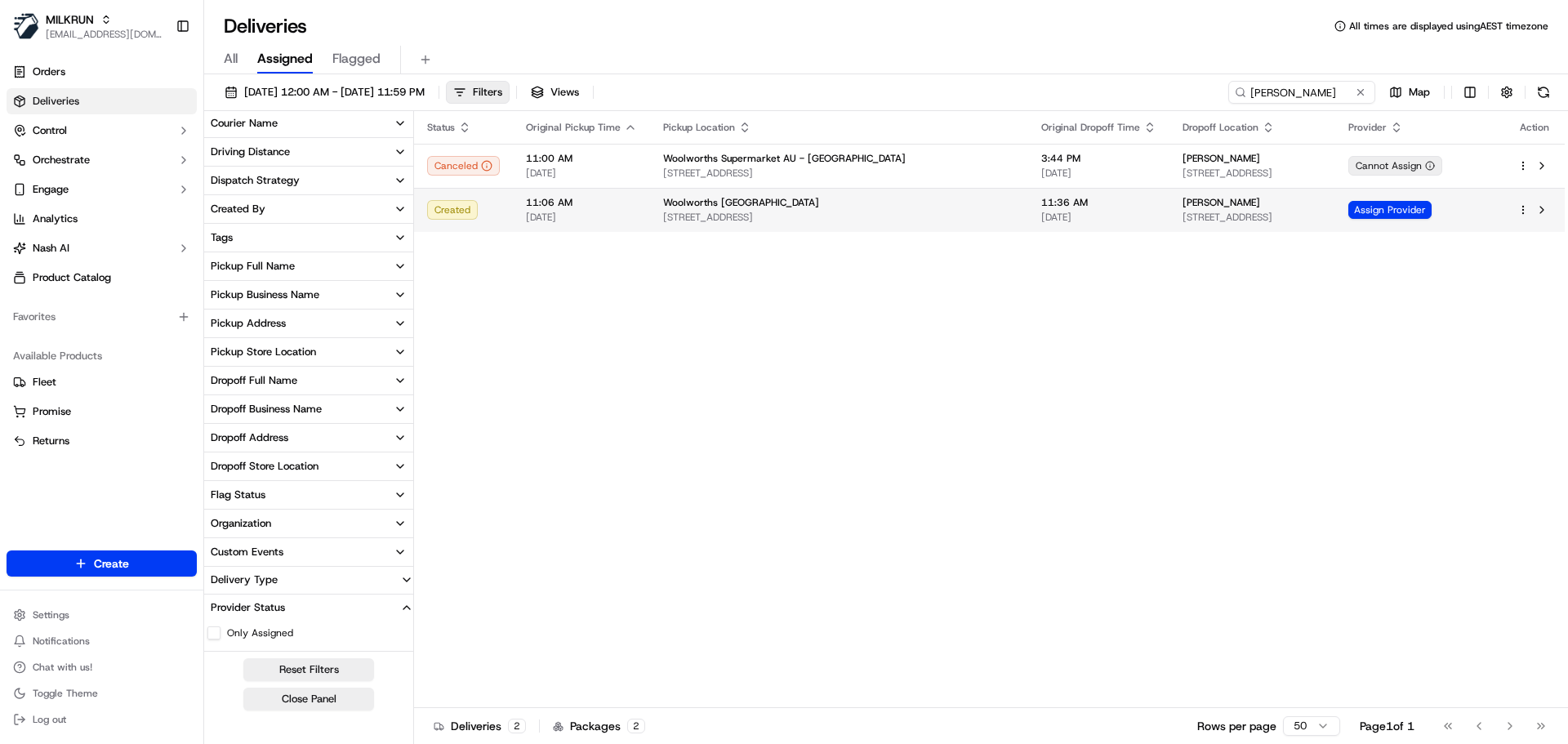
click at [1268, 219] on span "6 Nepean Cl, Coffs Harbour NSW 2450, Australia" at bounding box center [1253, 217] width 140 height 13
click at [1041, 212] on span "[DATE]" at bounding box center [1098, 217] width 115 height 13
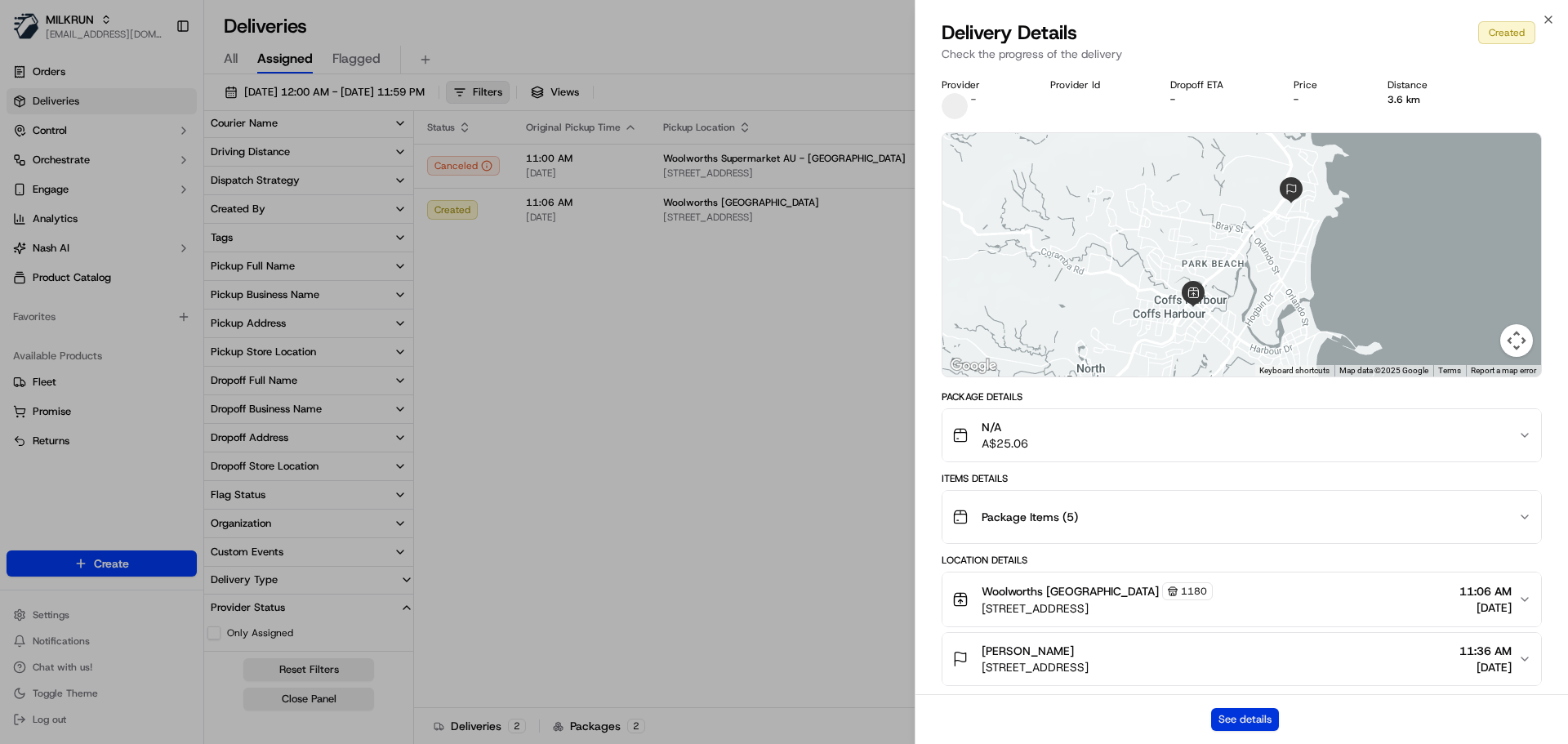
click at [1226, 713] on button "See details" at bounding box center [1244, 720] width 67 height 22
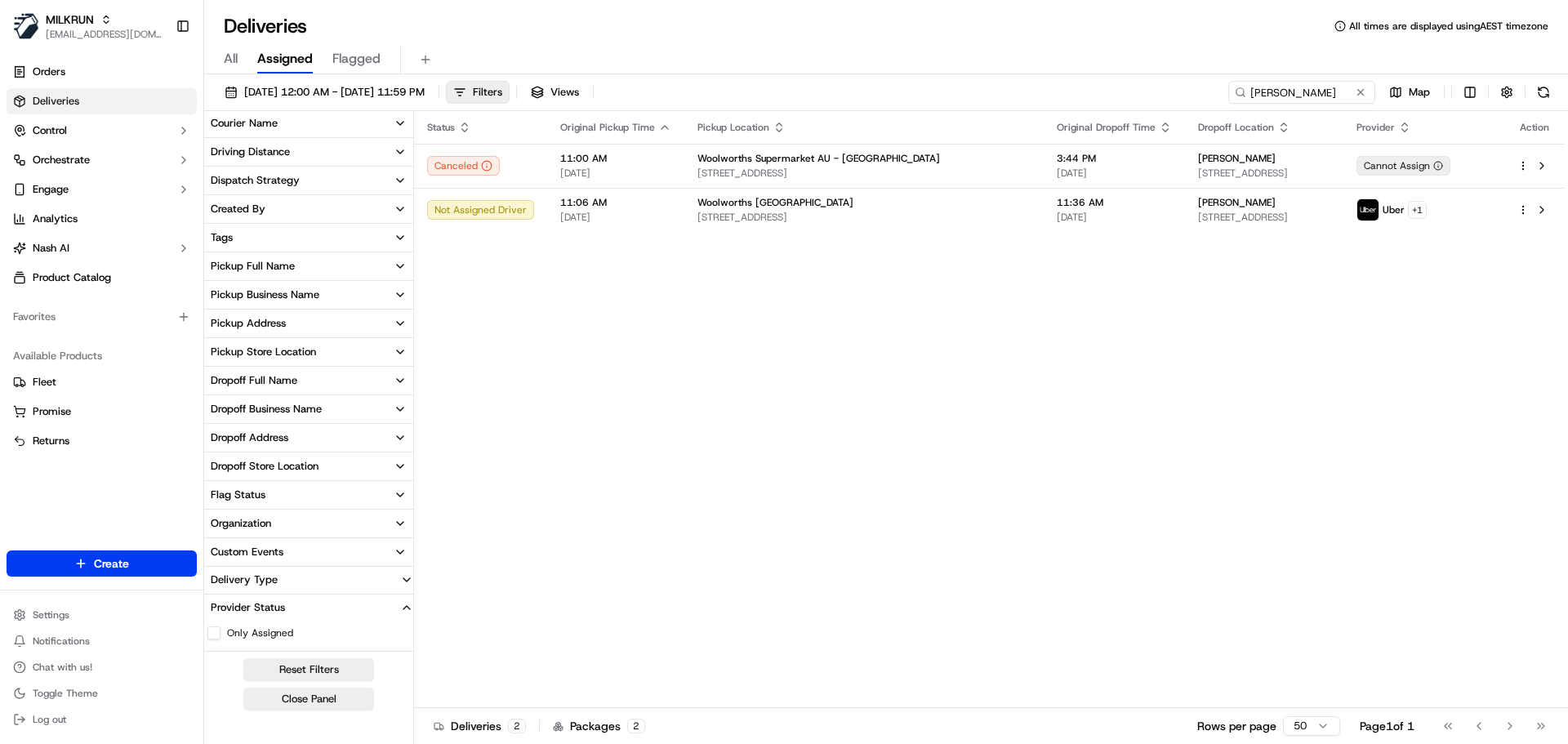
click at [89, 98] on link "Deliveries" at bounding box center [101, 101] width 190 height 26
click at [233, 637] on label "Only Assigned" at bounding box center [260, 633] width 66 height 13
click at [221, 637] on button "Only Assigned" at bounding box center [214, 633] width 13 height 13
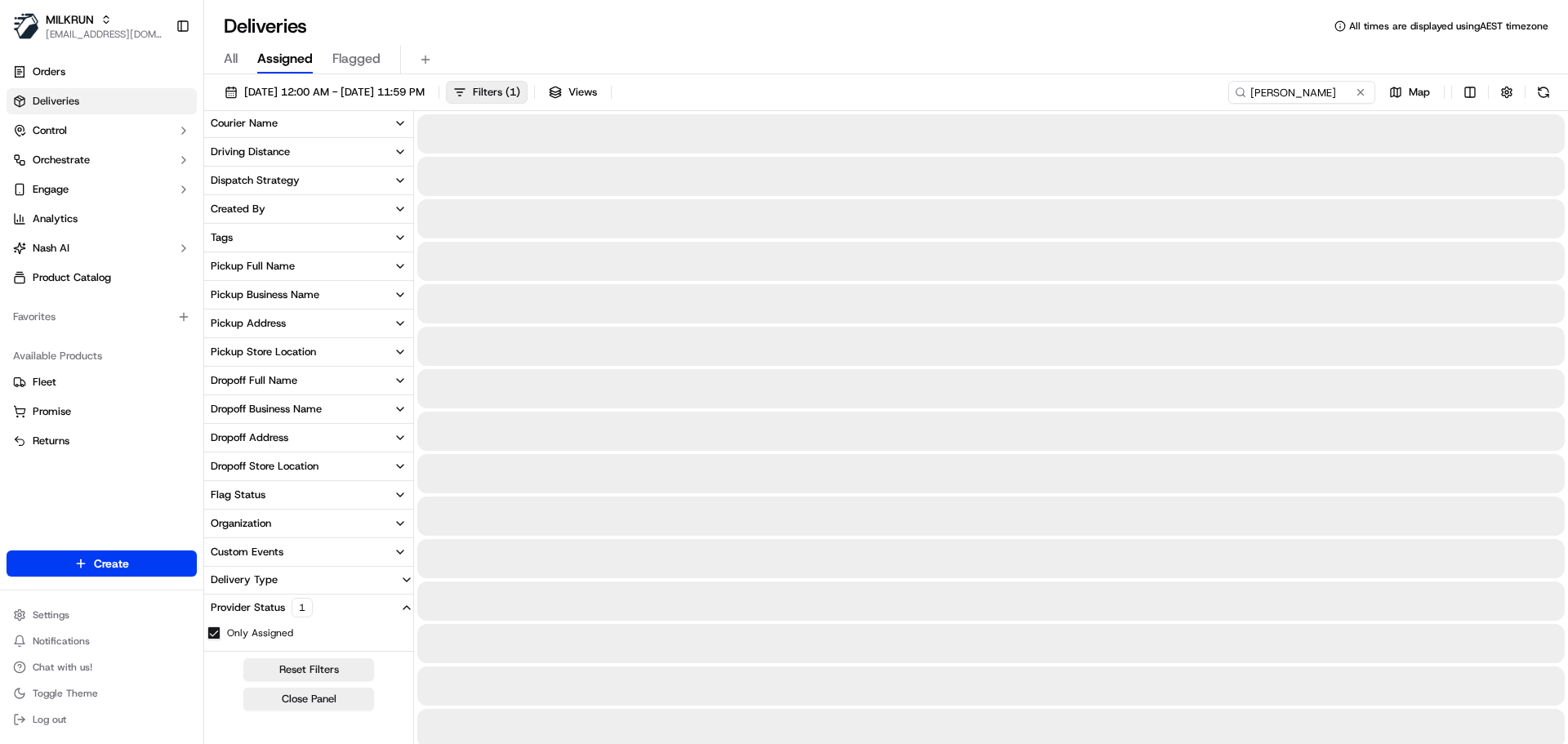
drag, startPoint x: 714, startPoint y: 512, endPoint x: 690, endPoint y: 468, distance: 50.1
click at [716, 508] on div at bounding box center [991, 517] width 1147 height 39
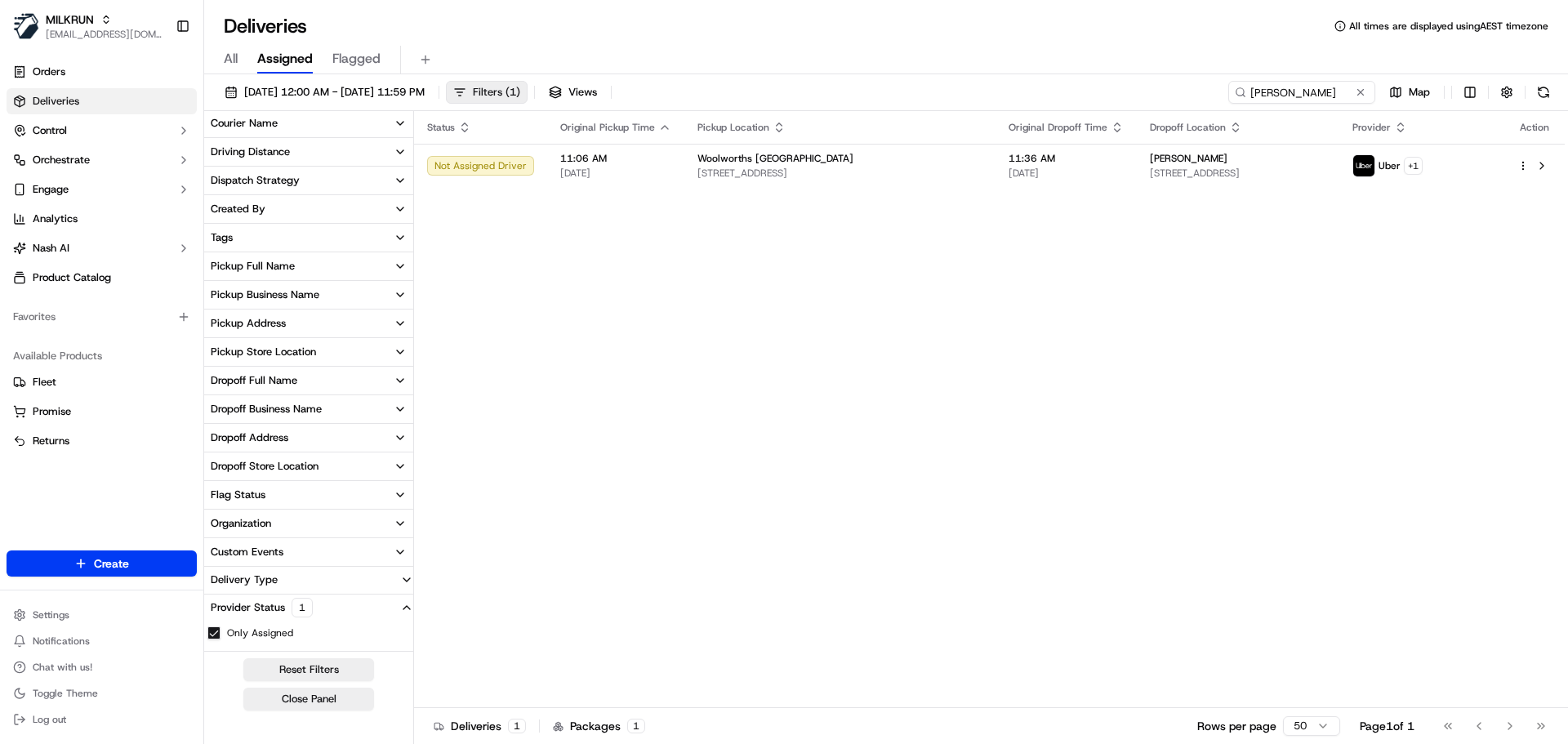
click at [520, 90] on span "Filters ( 1 )" at bounding box center [496, 93] width 48 height 15
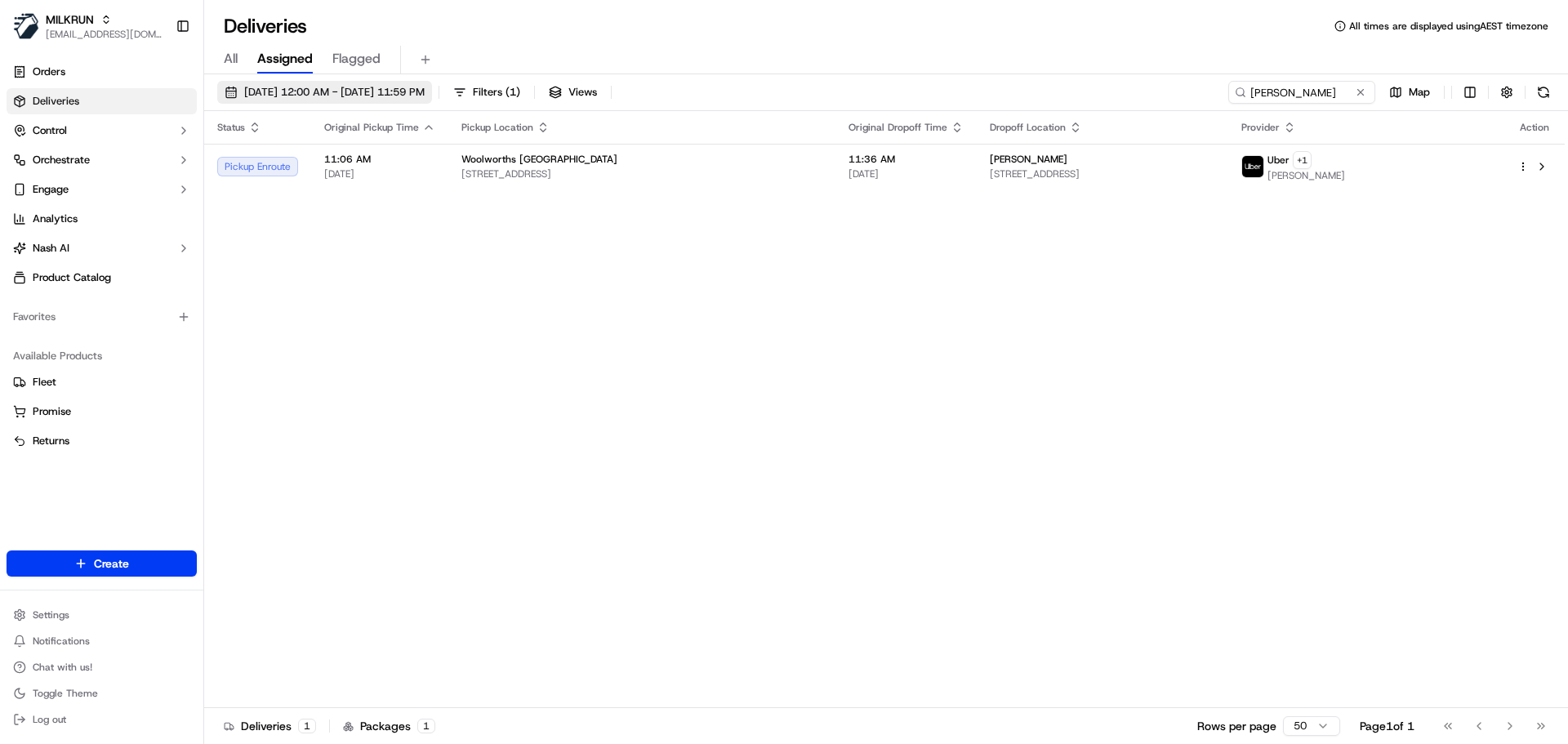
click at [425, 96] on span "21/09/2025 12:00 AM - 21/09/2025 11:59 PM" at bounding box center [334, 93] width 181 height 15
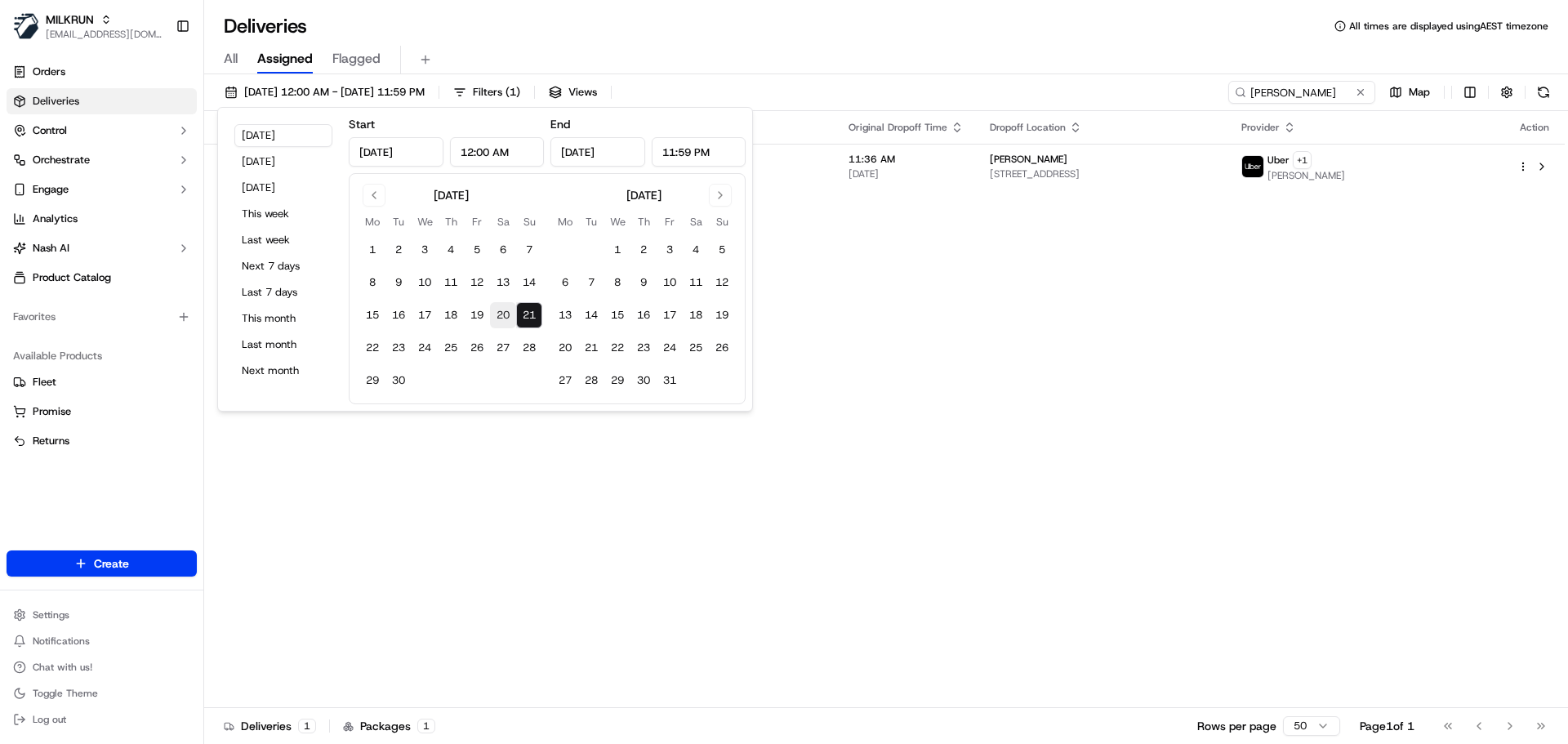
click at [503, 314] on button "20" at bounding box center [503, 315] width 26 height 26
type input "Sep 20, 2025"
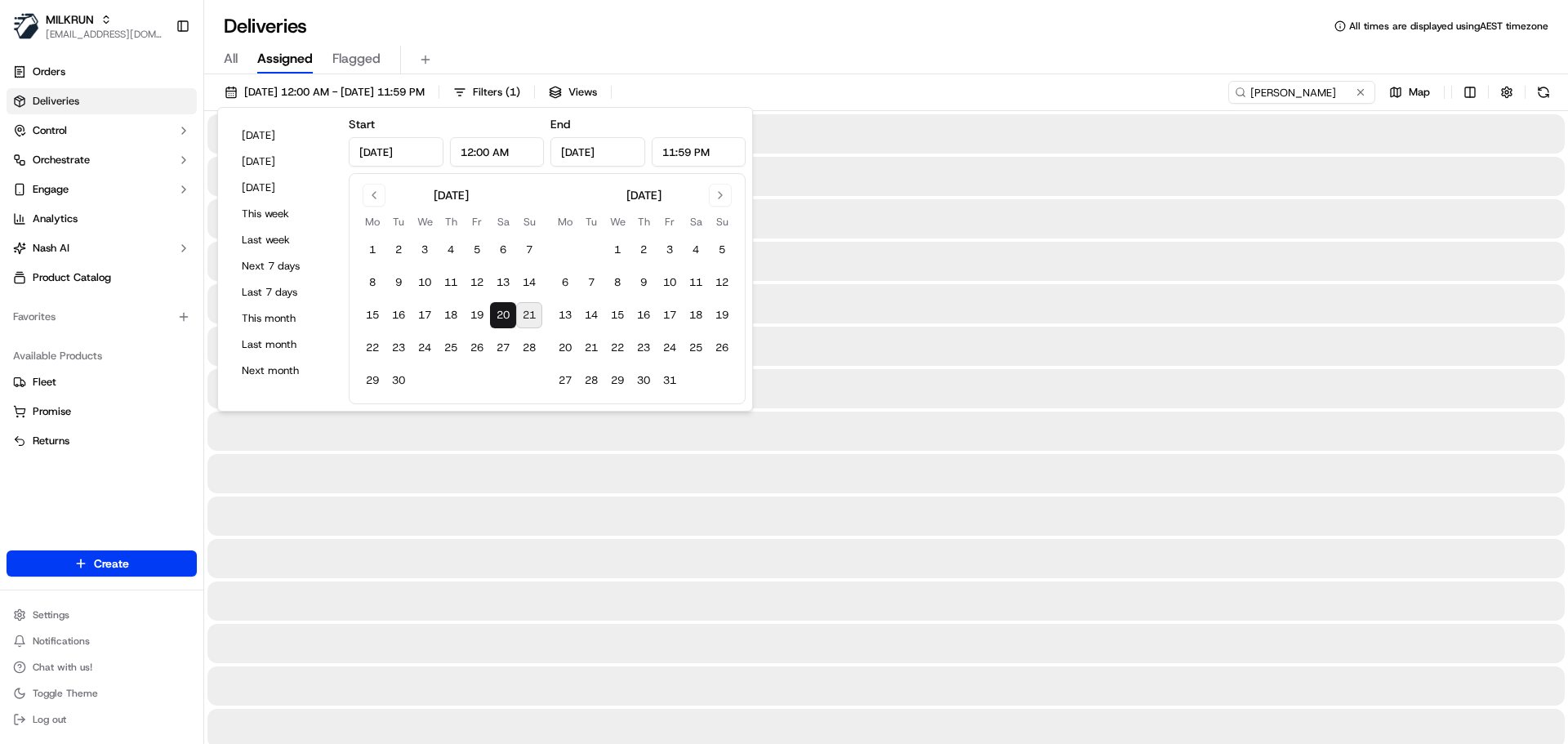
click at [530, 315] on button "21" at bounding box center [530, 315] width 26 height 26
type input "Sep 21, 2025"
click at [1280, 101] on div "20/09/2025 12:00 AM - 21/09/2025 11:59 PM Filters ( 1 ) Views Harry smith Map" at bounding box center [886, 95] width 1364 height 30
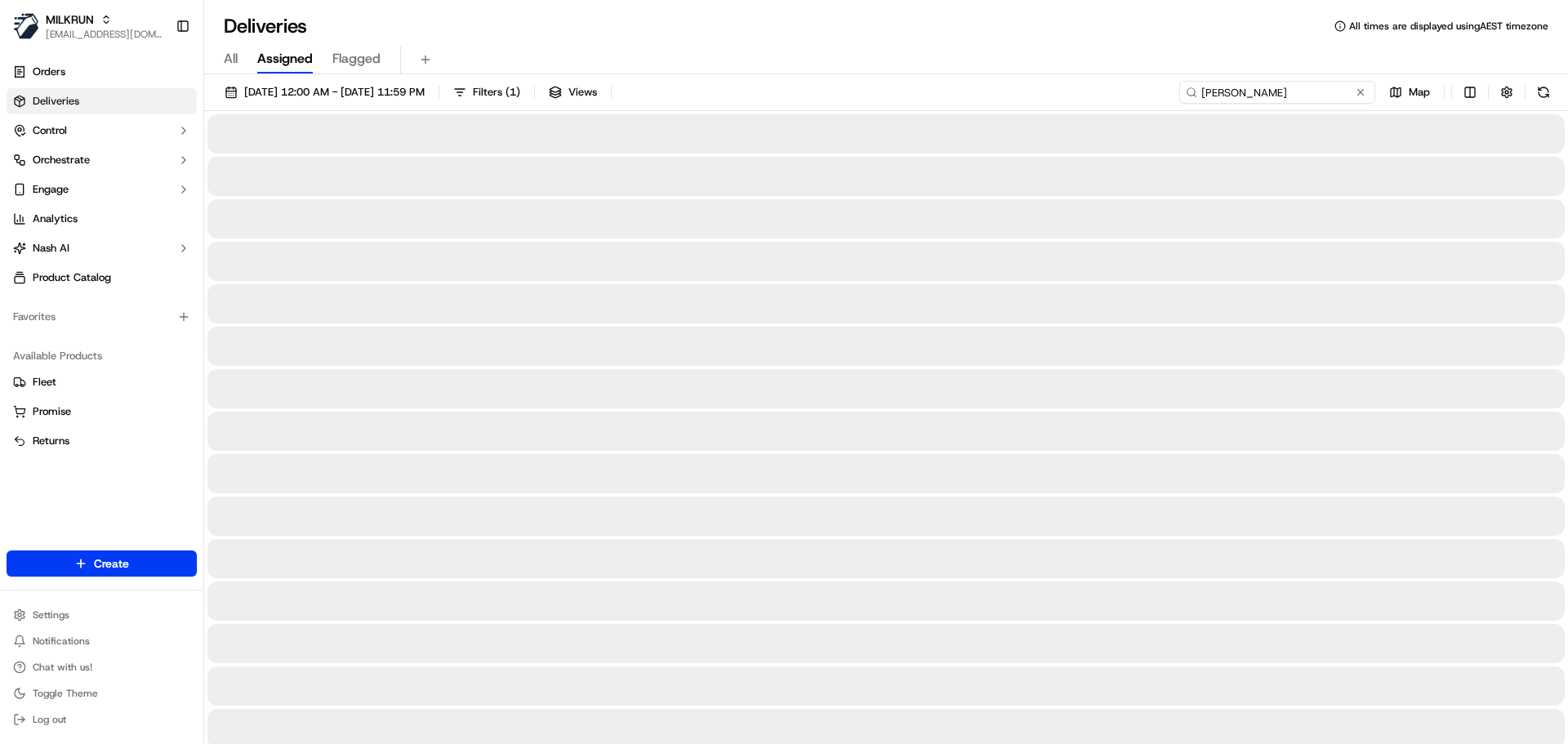
click at [1285, 95] on input "[PERSON_NAME]" at bounding box center [1276, 92] width 196 height 22
paste input "Alexander Sawtell"
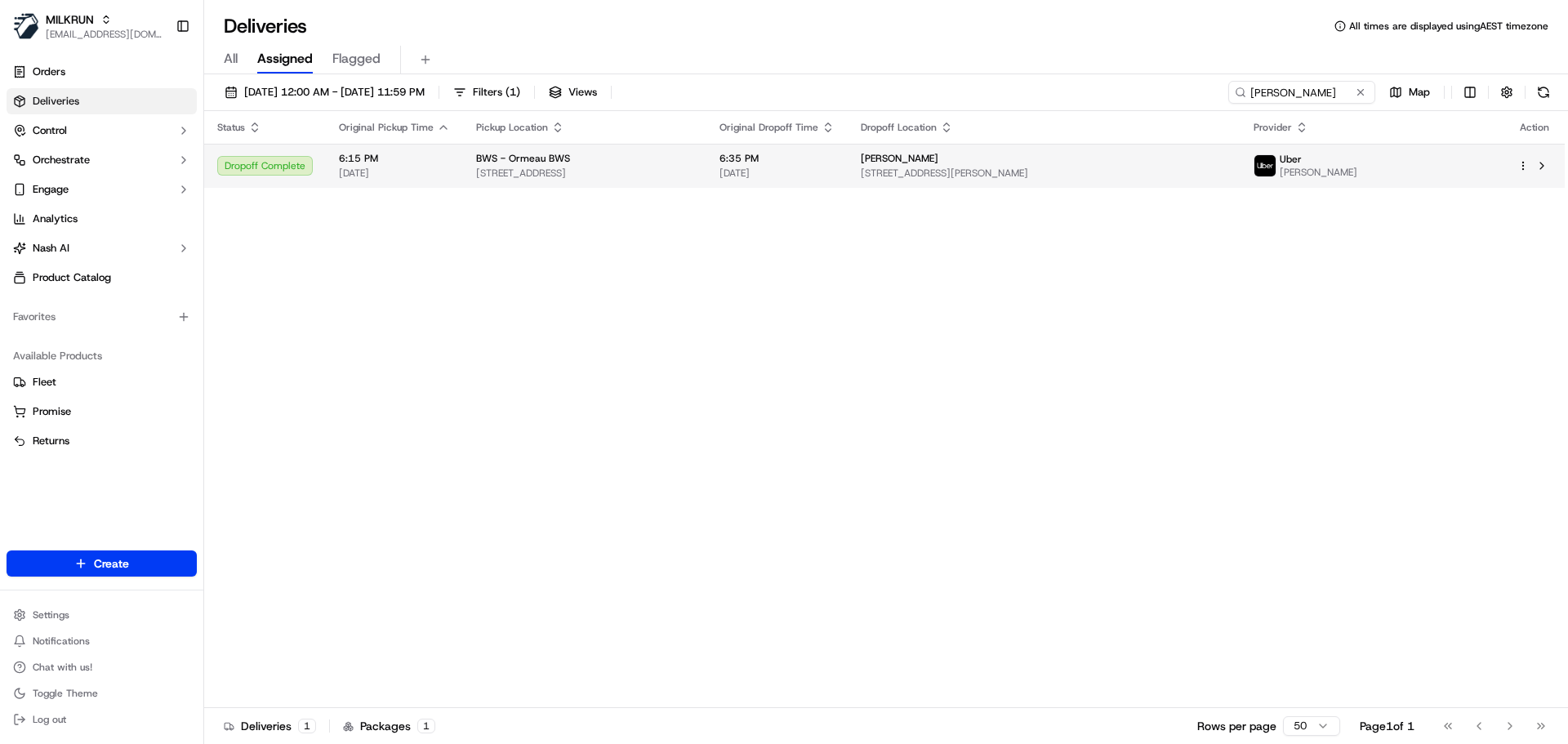
click at [624, 170] on span "19-21 Peachy Road, Ormeau, QLD 4208, AU" at bounding box center [585, 173] width 217 height 13
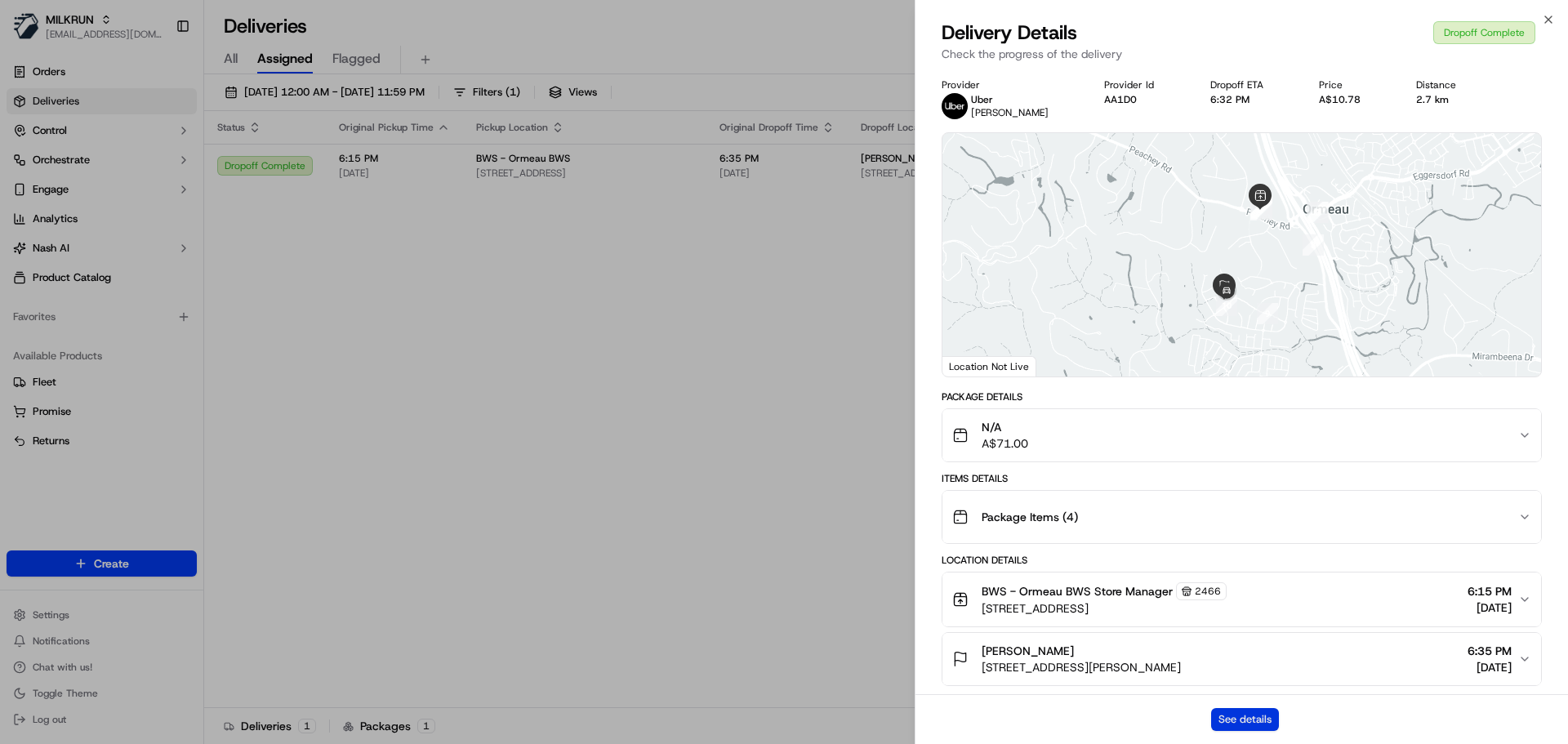
click at [1244, 709] on button "See details" at bounding box center [1244, 720] width 67 height 22
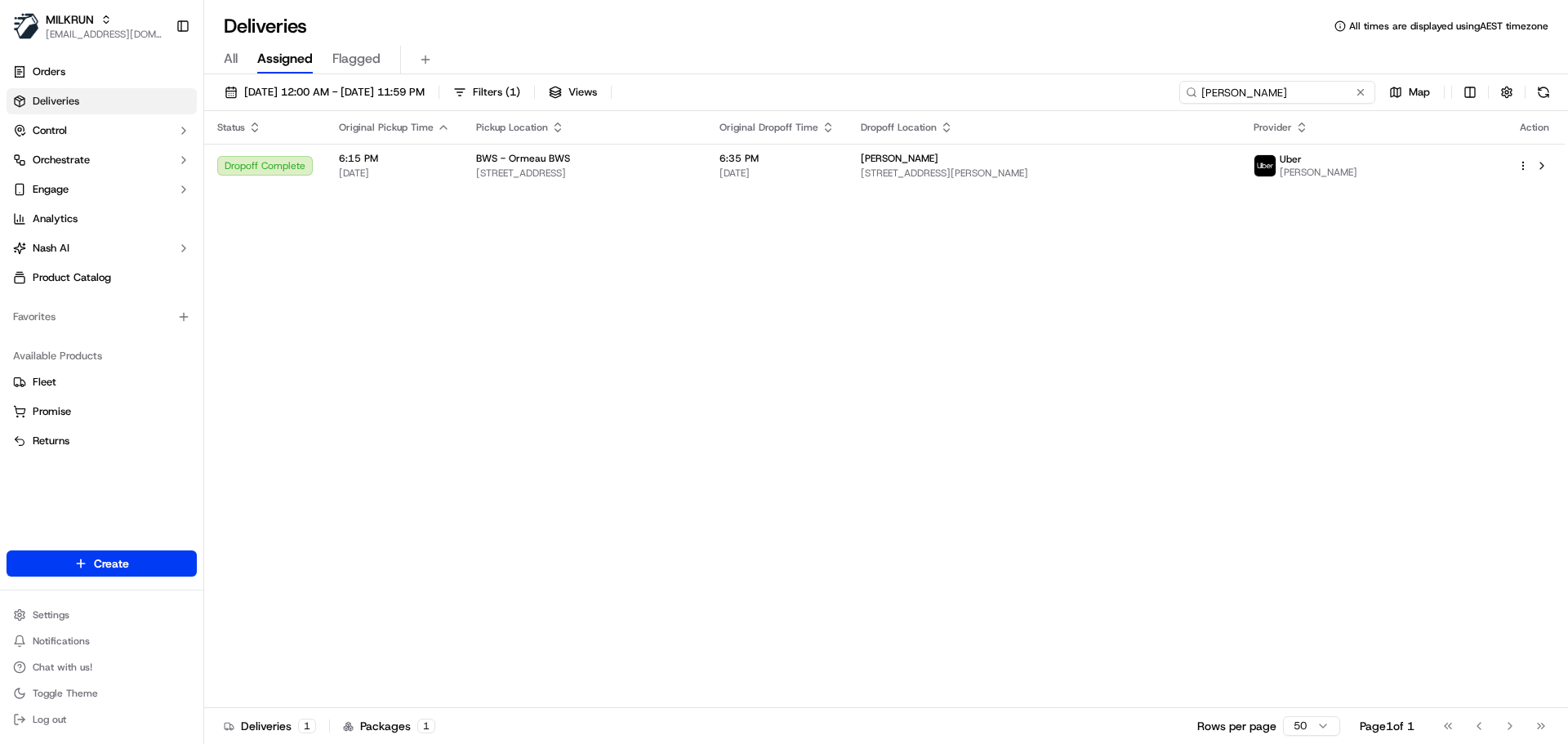
click at [1320, 83] on input "Alexander Sawtell" at bounding box center [1276, 92] width 196 height 22
paste input "Name: kaylee Harding"
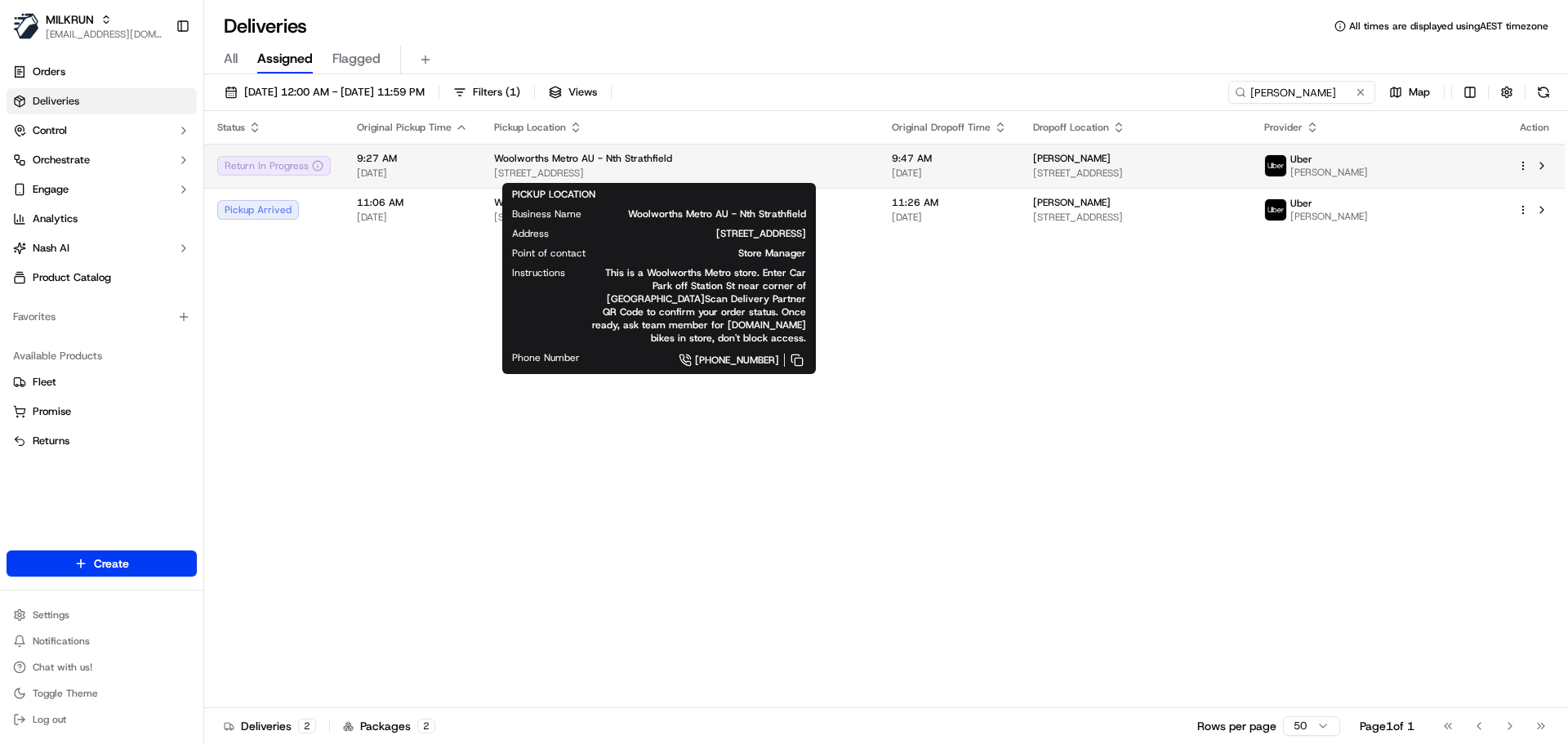
click at [722, 153] on div "Woolworths Metro AU - Nth Strathfield" at bounding box center [679, 158] width 371 height 13
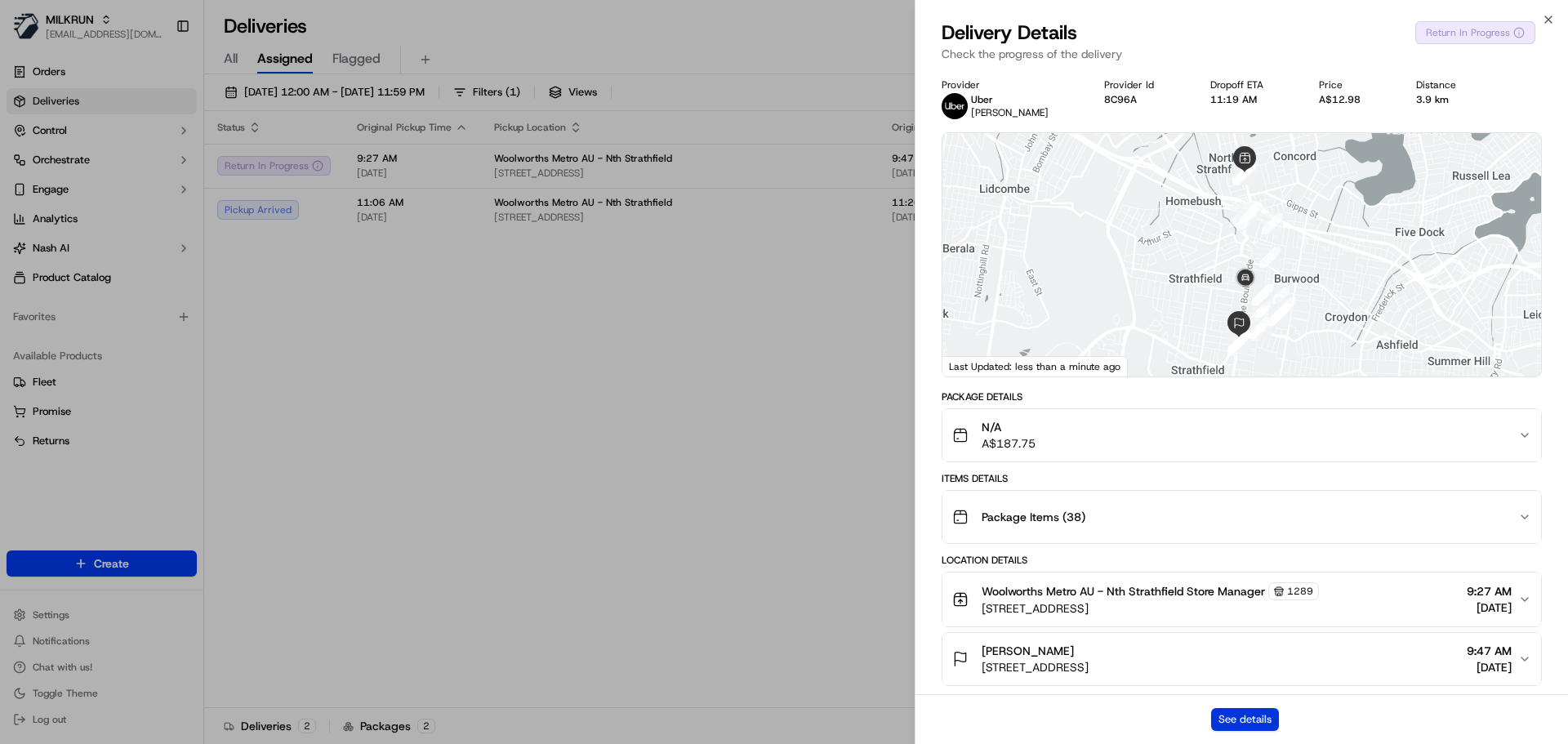
click at [1233, 719] on button "See details" at bounding box center [1244, 720] width 67 height 22
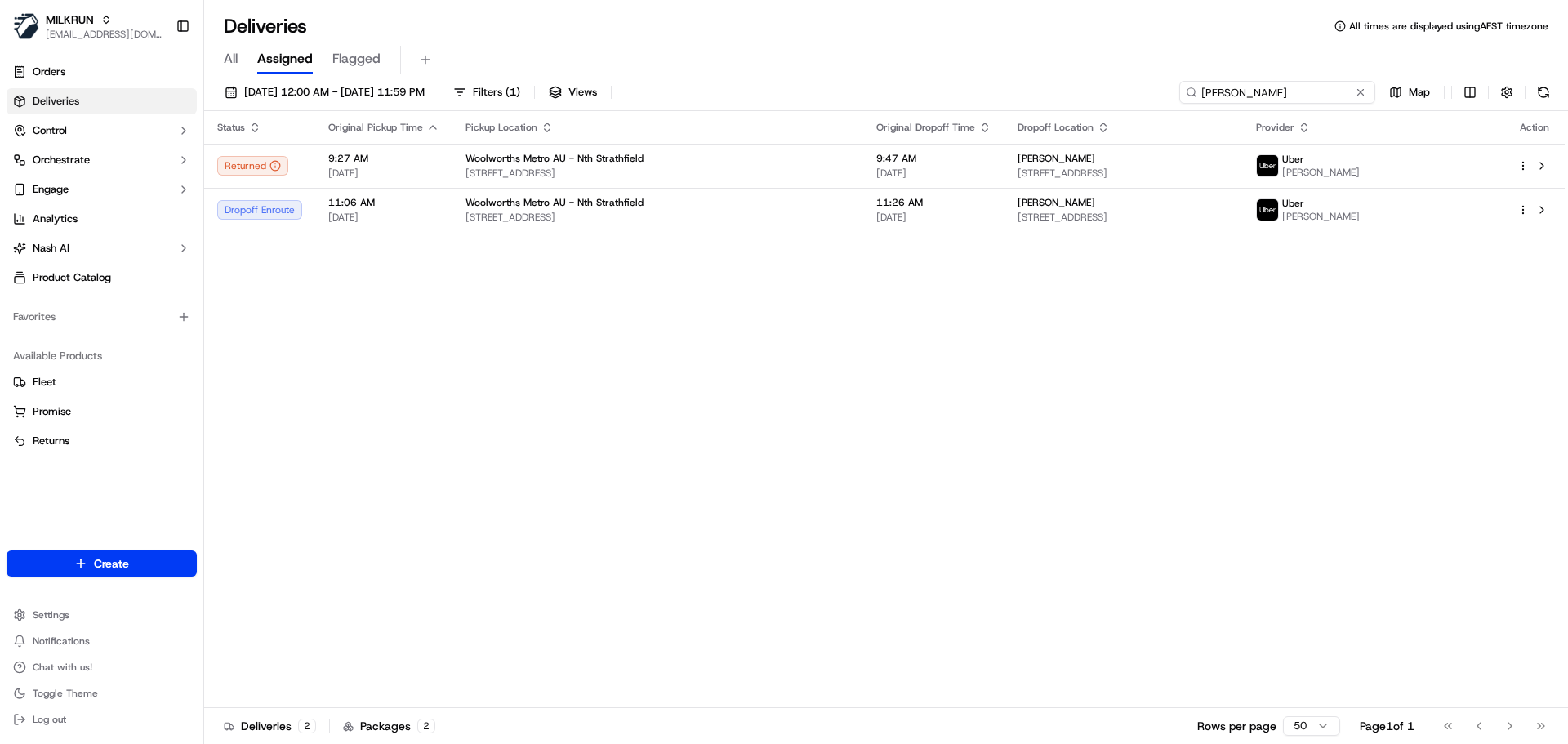
click at [1299, 91] on input "kaylee Harding" at bounding box center [1276, 92] width 196 height 22
paste input "Marianne Morgan"
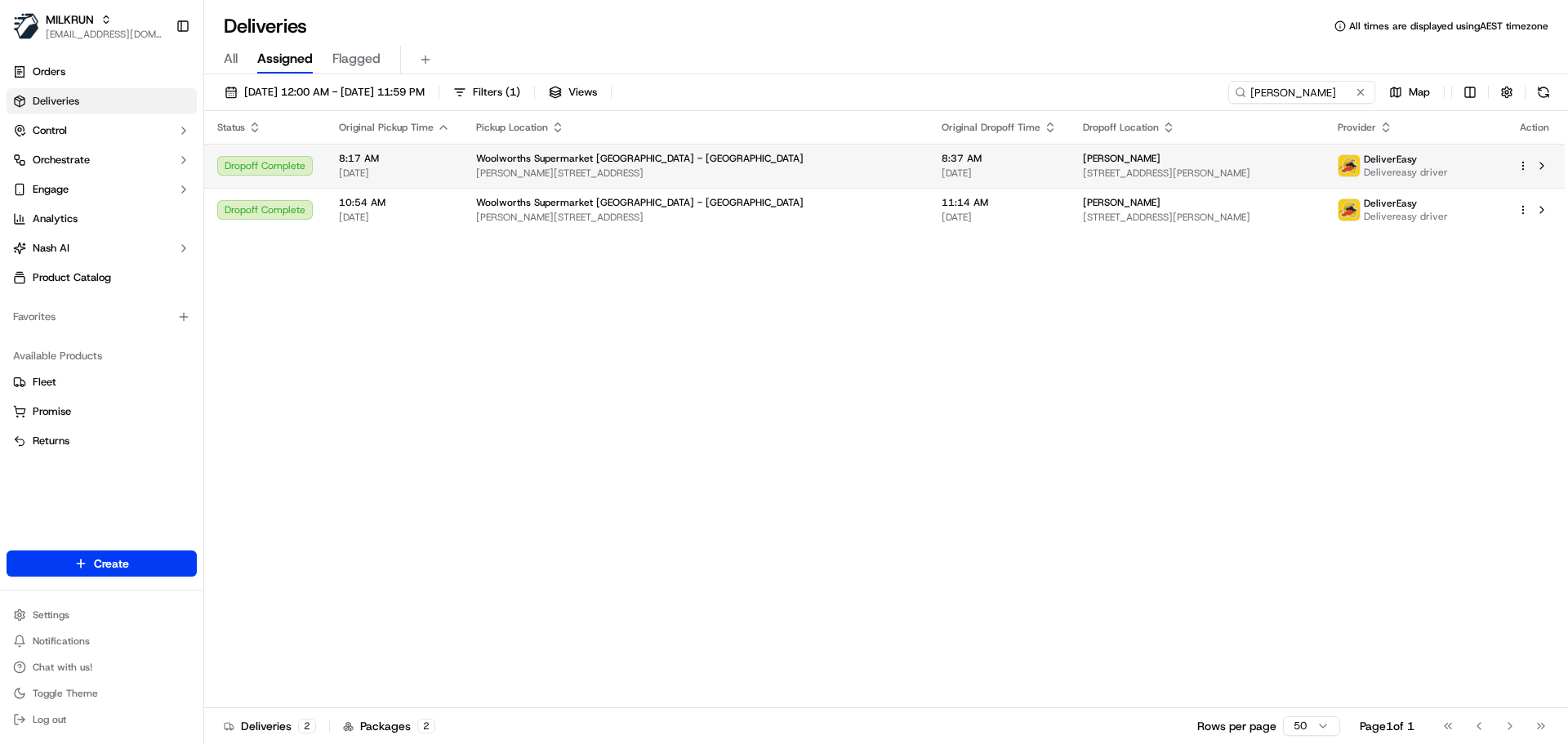
click at [935, 170] on td "8:37 AM 20/09/2025" at bounding box center [998, 166] width 141 height 44
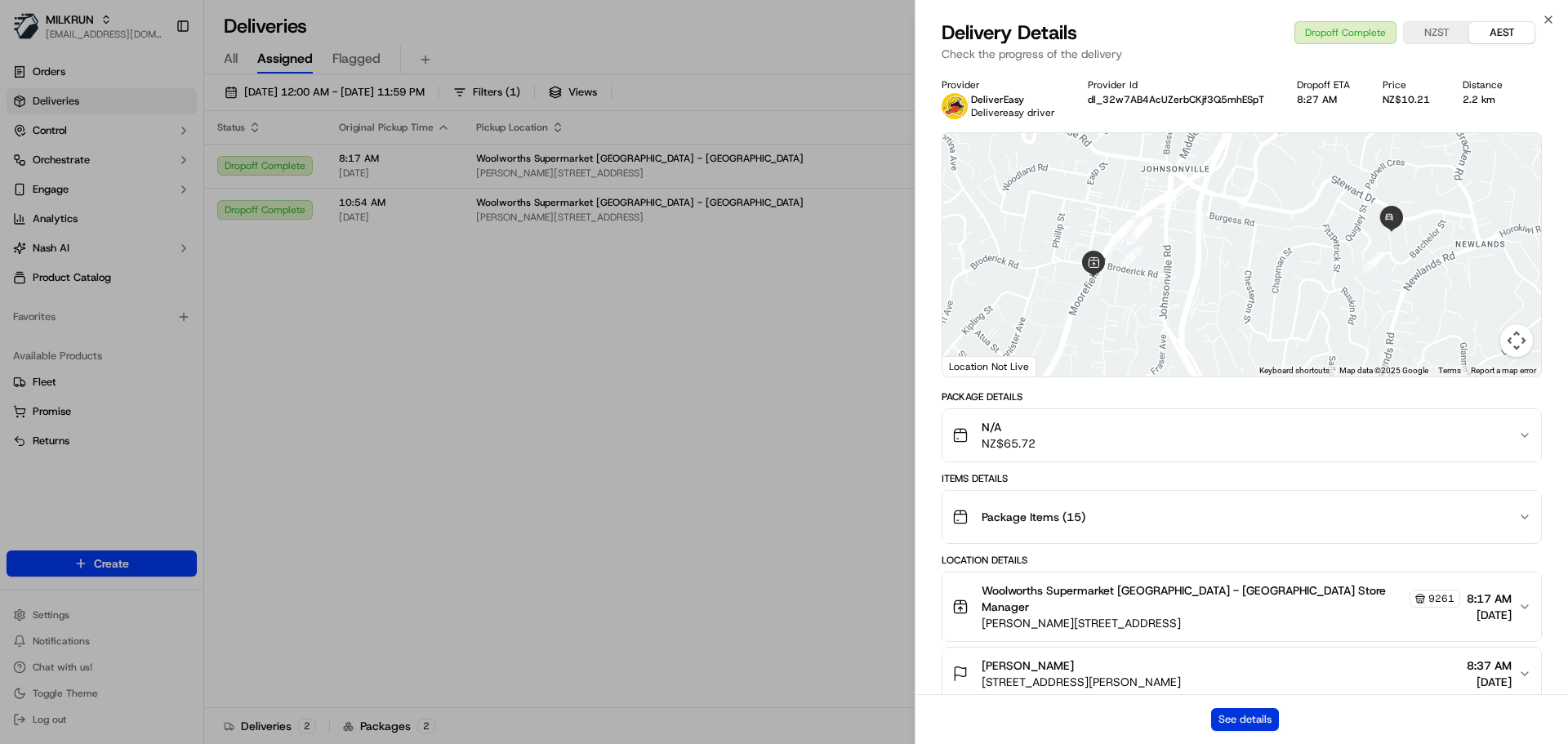
click at [1243, 716] on button "See details" at bounding box center [1244, 720] width 67 height 22
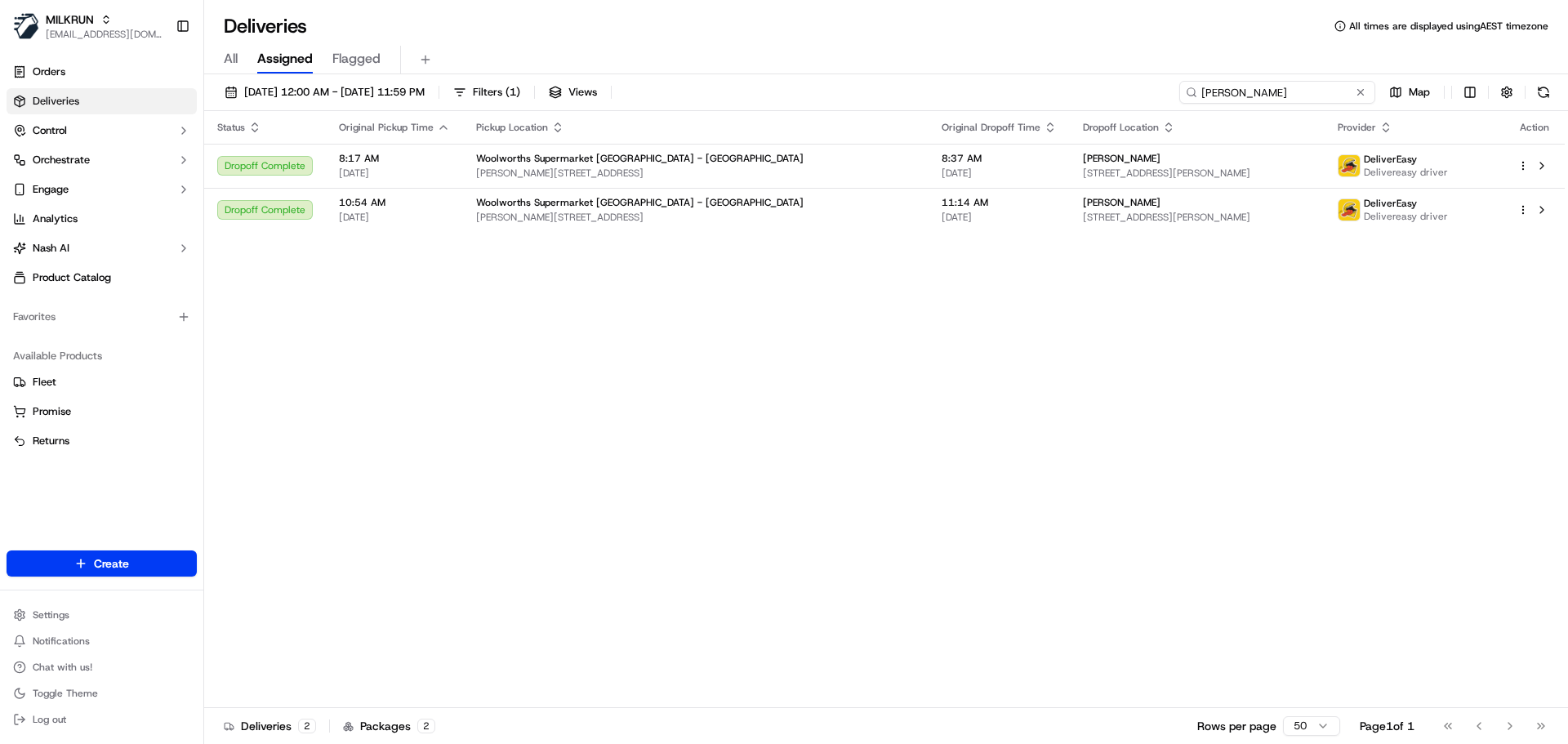
click at [1299, 95] on input "Marianne Morgan" at bounding box center [1276, 92] width 196 height 22
paste input "Zannah-Rose Thornicroft"
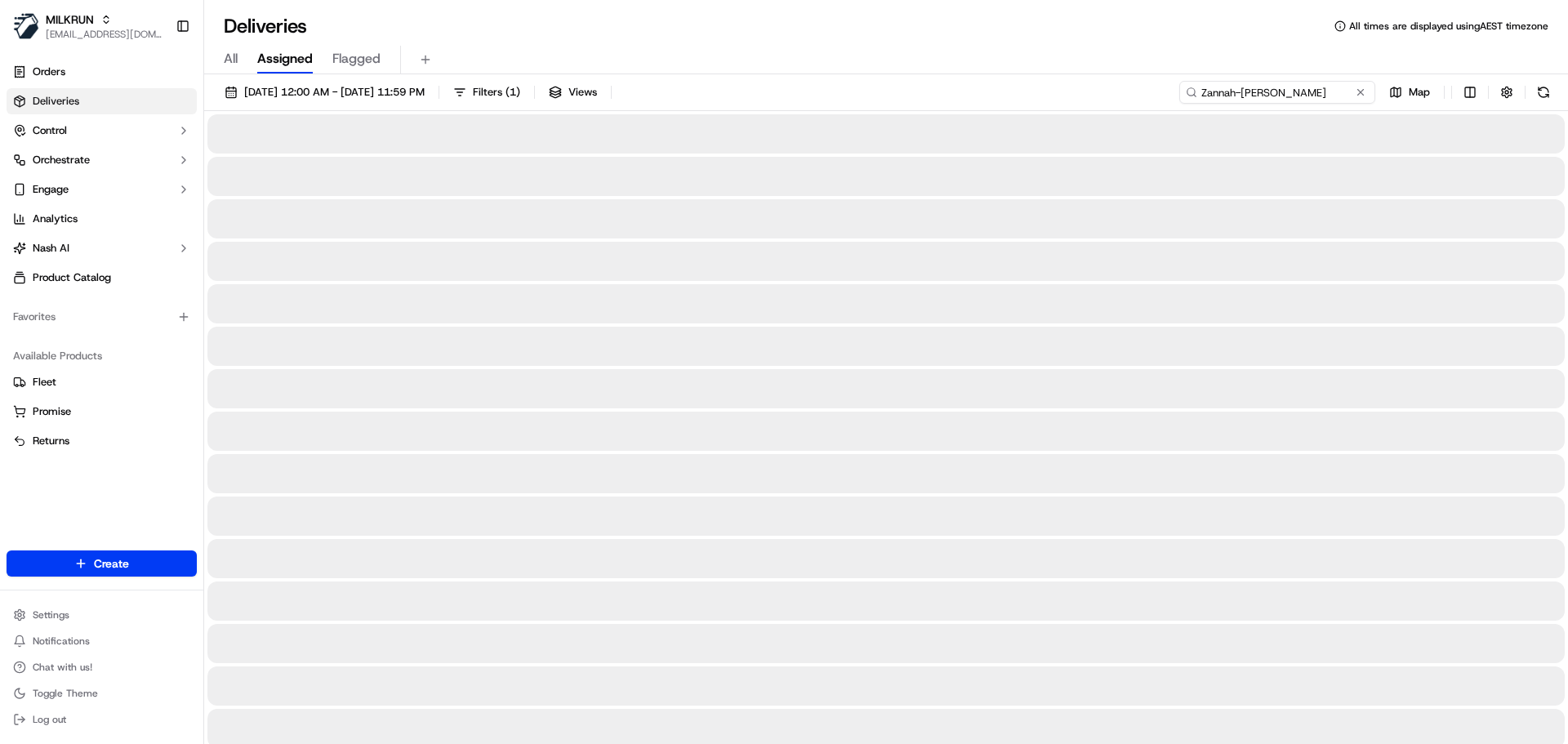
type input "Zannah-Rose Thornicroft"
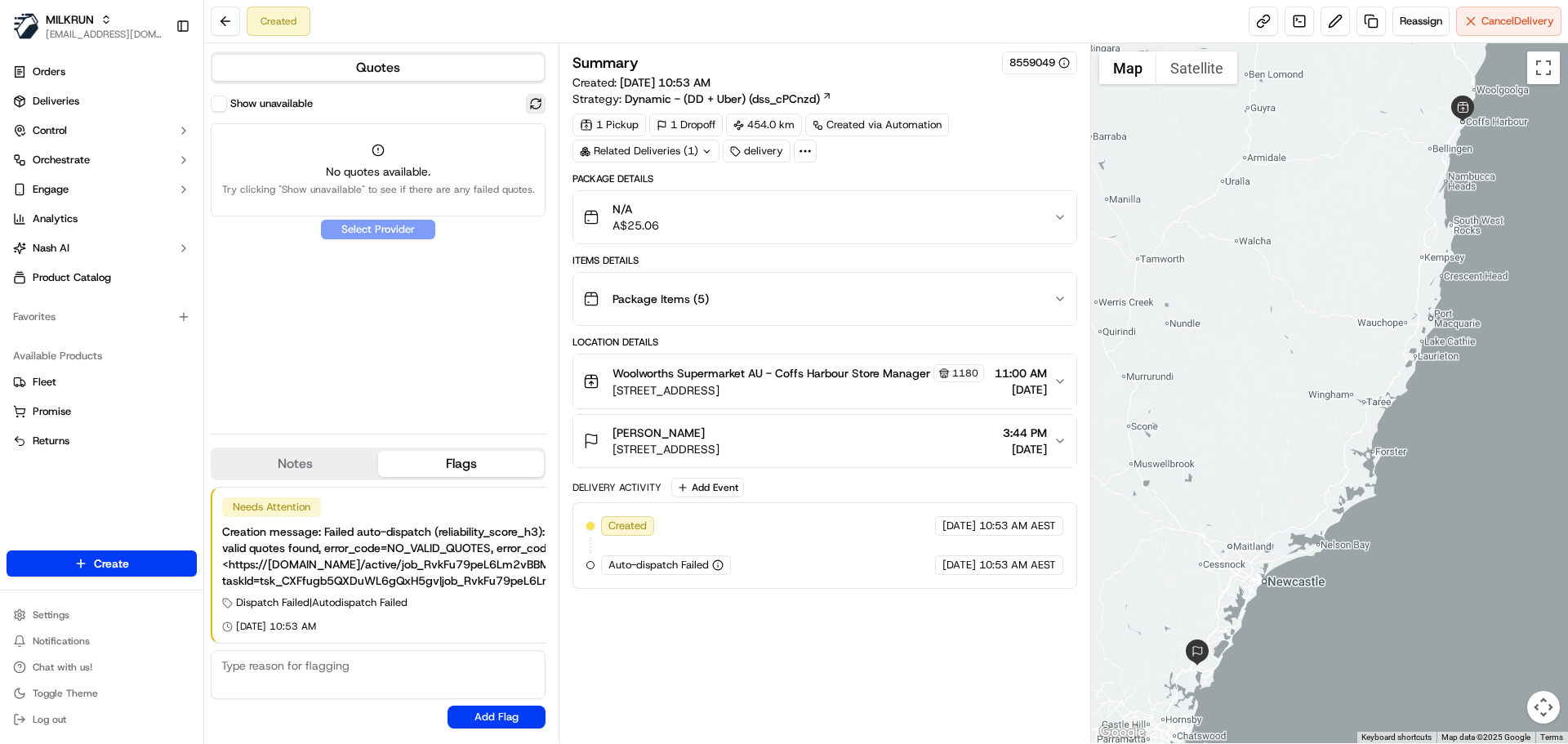
click at [535, 100] on button at bounding box center [535, 103] width 20 height 20
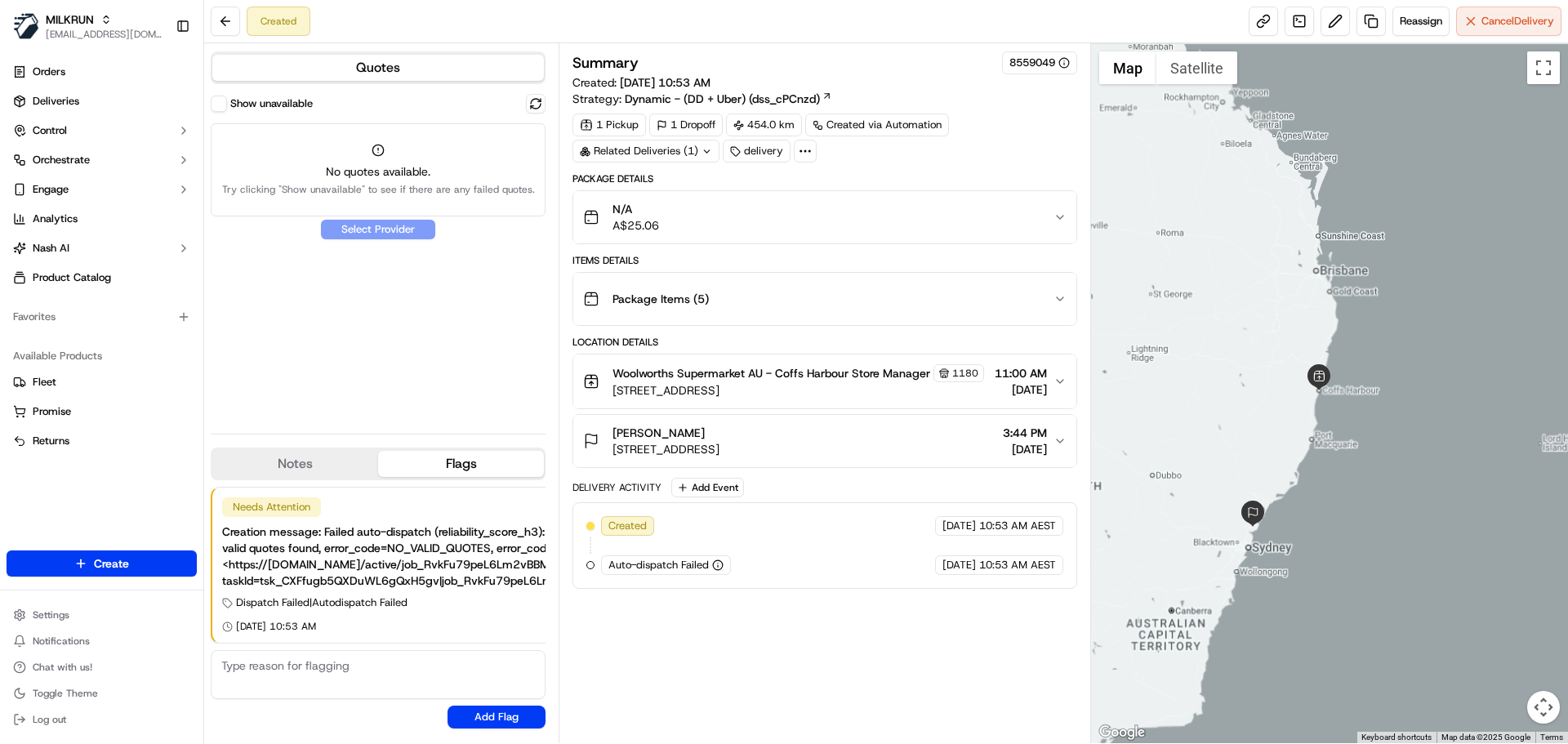
drag, startPoint x: 1345, startPoint y: 308, endPoint x: 1331, endPoint y: 340, distance: 34.9
click at [1331, 340] on div at bounding box center [1329, 393] width 478 height 700
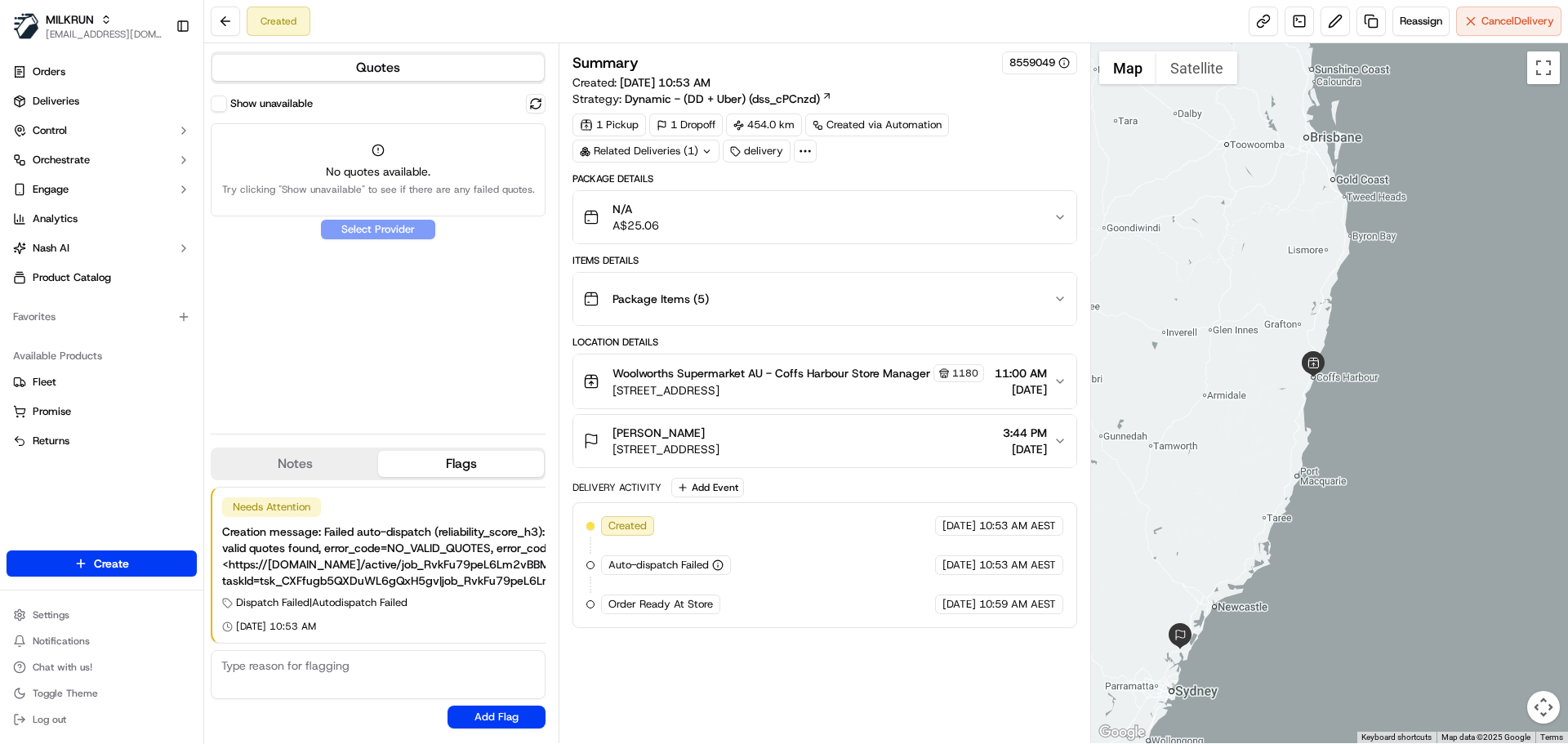
click at [743, 223] on div "N/A A$25.06" at bounding box center [818, 217] width 470 height 33
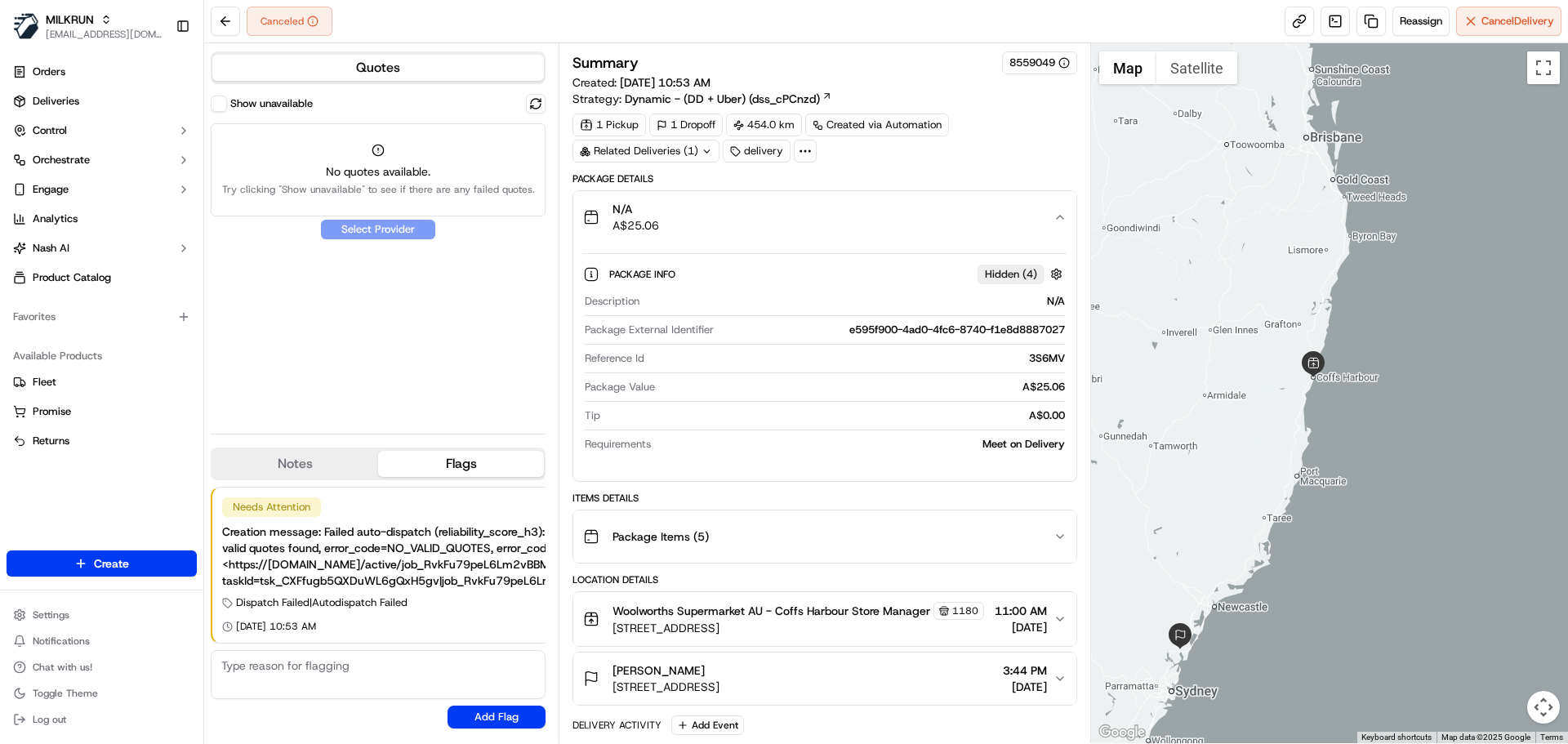
click at [832, 539] on div "Package Items ( 5 )" at bounding box center [818, 536] width 470 height 33
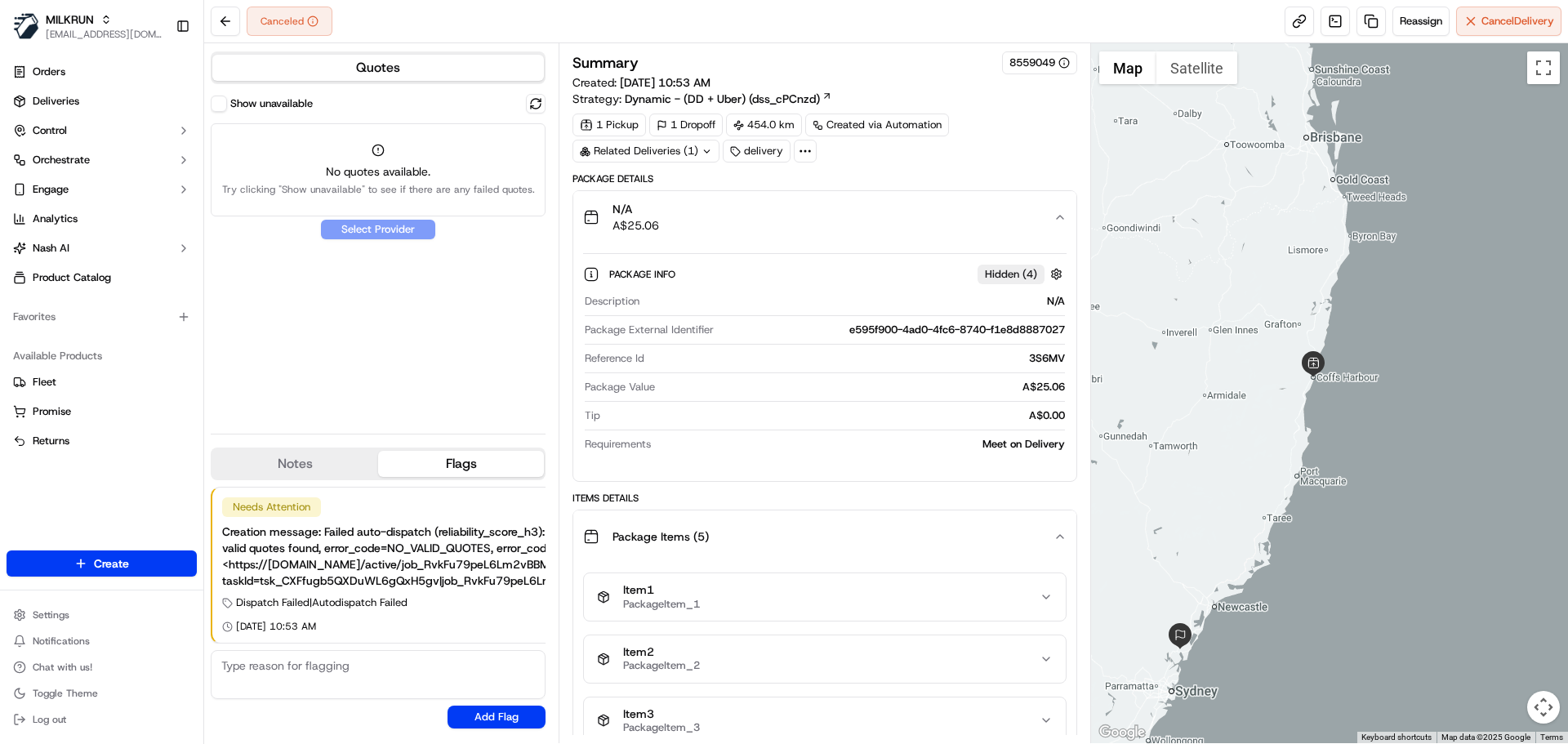
click at [826, 532] on div "Package Items ( 5 )" at bounding box center [818, 536] width 470 height 33
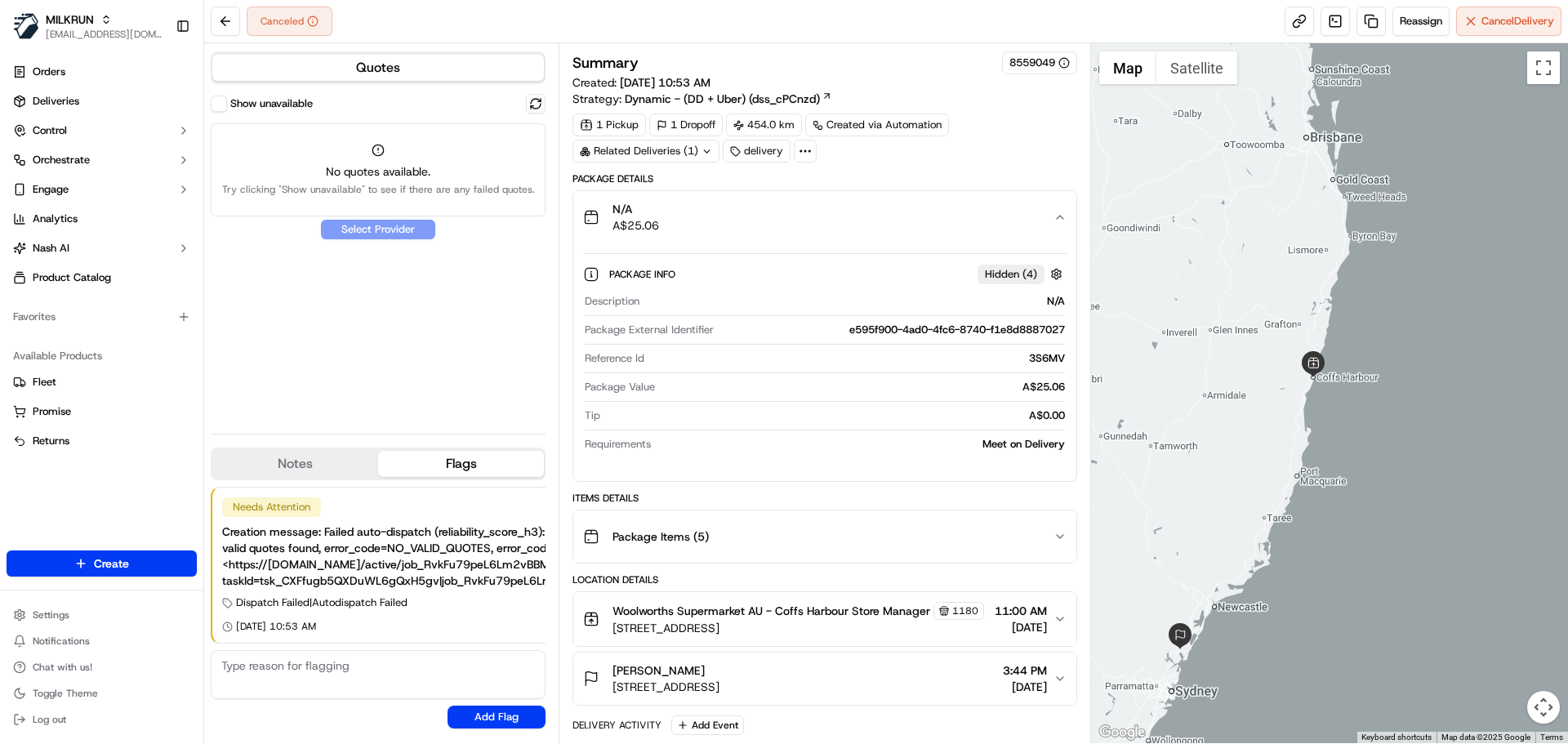
click at [794, 222] on div "N/A A$25.06" at bounding box center [818, 217] width 470 height 33
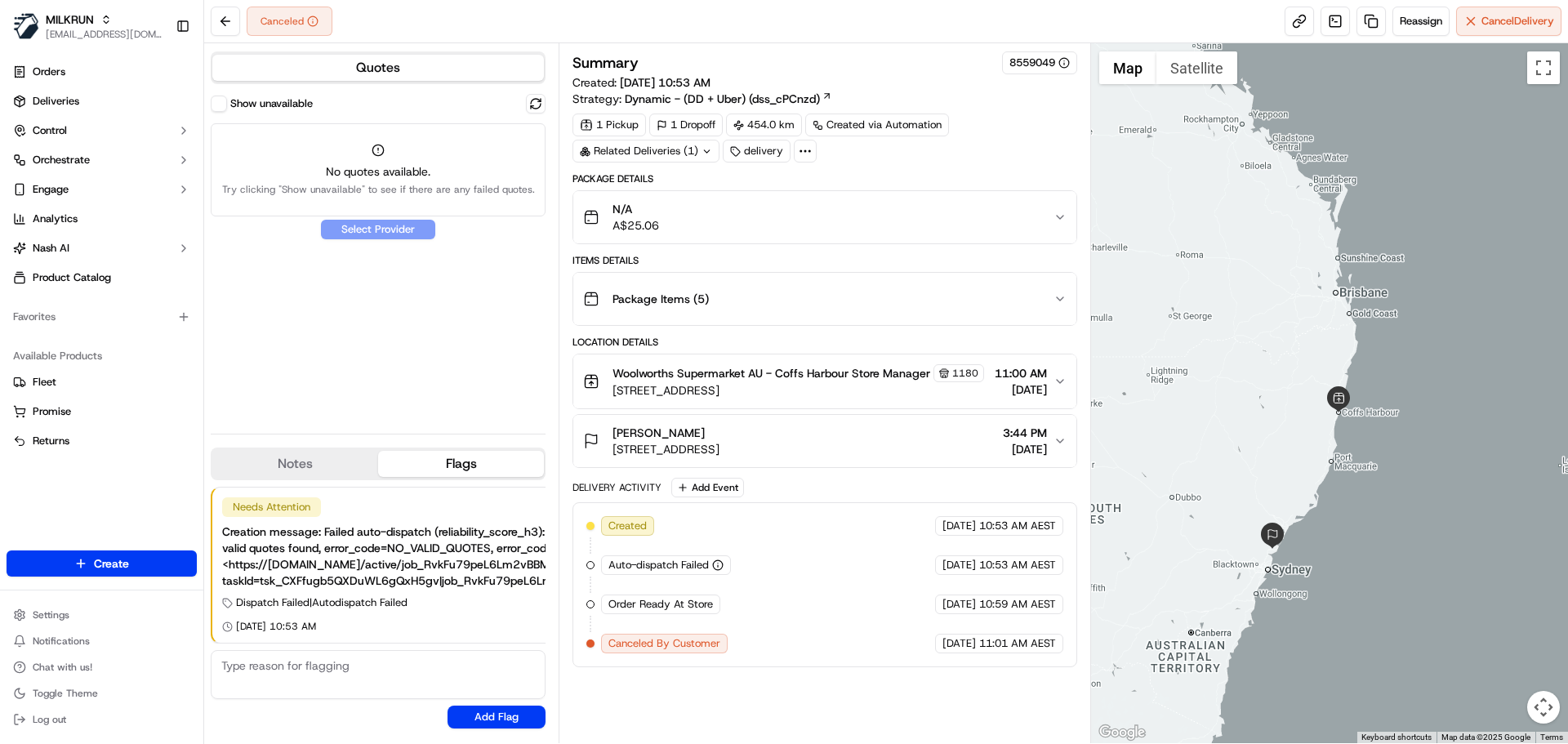
drag, startPoint x: 1240, startPoint y: 433, endPoint x: 1238, endPoint y: 425, distance: 8.2
click at [1255, 430] on div at bounding box center [1329, 393] width 478 height 700
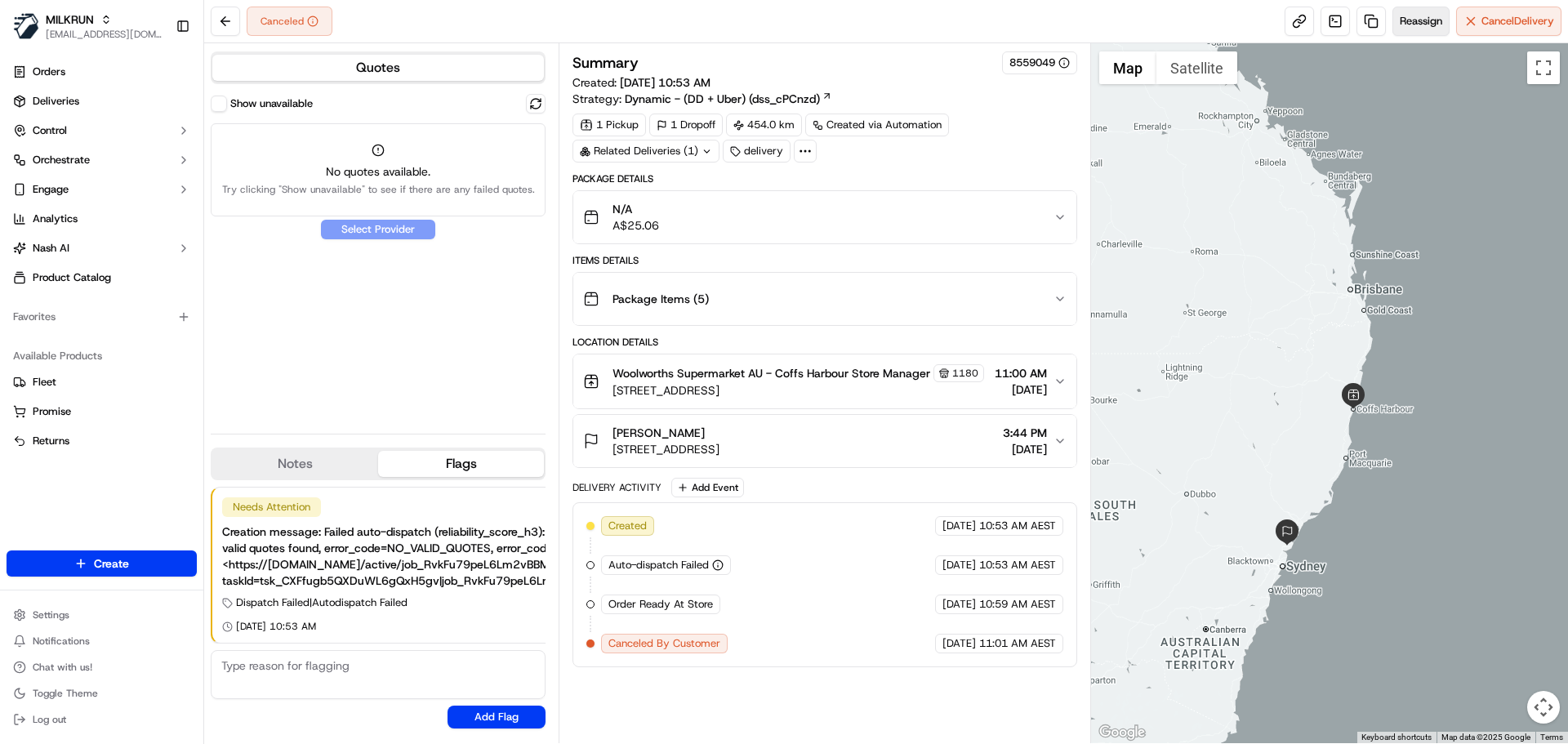
click at [1422, 27] on span "Reassign" at bounding box center [1420, 22] width 42 height 15
click at [777, 216] on div "N/A A$25.06" at bounding box center [818, 217] width 470 height 33
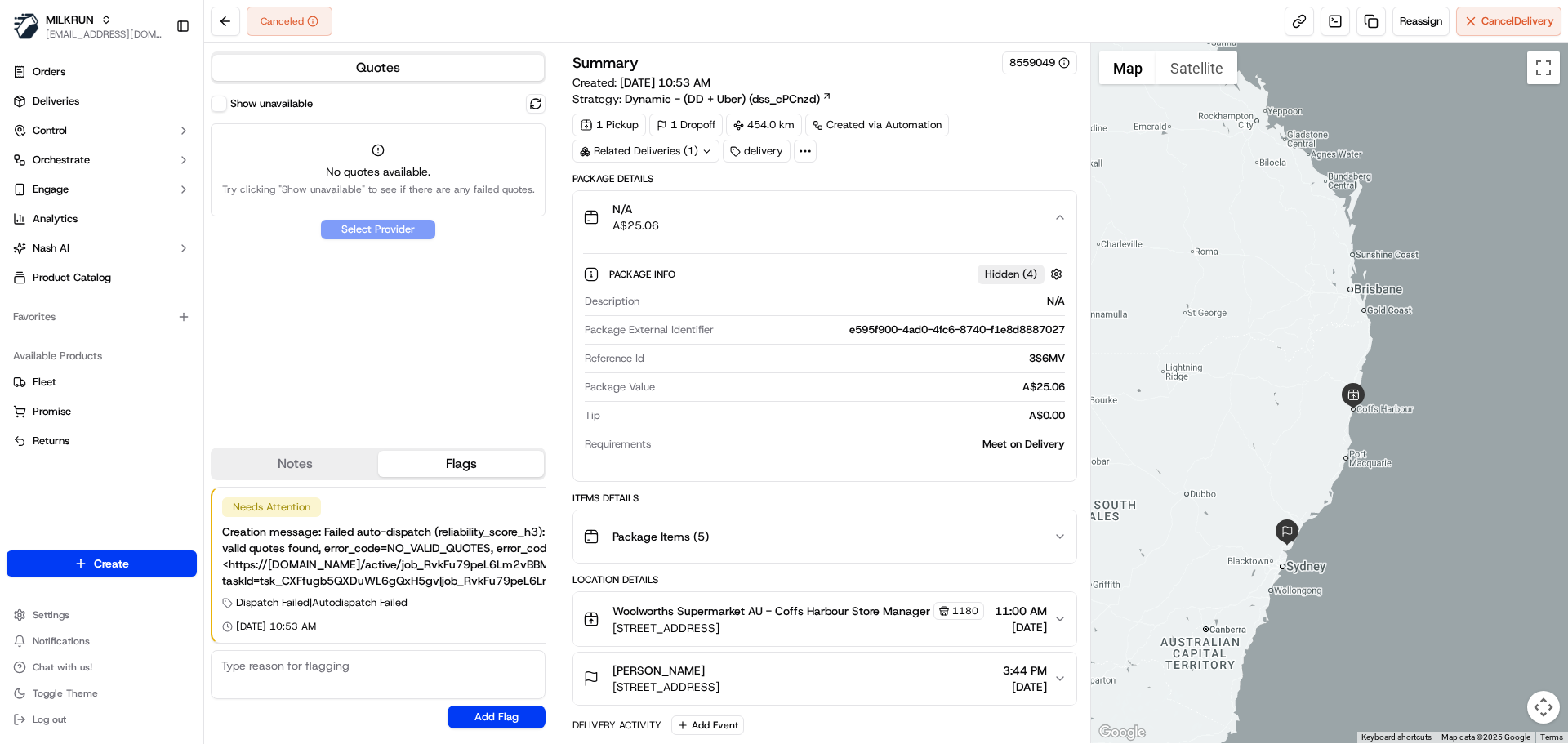
click at [777, 219] on div "N/A A$25.06" at bounding box center [818, 217] width 470 height 33
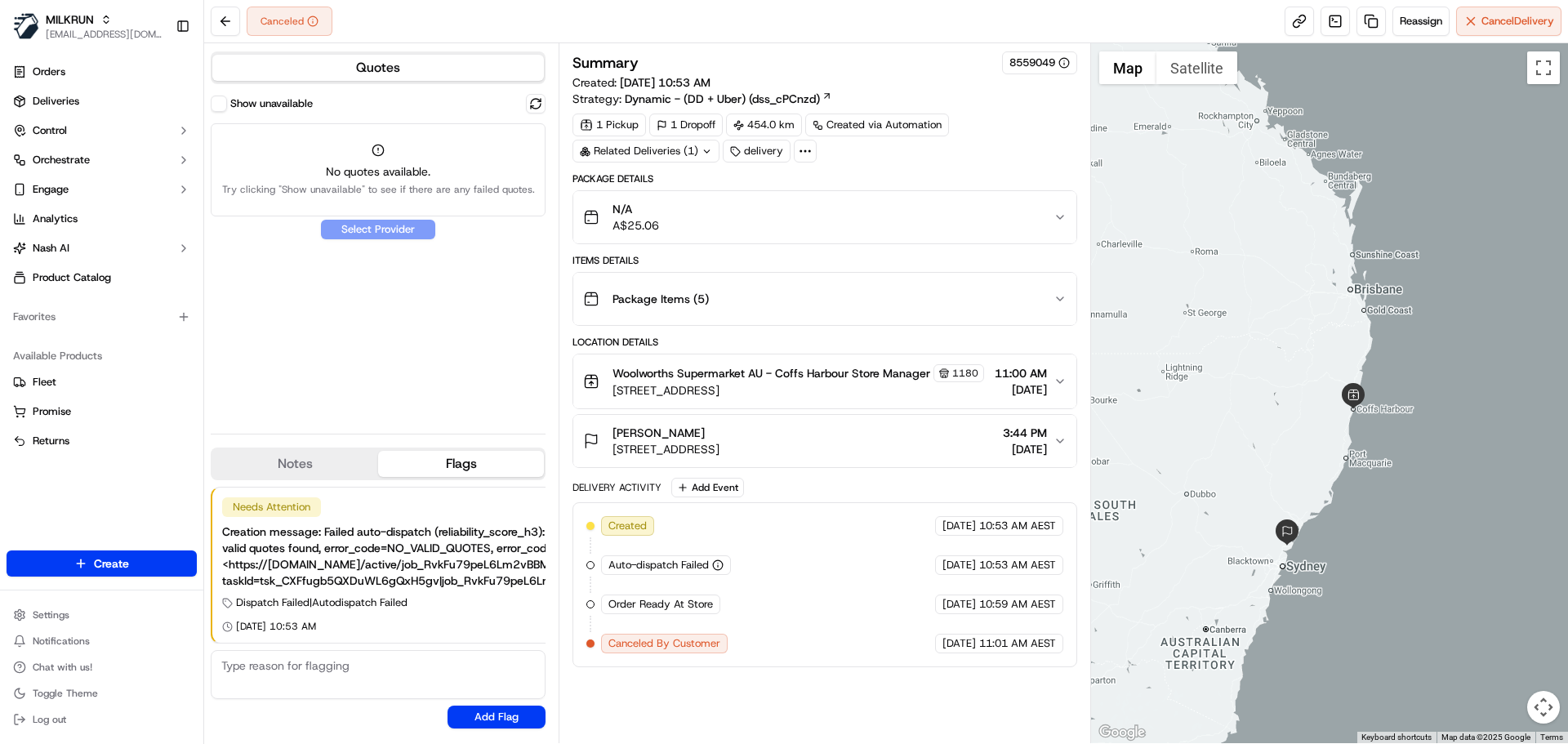
click at [799, 382] on span "Woolworths Supermarket AU - Coffs Harbour Store Manager" at bounding box center [772, 372] width 318 height 16
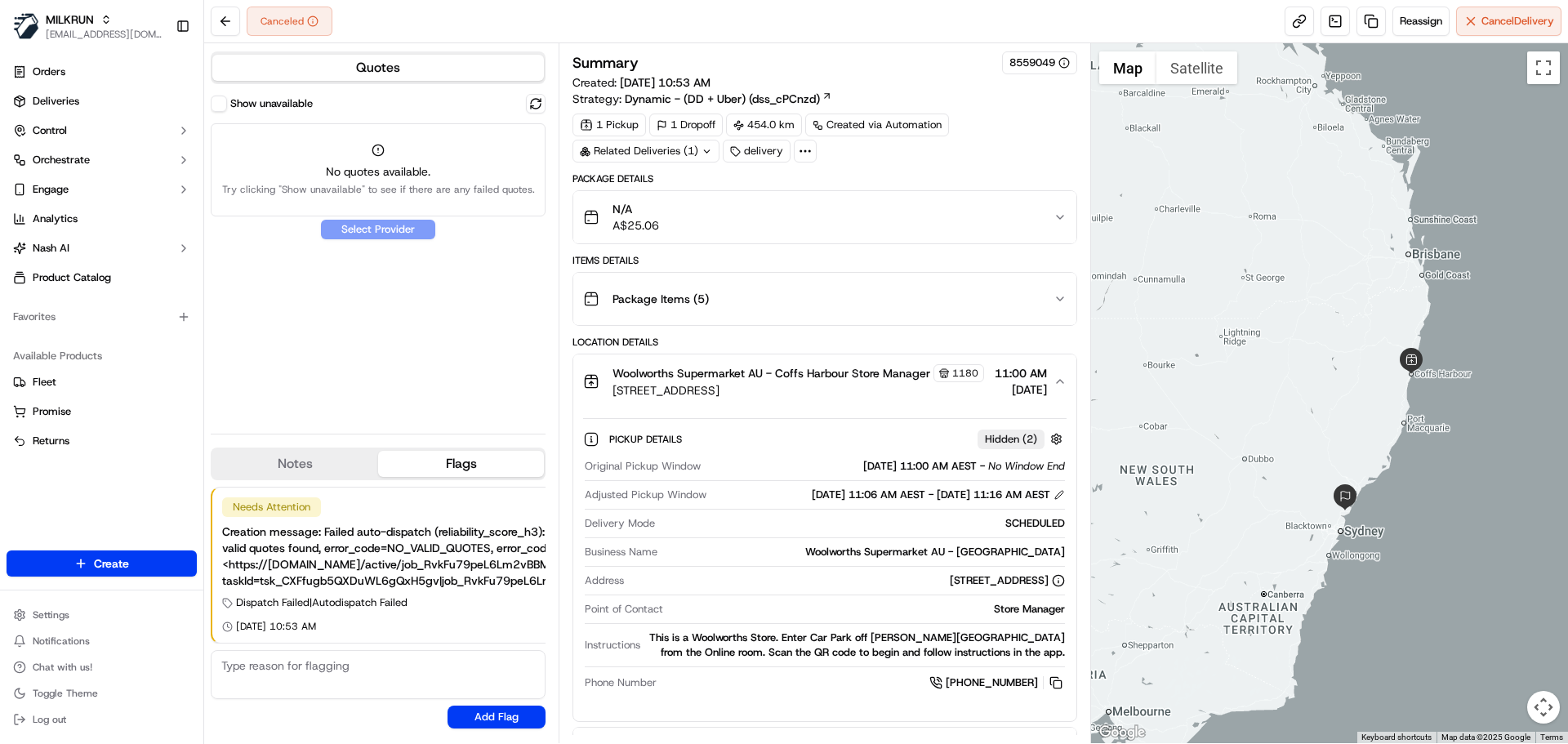
drag, startPoint x: 1227, startPoint y: 434, endPoint x: 1270, endPoint y: 401, distance: 54.2
click at [1270, 401] on div at bounding box center [1329, 393] width 478 height 700
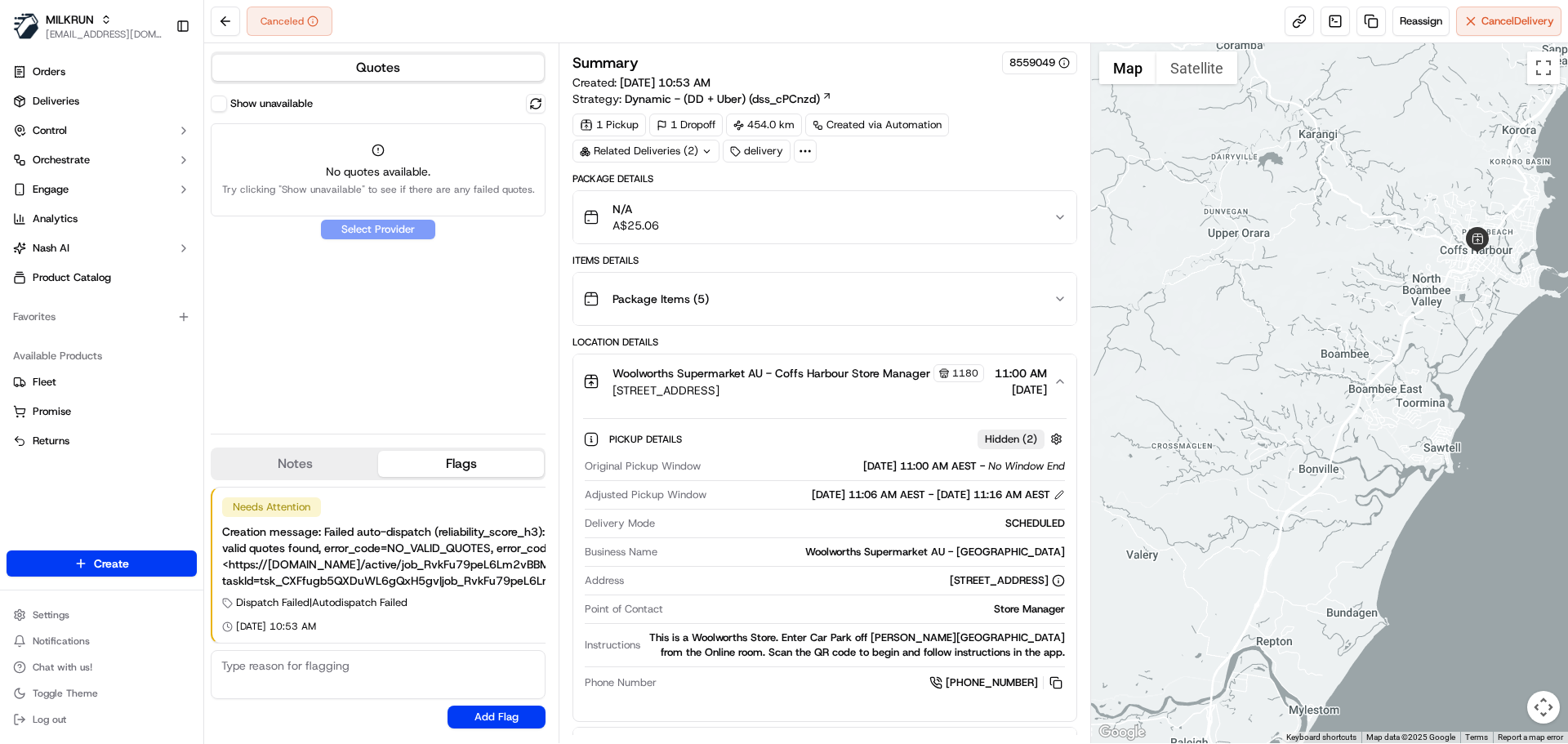
drag, startPoint x: 617, startPoint y: 413, endPoint x: 835, endPoint y: 404, distance: 218.2
click at [835, 399] on span "[STREET_ADDRESS]" at bounding box center [798, 389] width 371 height 16
drag, startPoint x: 611, startPoint y: 412, endPoint x: 861, endPoint y: 409, distance: 250.0
click at [861, 399] on div "Woolworths Supermarket AU - Coffs Harbour Store Manager [STREET_ADDRESS]" at bounding box center [783, 381] width 401 height 35
copy span "[STREET_ADDRESS]"
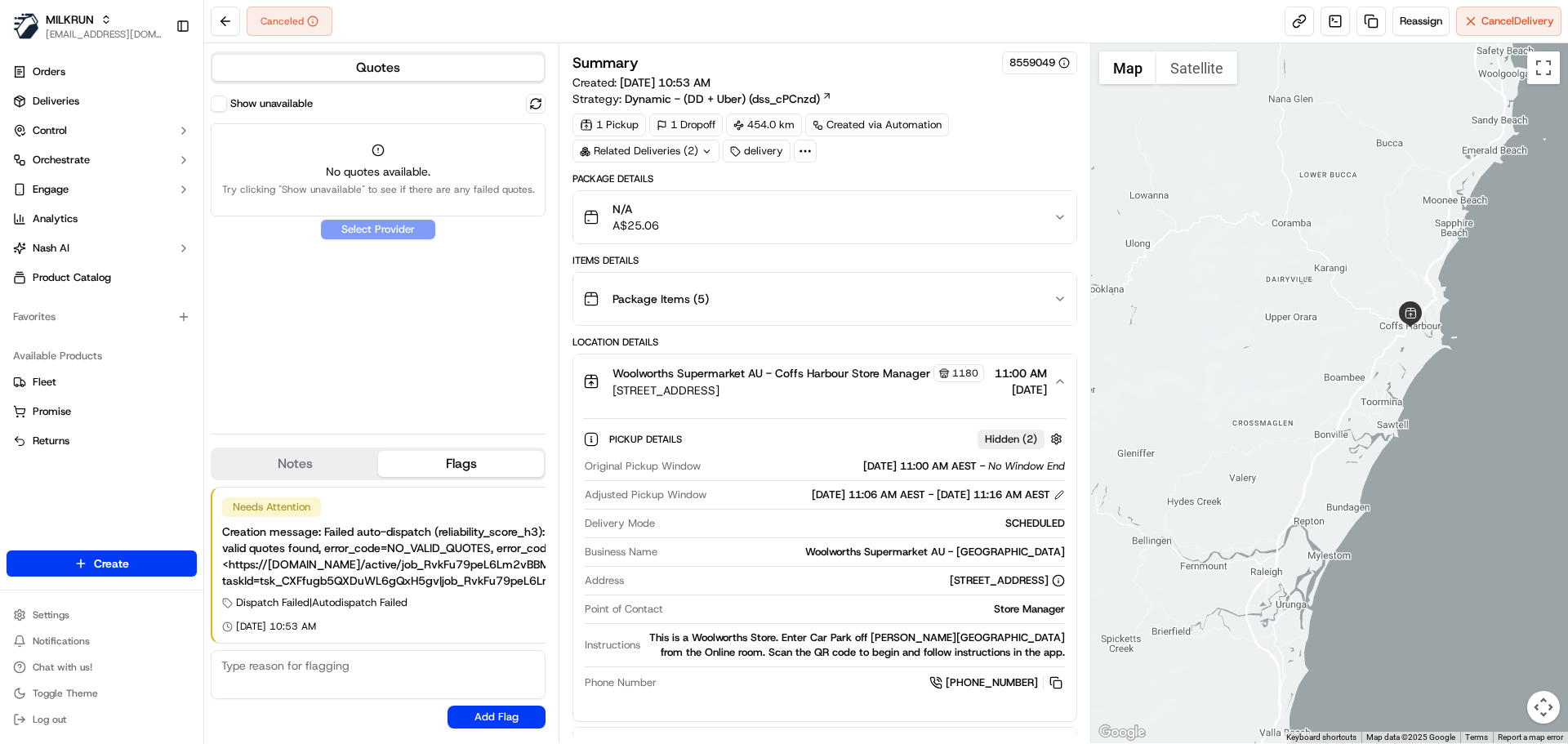
click at [864, 379] on span "Woolworths Supermarket AU - Coffs Harbour Store Manager" at bounding box center [772, 372] width 318 height 16
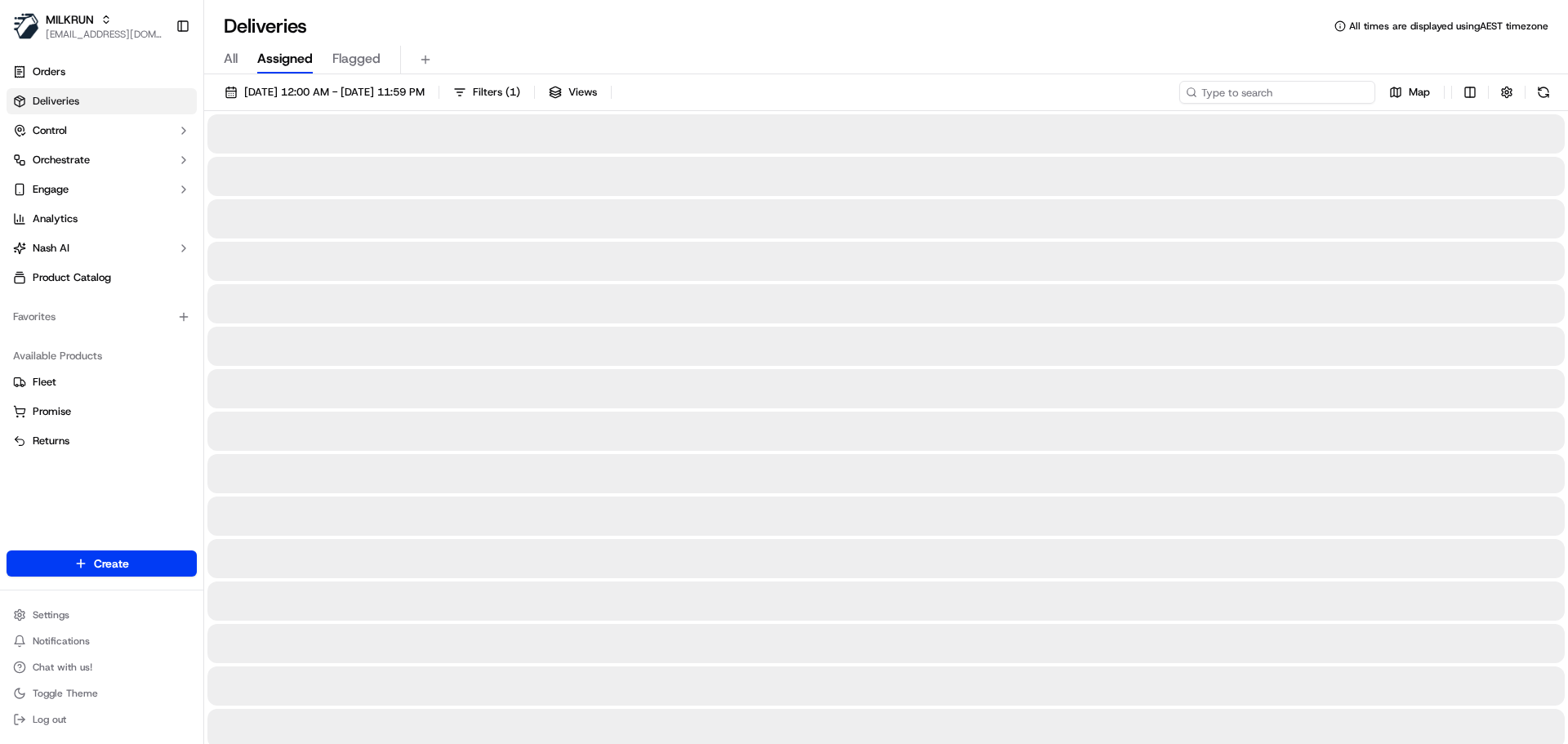
click at [1283, 88] on input at bounding box center [1276, 92] width 196 height 22
paste input "[PERSON_NAME]"
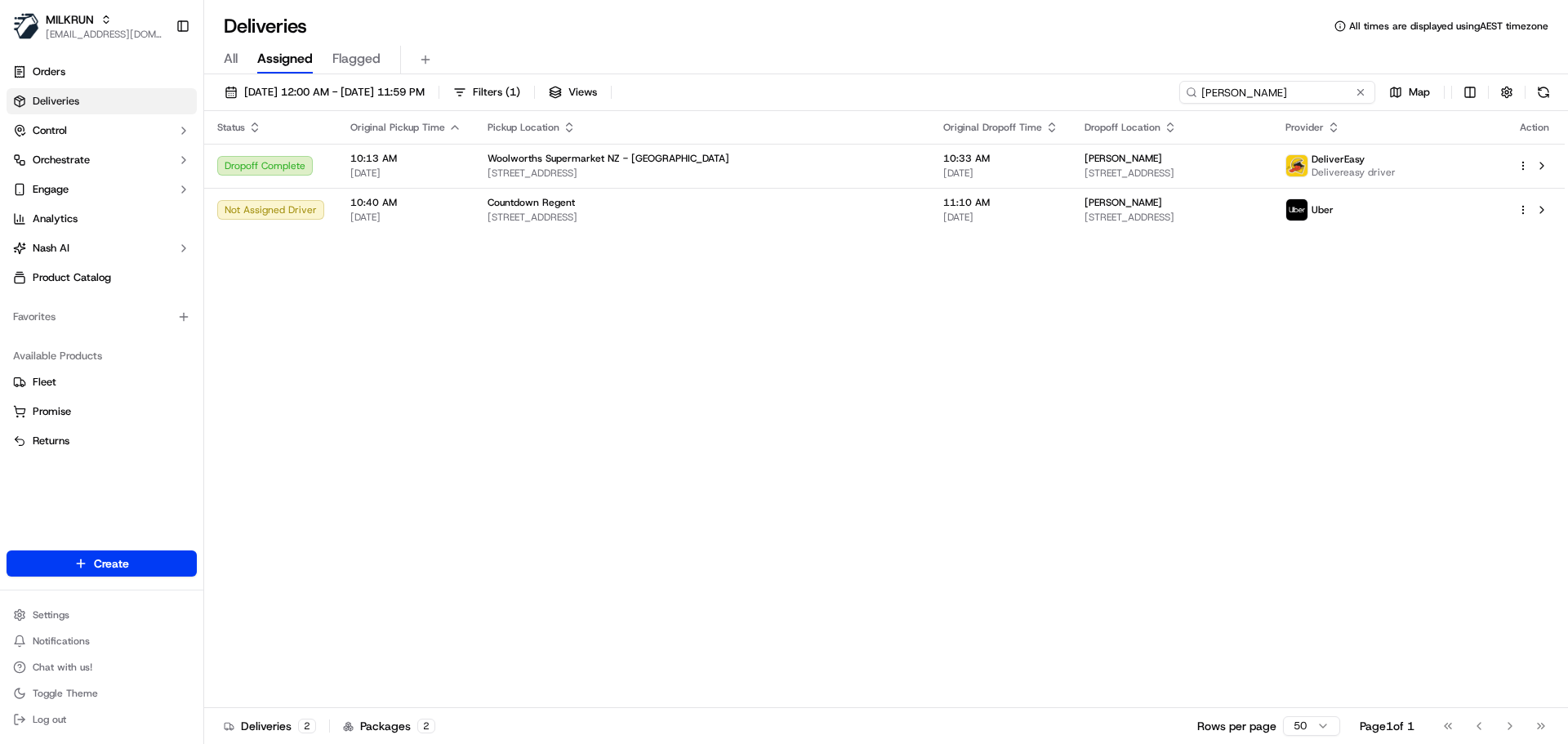
type input "[PERSON_NAME]"
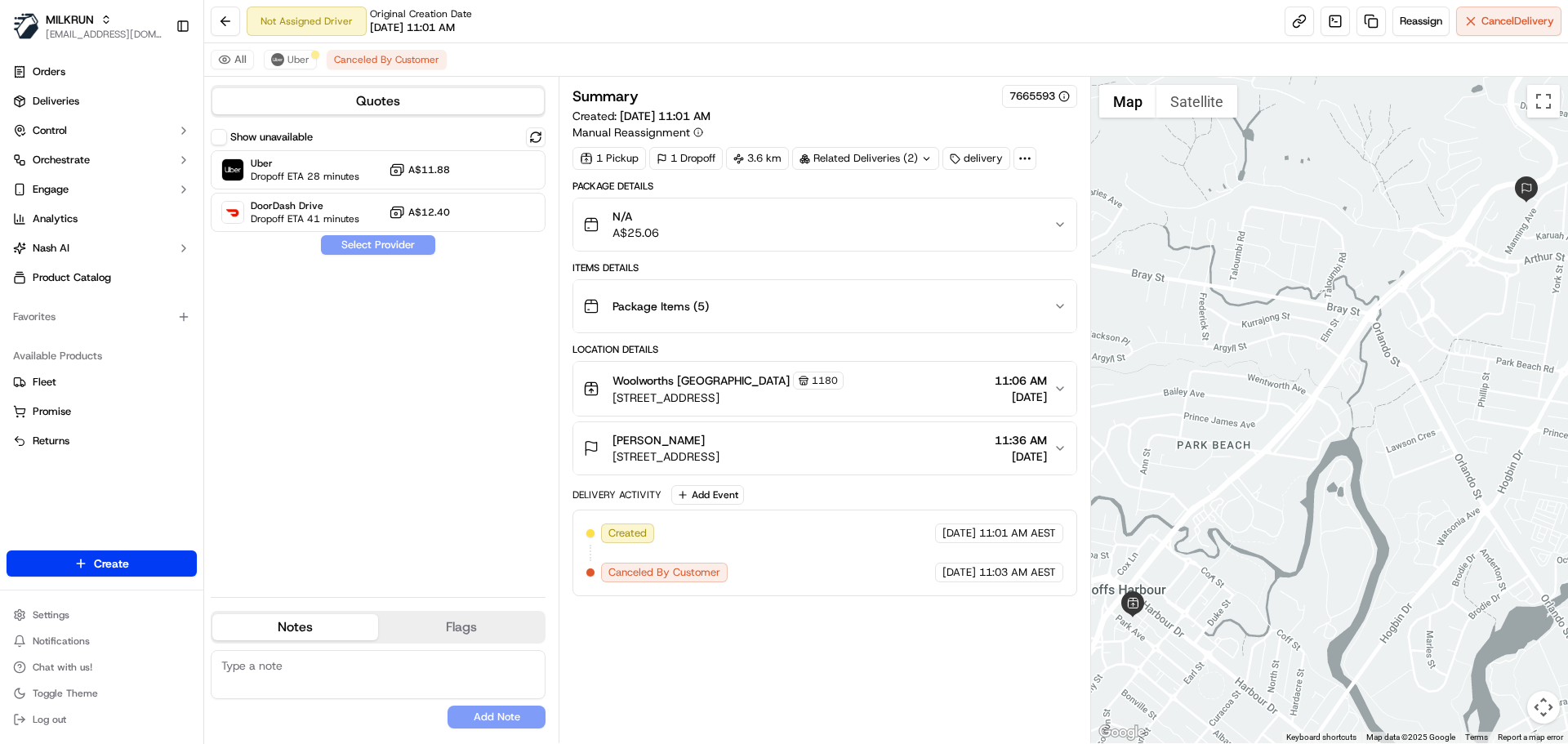
drag, startPoint x: 353, startPoint y: 437, endPoint x: 341, endPoint y: 369, distance: 69.1
click at [353, 437] on div "Show unavailable Uber Dropoff ETA 28 minutes A$11.88 DoorDash Drive Dropoff ETA…" at bounding box center [378, 356] width 335 height 457
click at [295, 55] on span "Uber" at bounding box center [298, 60] width 22 height 13
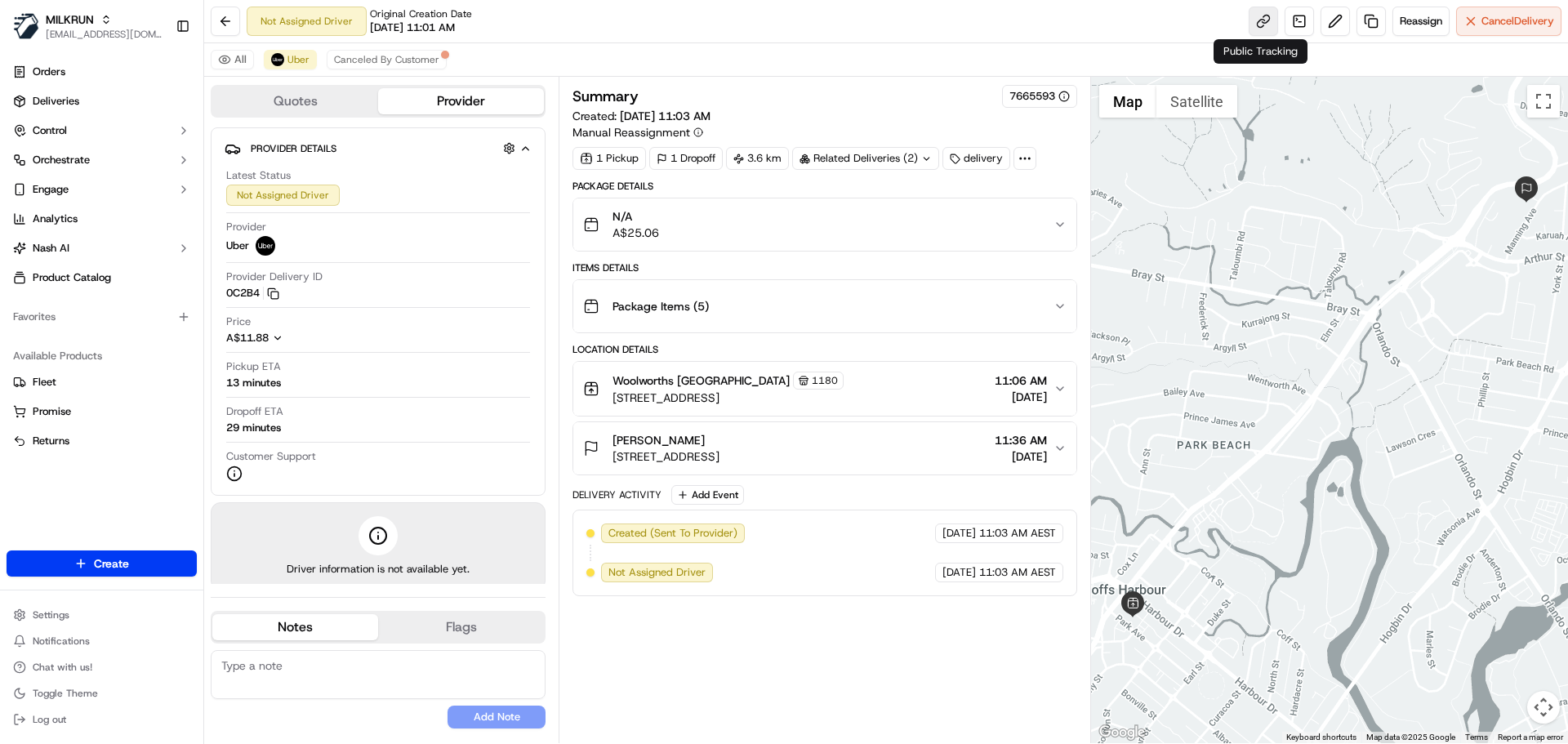
click at [1259, 22] on link at bounding box center [1262, 21] width 29 height 29
click at [1255, 20] on link at bounding box center [1262, 21] width 29 height 29
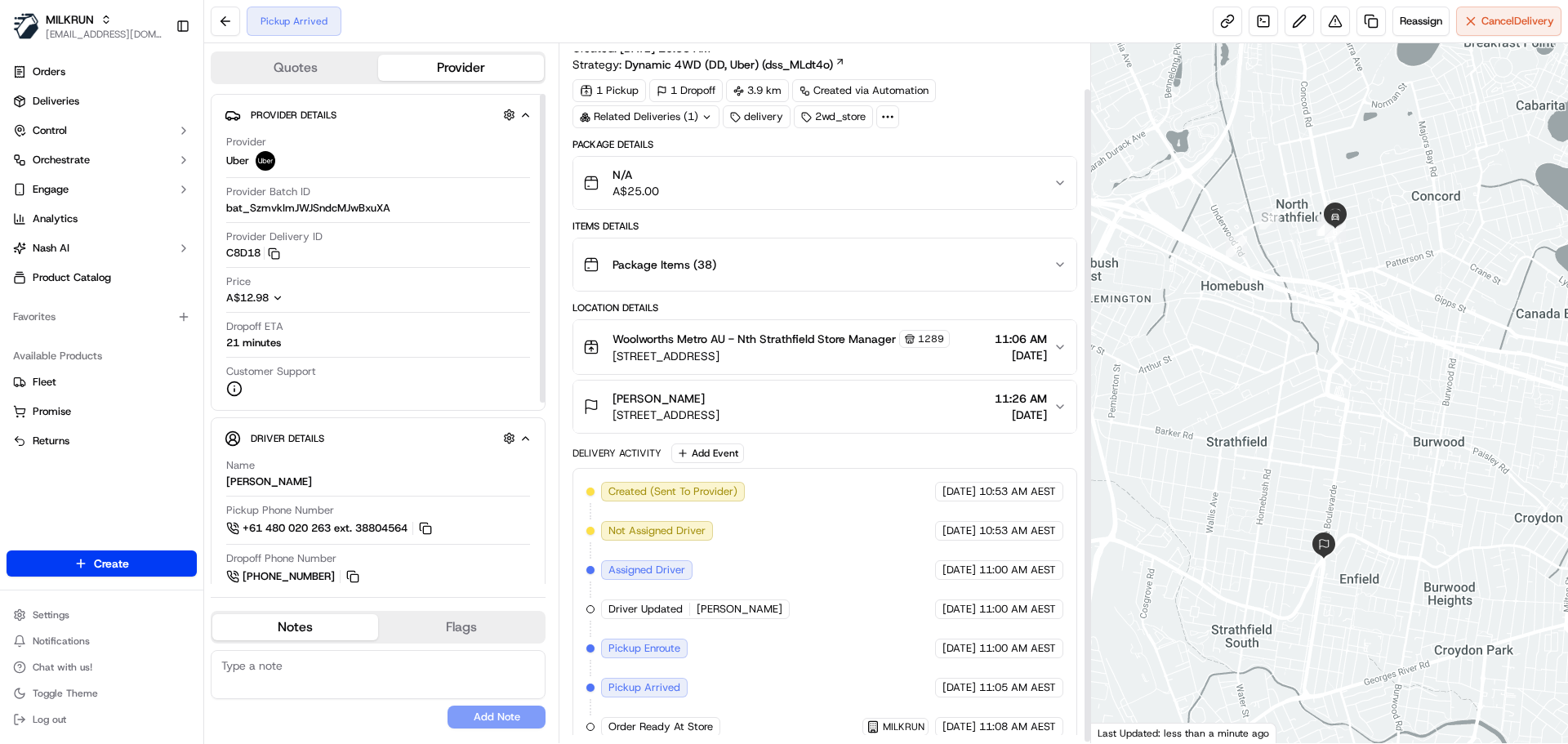
scroll to position [50, 0]
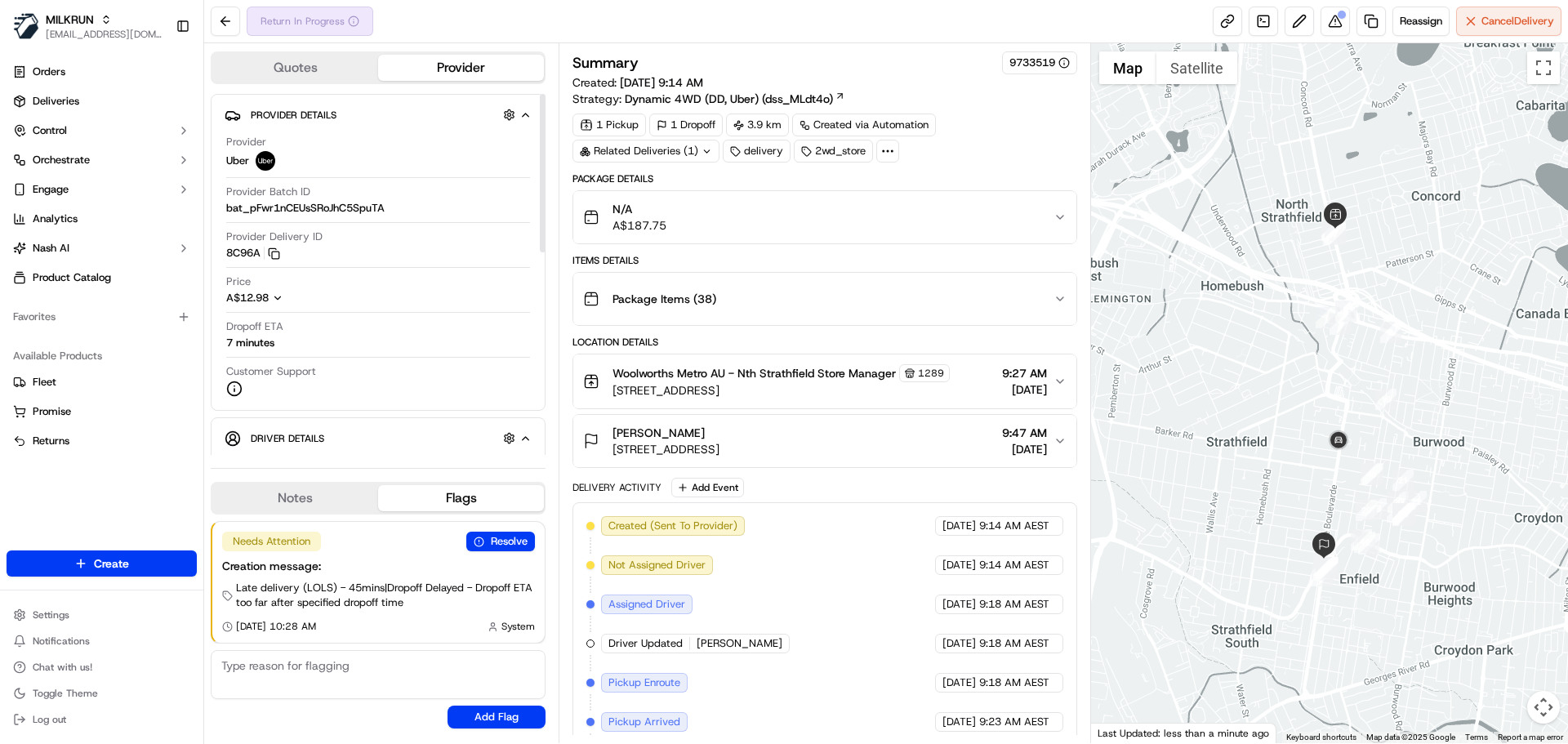
scroll to position [246, 0]
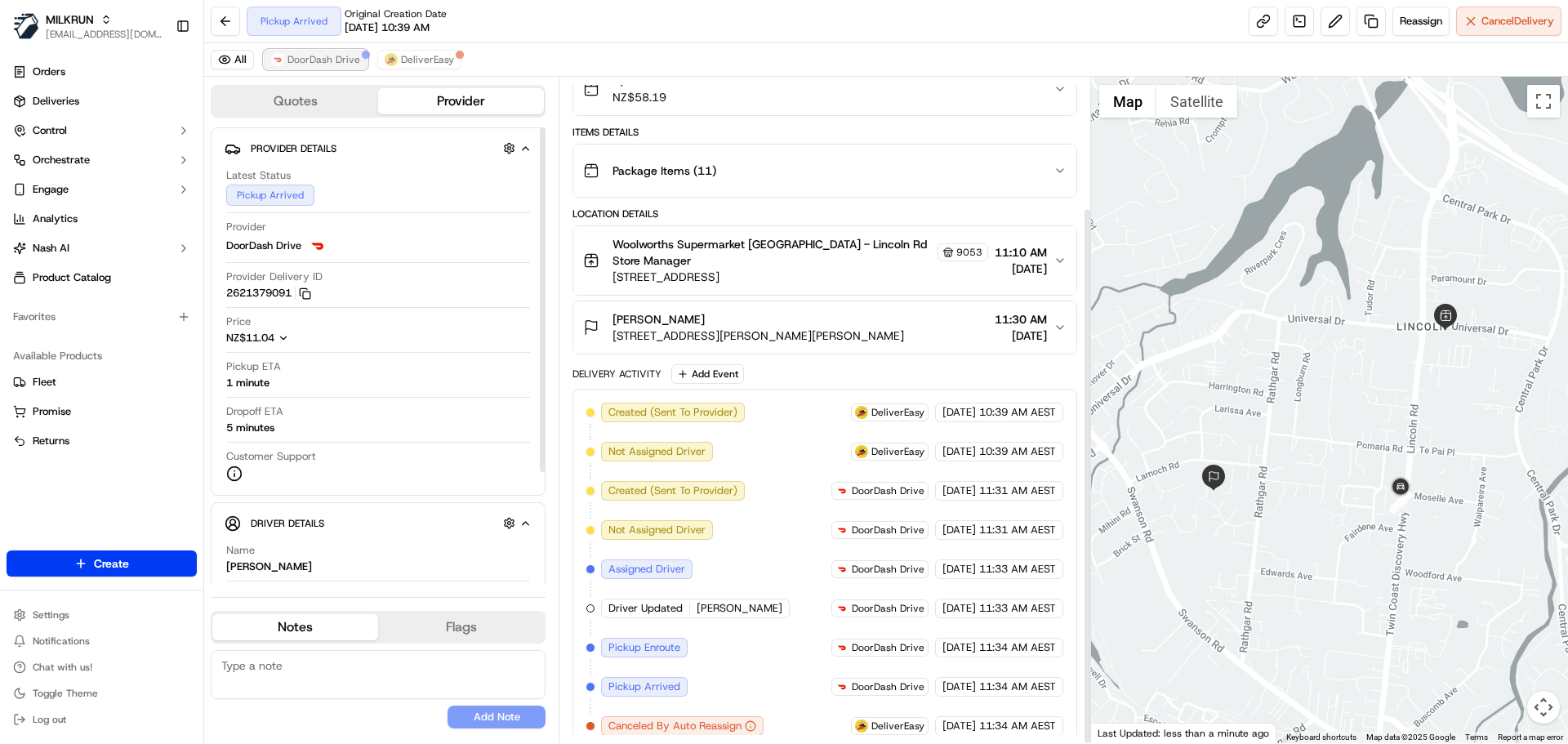
click at [330, 52] on button "DoorDash Drive" at bounding box center [315, 59] width 104 height 20
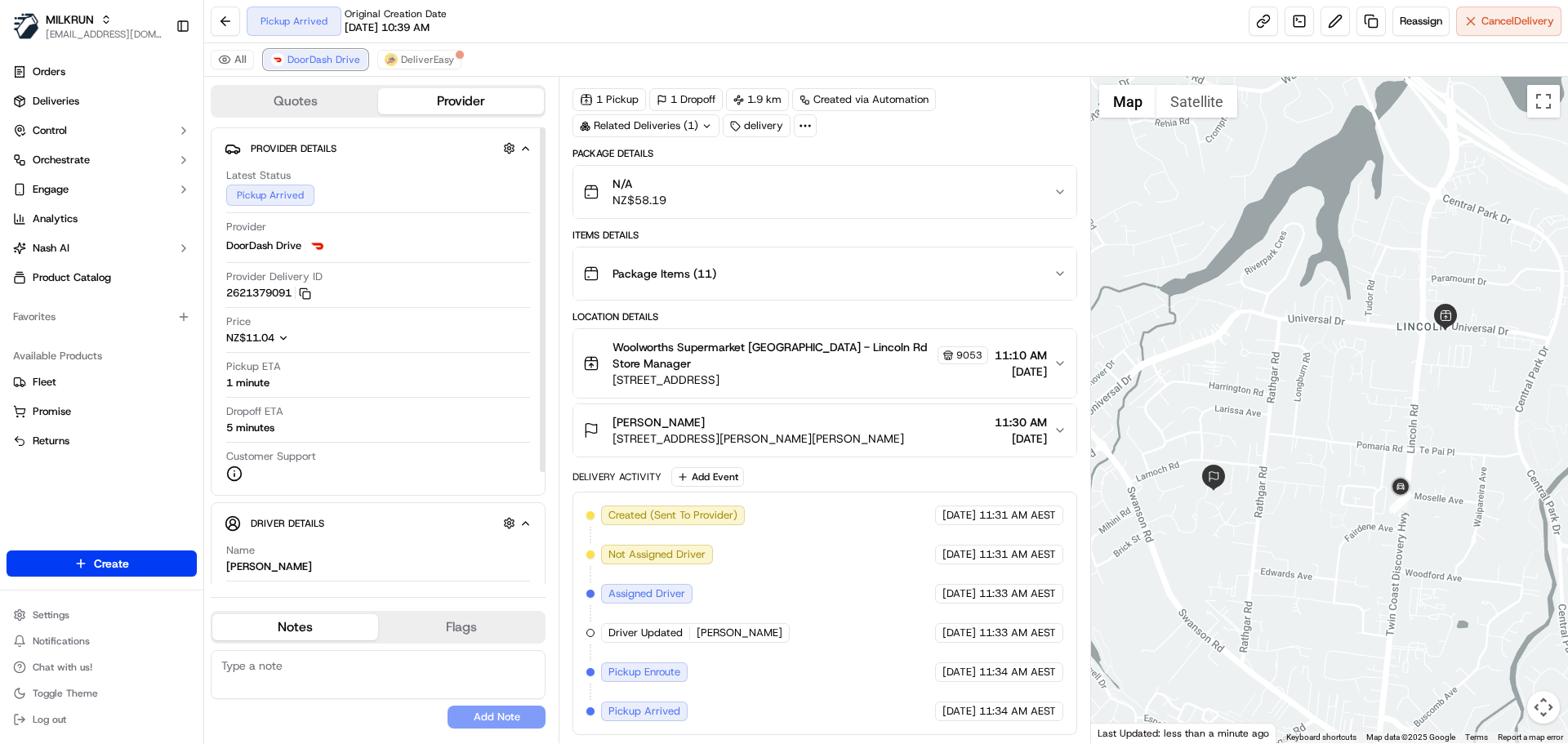
scroll to position [44, 0]
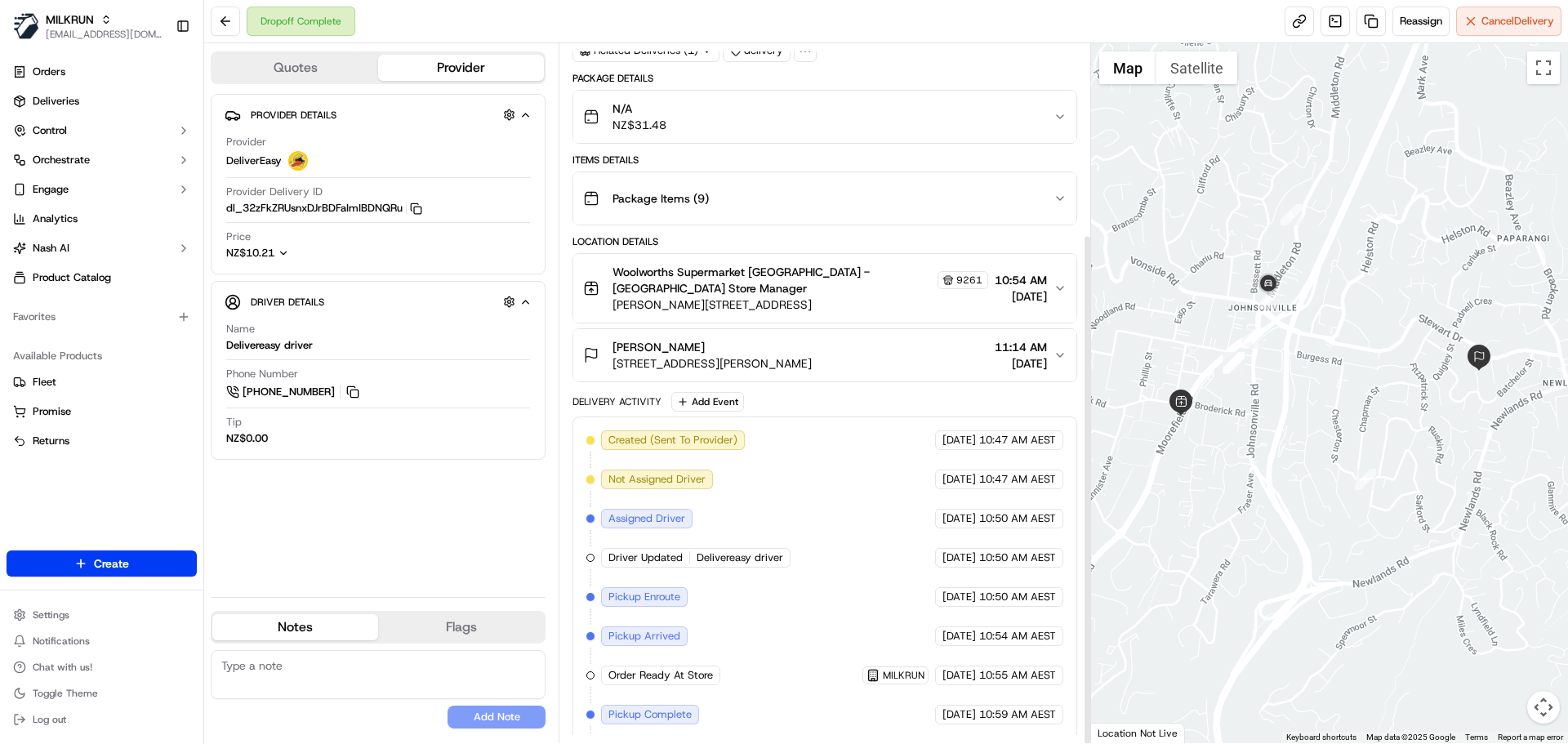
scroll to position [260, 0]
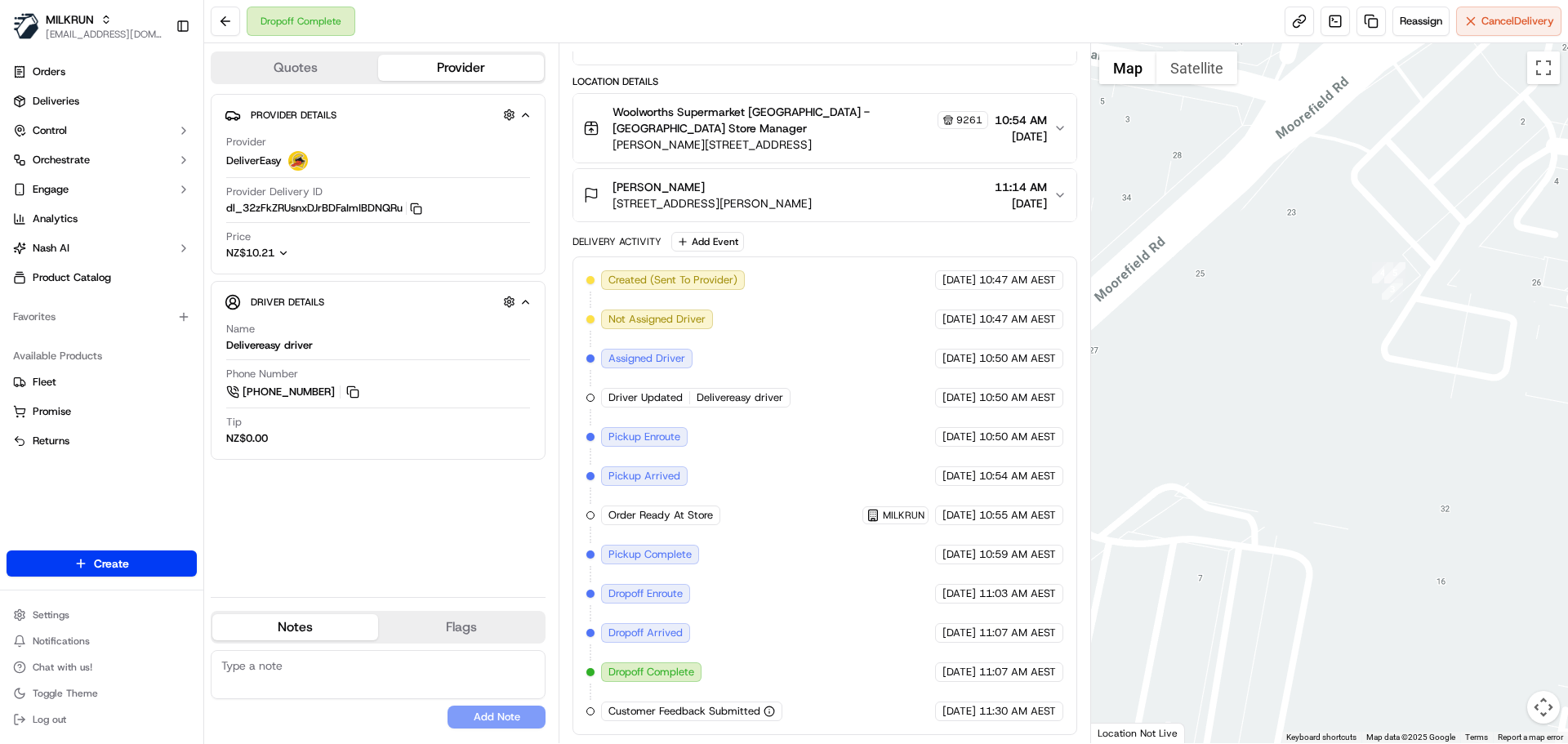
click at [946, 133] on div "Woolworths Supermarket [GEOGRAPHIC_DATA] - [GEOGRAPHIC_DATA] Store Manager 9261" at bounding box center [800, 120] width 375 height 33
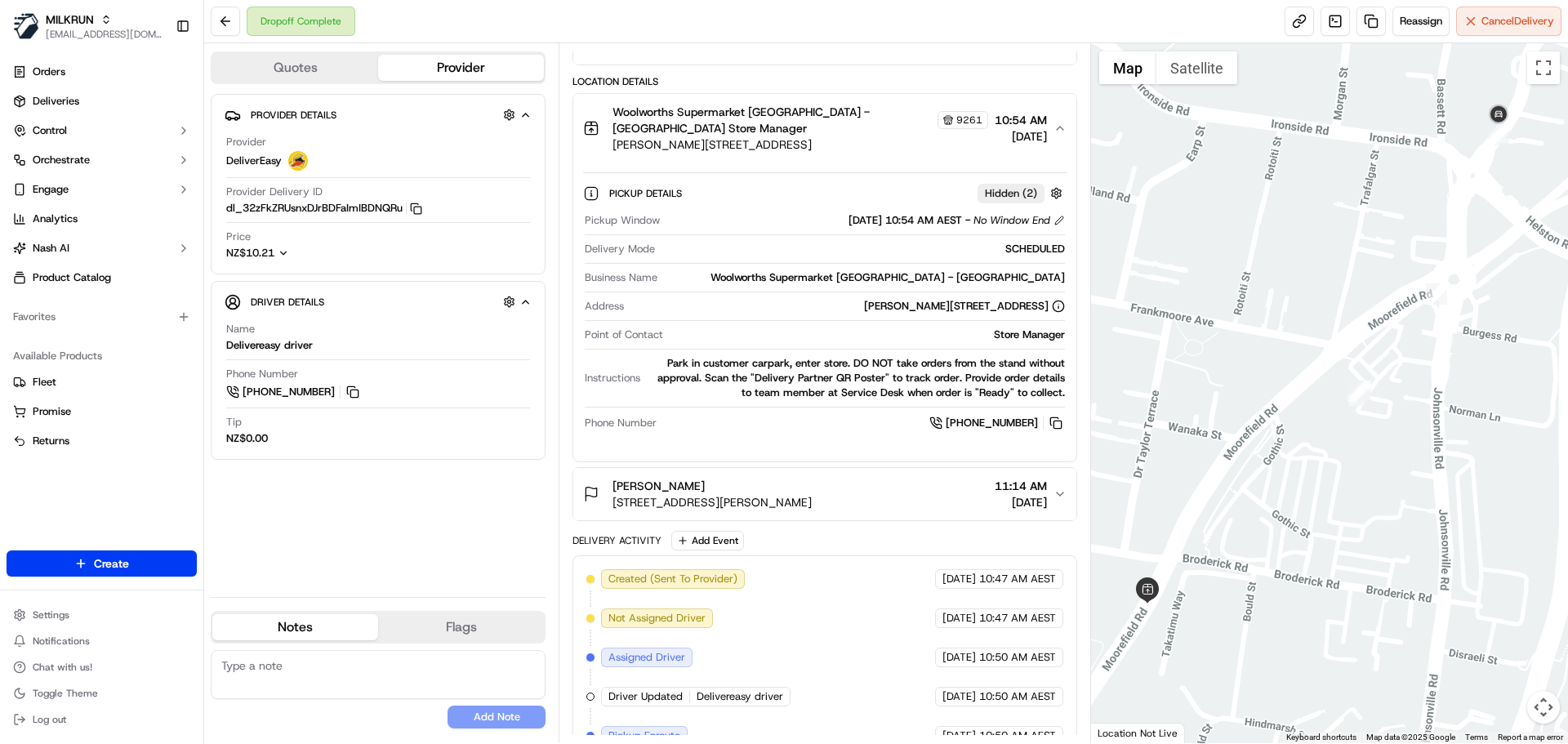
drag, startPoint x: 1257, startPoint y: 462, endPoint x: 1310, endPoint y: 440, distance: 57.4
click at [1313, 442] on div at bounding box center [1329, 393] width 478 height 700
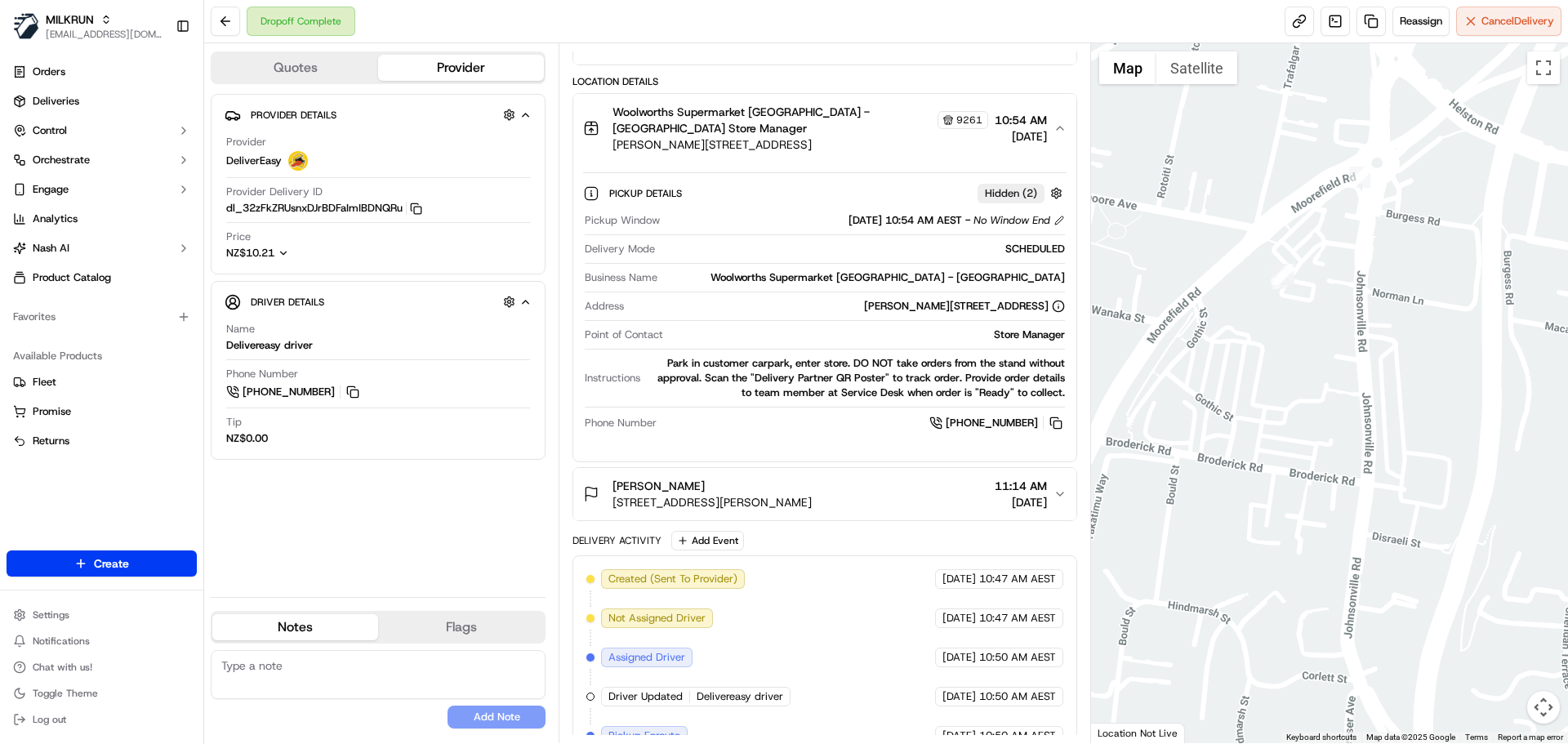
drag, startPoint x: 1243, startPoint y: 299, endPoint x: 1224, endPoint y: 227, distance: 74.5
click at [1224, 227] on div at bounding box center [1329, 393] width 478 height 700
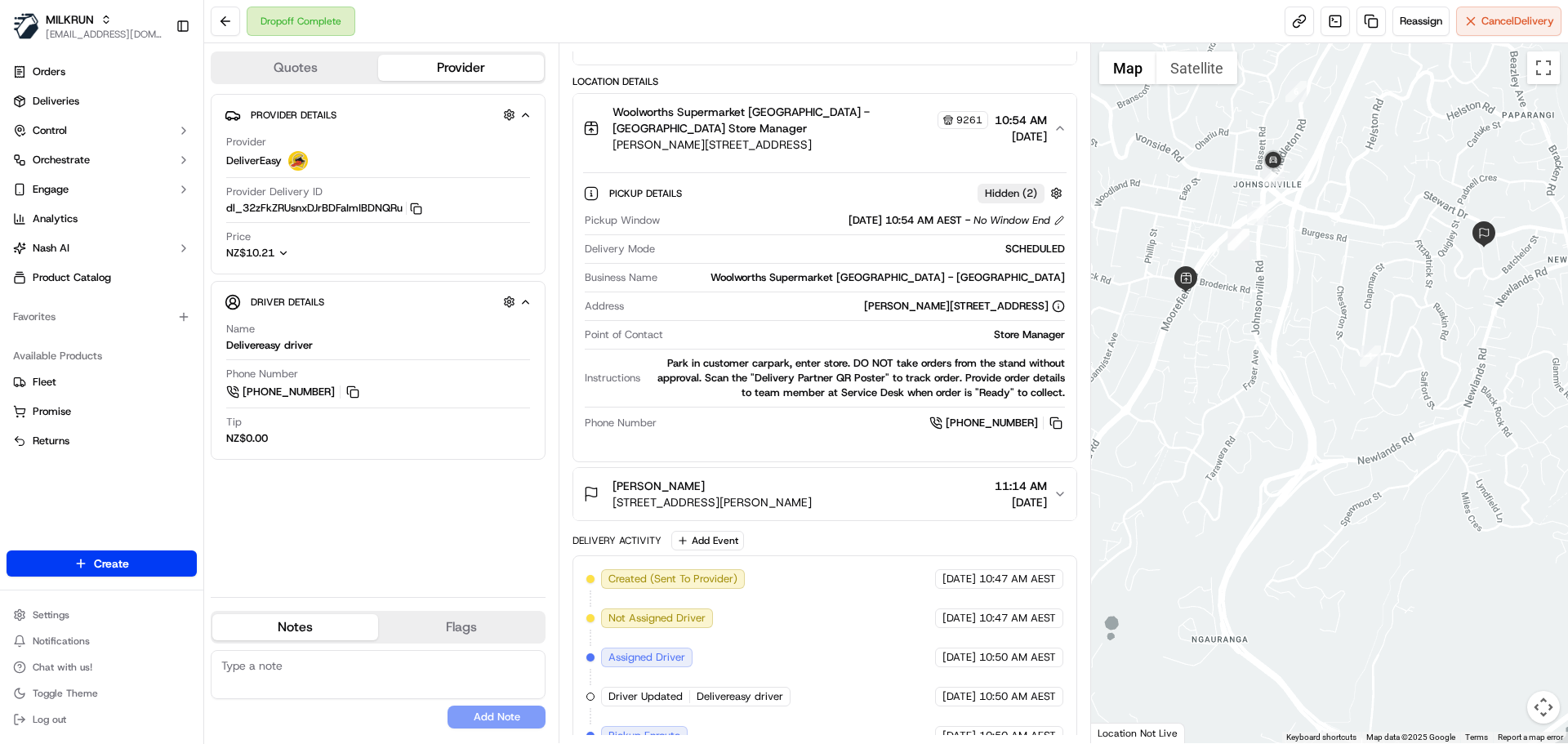
click at [906, 131] on span "Woolworths Supermarket [GEOGRAPHIC_DATA] - [GEOGRAPHIC_DATA] Store Manager" at bounding box center [773, 120] width 321 height 33
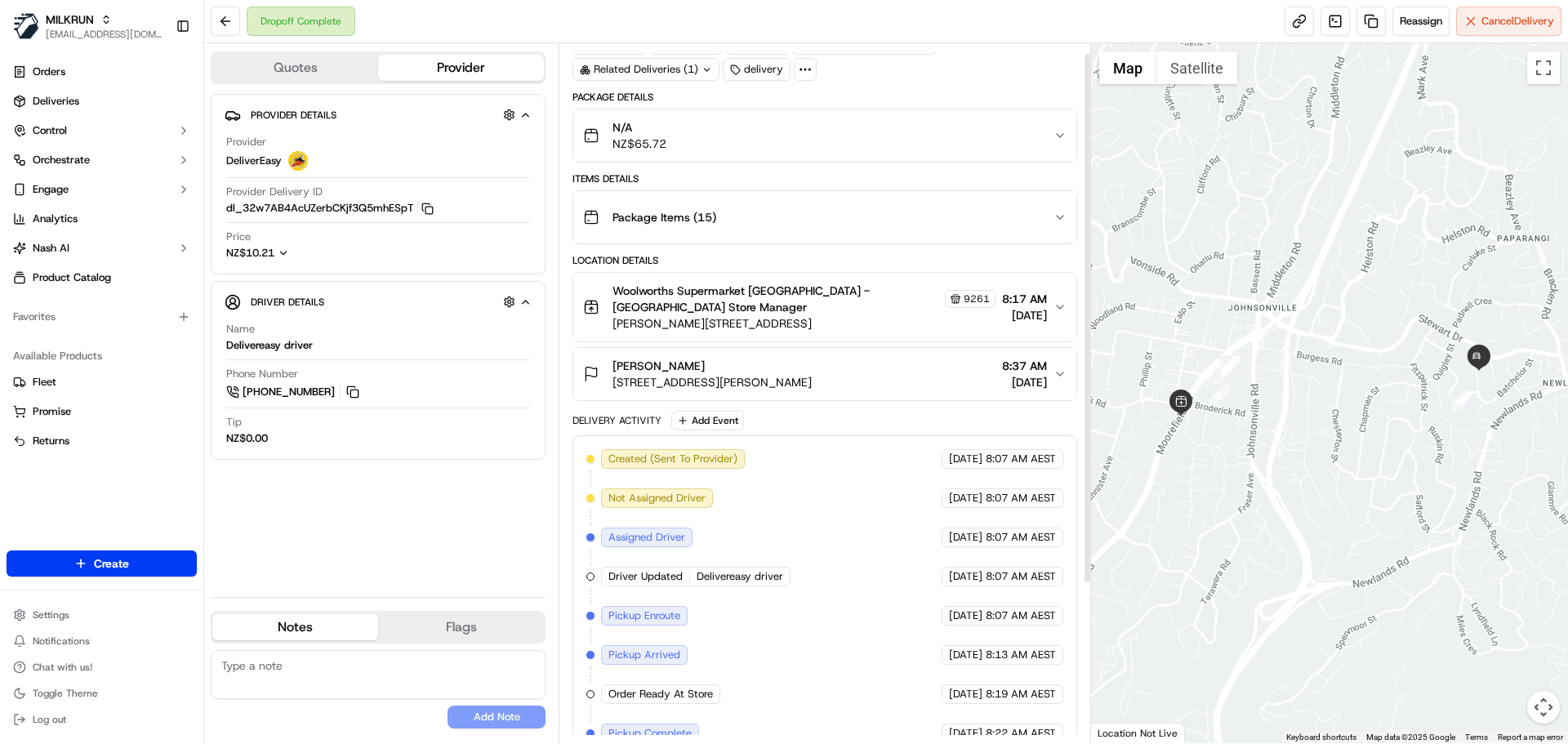
scroll to position [222, 0]
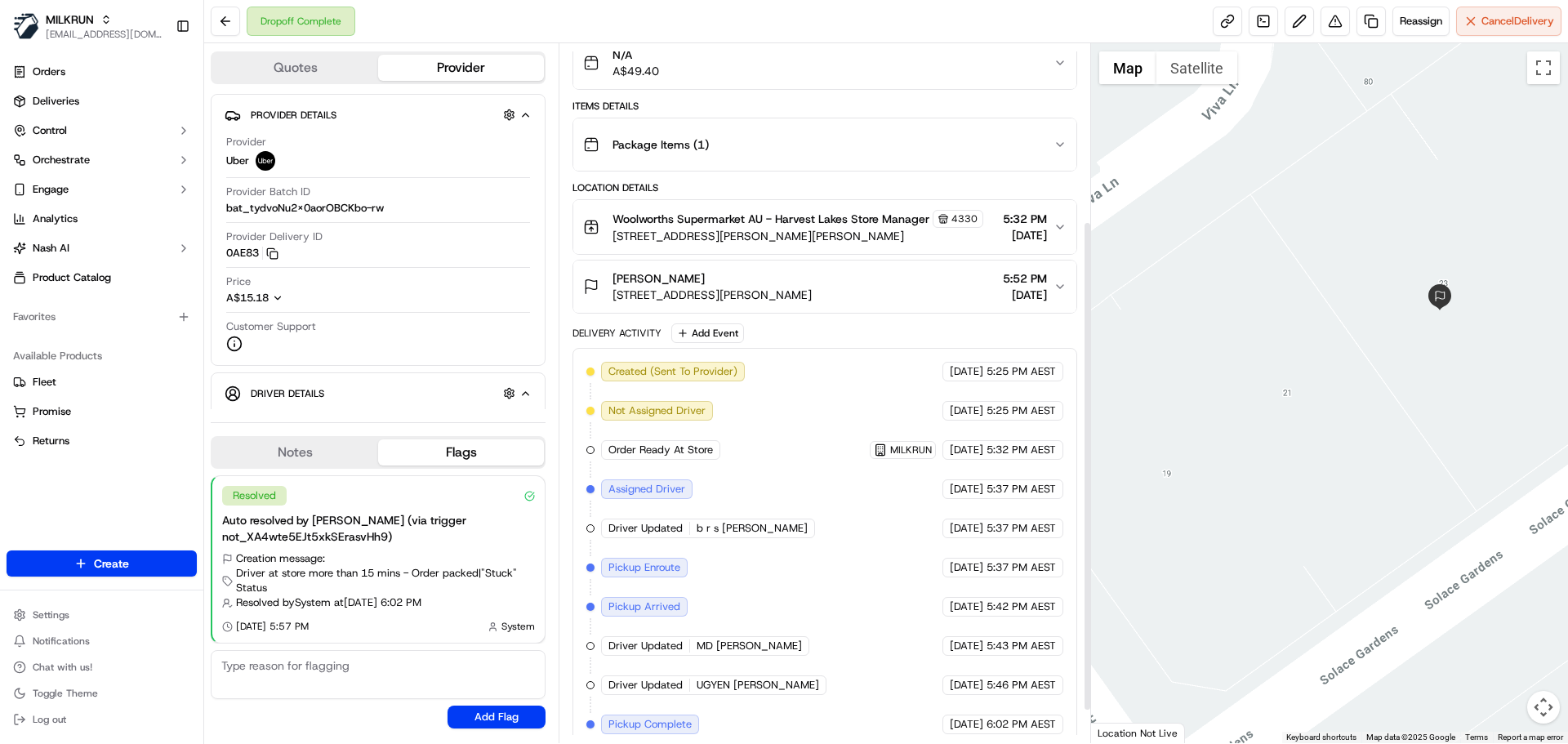
scroll to position [299, 0]
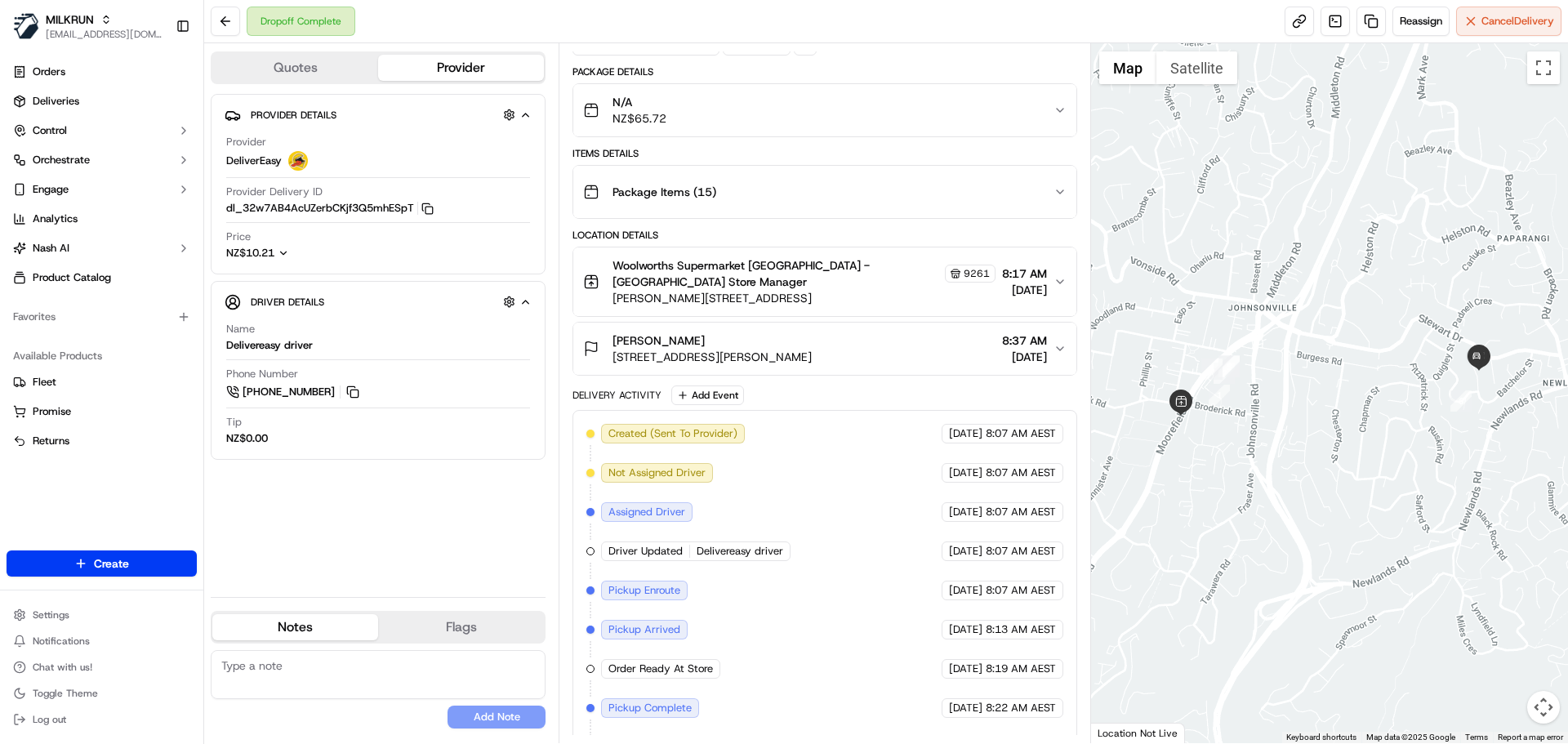
scroll to position [222, 0]
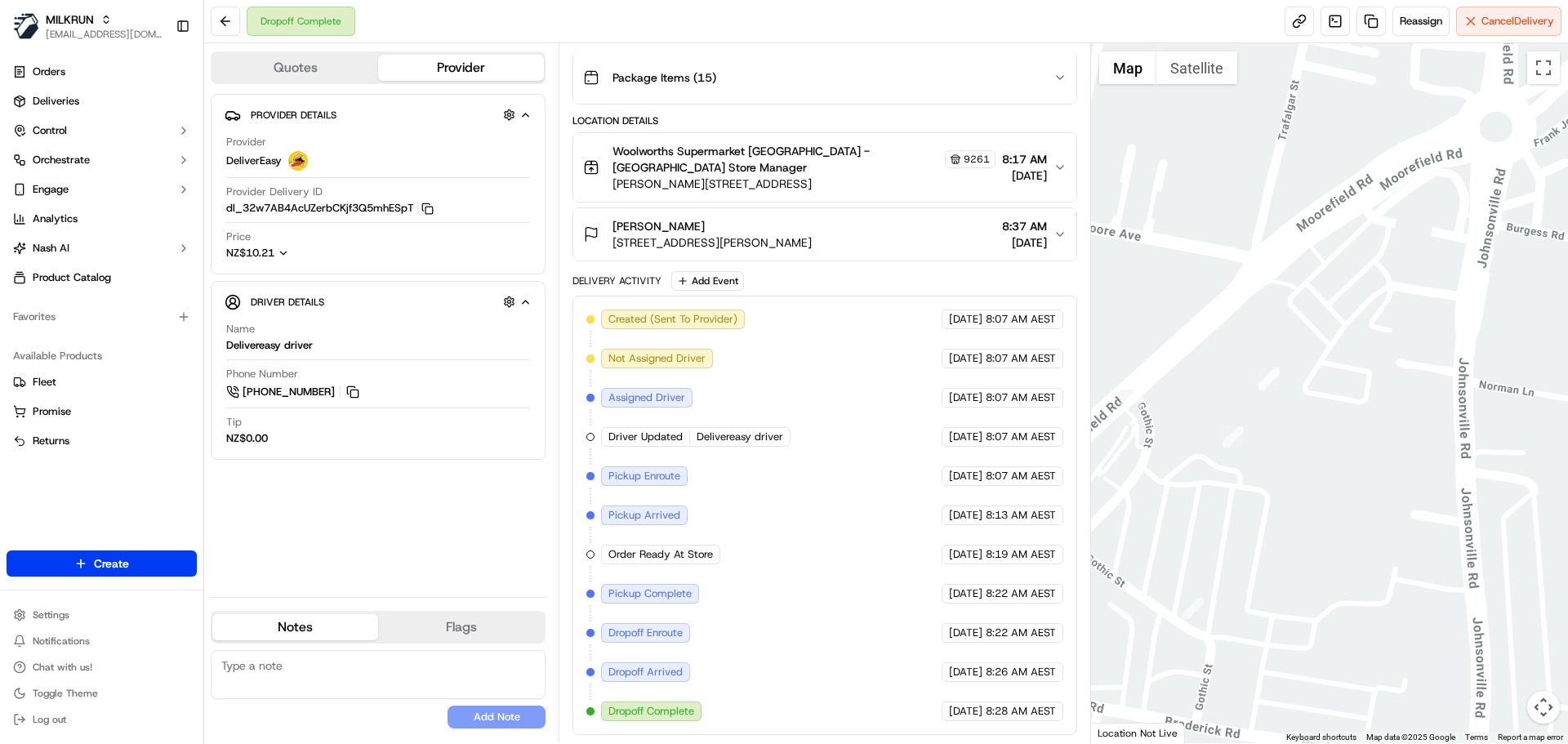
drag, startPoint x: 1365, startPoint y: 164, endPoint x: 1329, endPoint y: 288, distance: 129.1
click at [1329, 288] on div at bounding box center [1329, 393] width 478 height 700
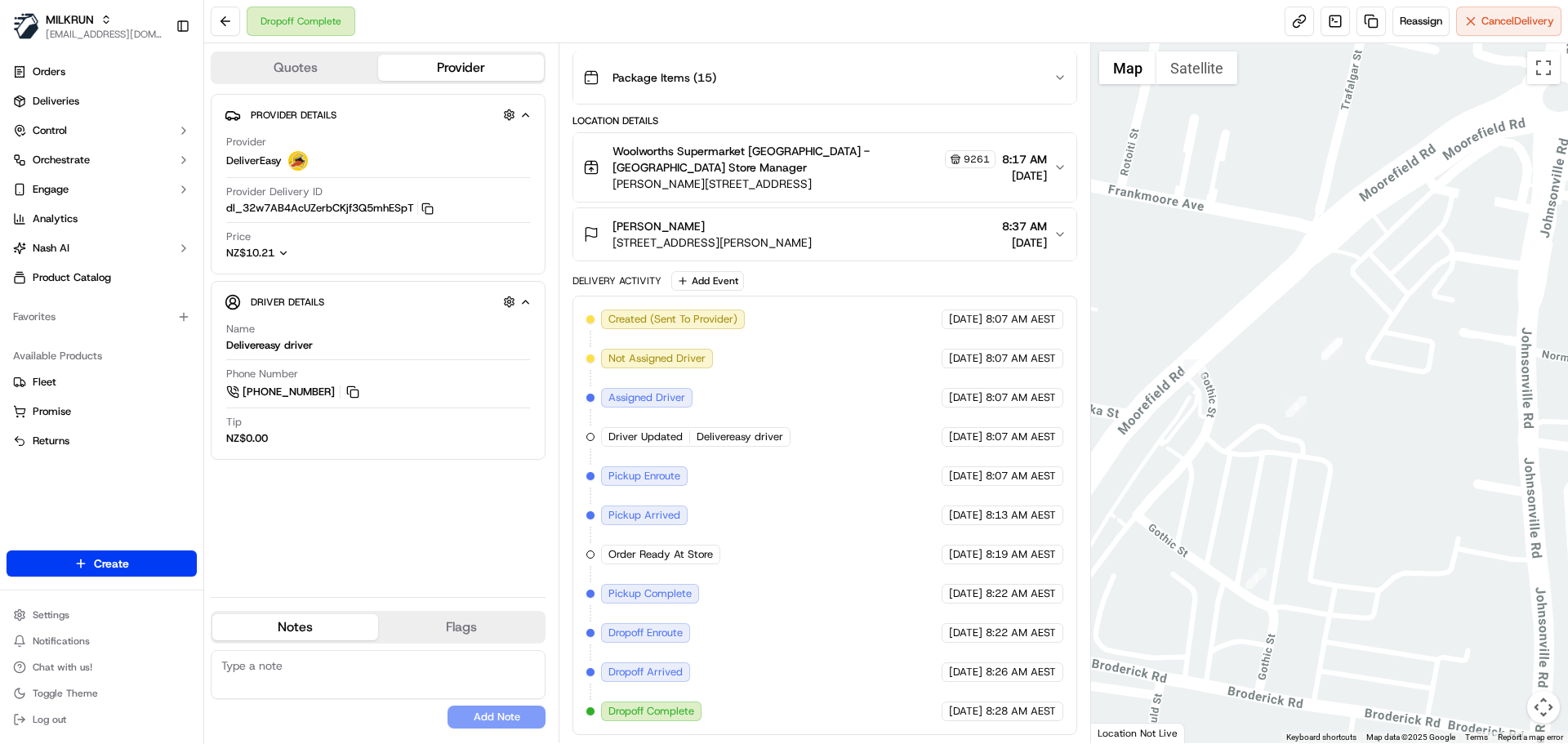
drag, startPoint x: 1325, startPoint y: 294, endPoint x: 1389, endPoint y: 264, distance: 70.7
click at [1389, 264] on div at bounding box center [1329, 393] width 478 height 700
click at [844, 164] on span "Woolworths Supermarket NZ - Johnsonville Mall Store Manager" at bounding box center [777, 159] width 328 height 33
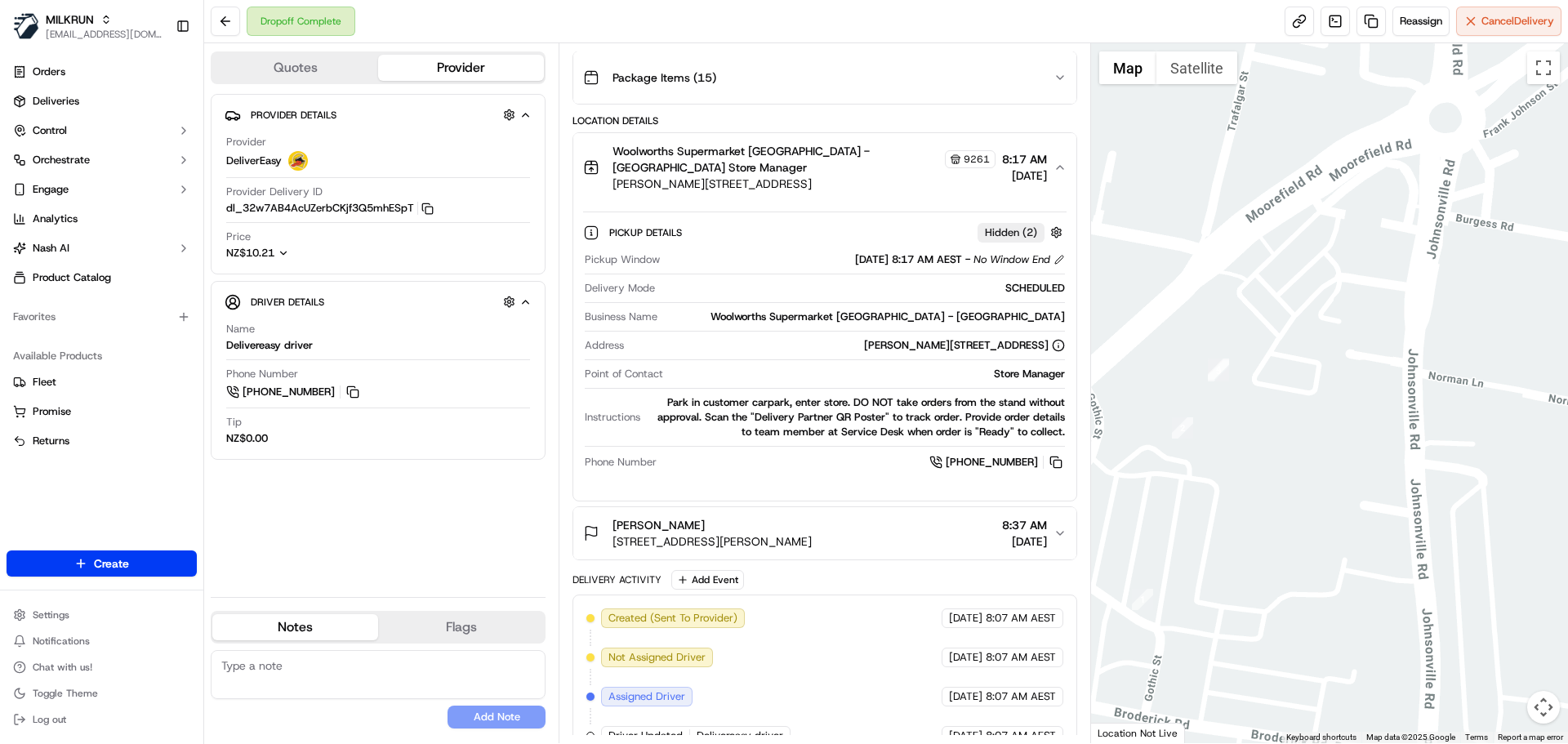
drag, startPoint x: 1417, startPoint y: 357, endPoint x: 1306, endPoint y: 377, distance: 112.8
click at [1306, 377] on div at bounding box center [1329, 393] width 478 height 700
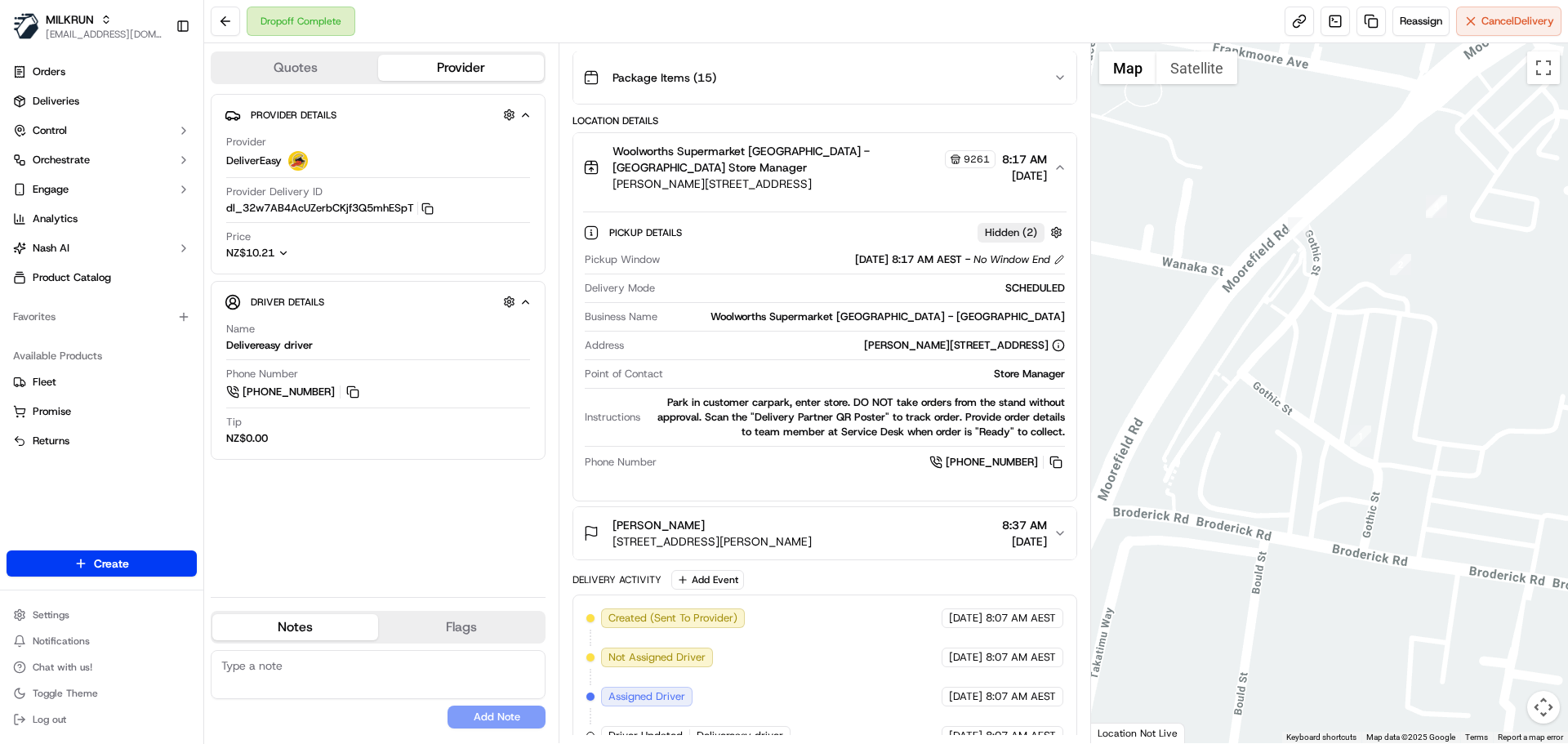
click at [945, 156] on div "9261" at bounding box center [970, 159] width 51 height 18
